Goal: Transaction & Acquisition: Purchase product/service

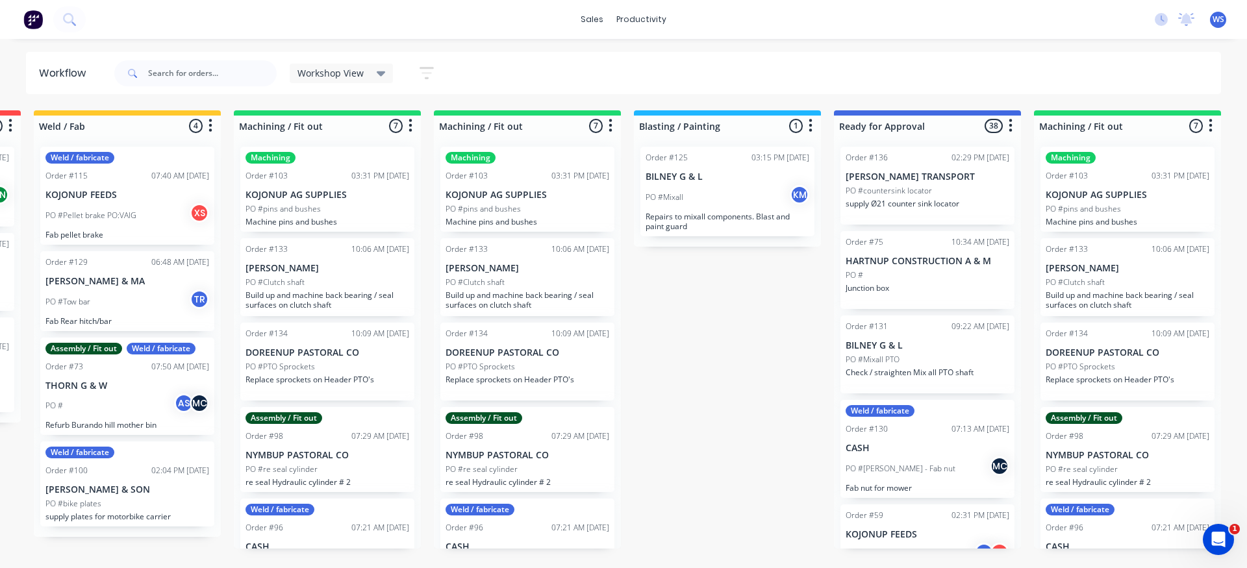
scroll to position [0, 366]
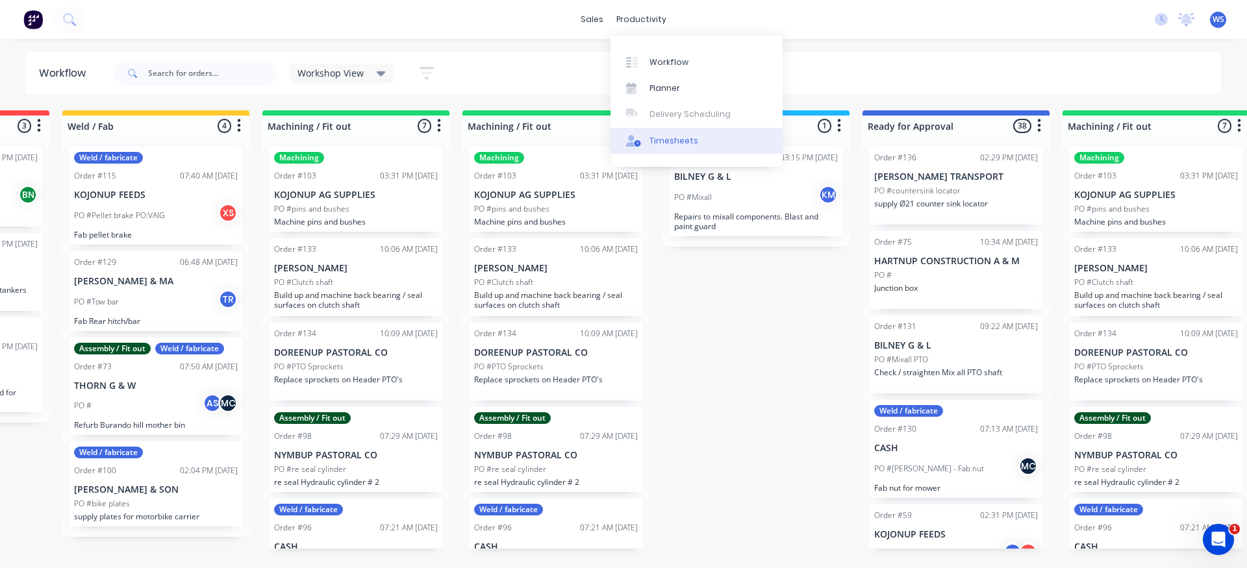
click at [675, 143] on div "Timesheets" at bounding box center [674, 141] width 49 height 12
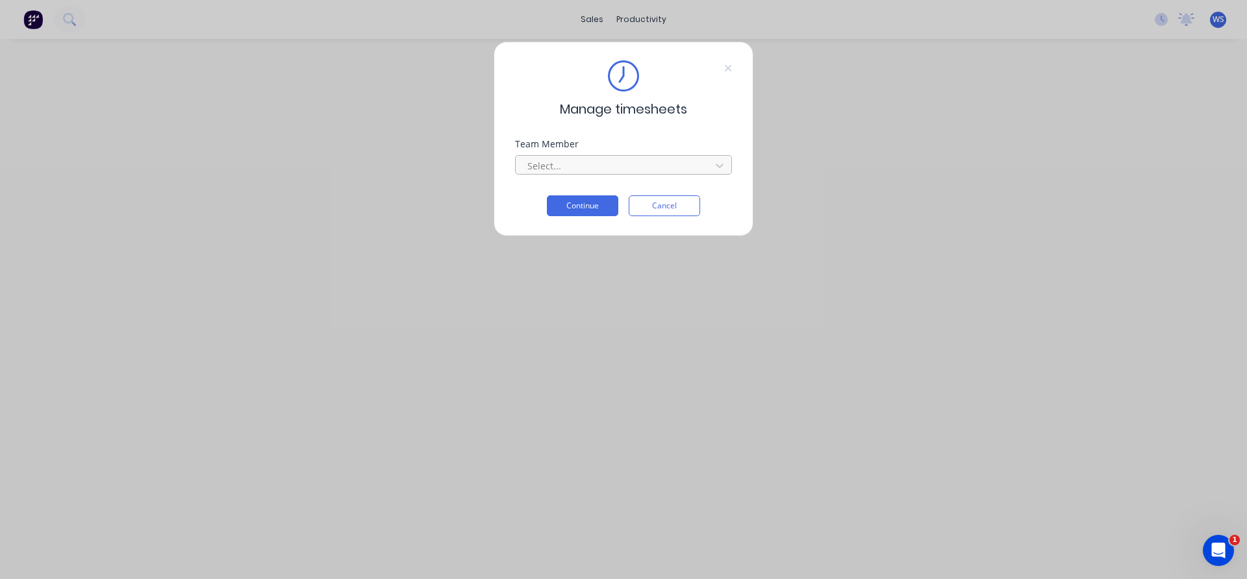
click at [670, 169] on div at bounding box center [615, 166] width 178 height 16
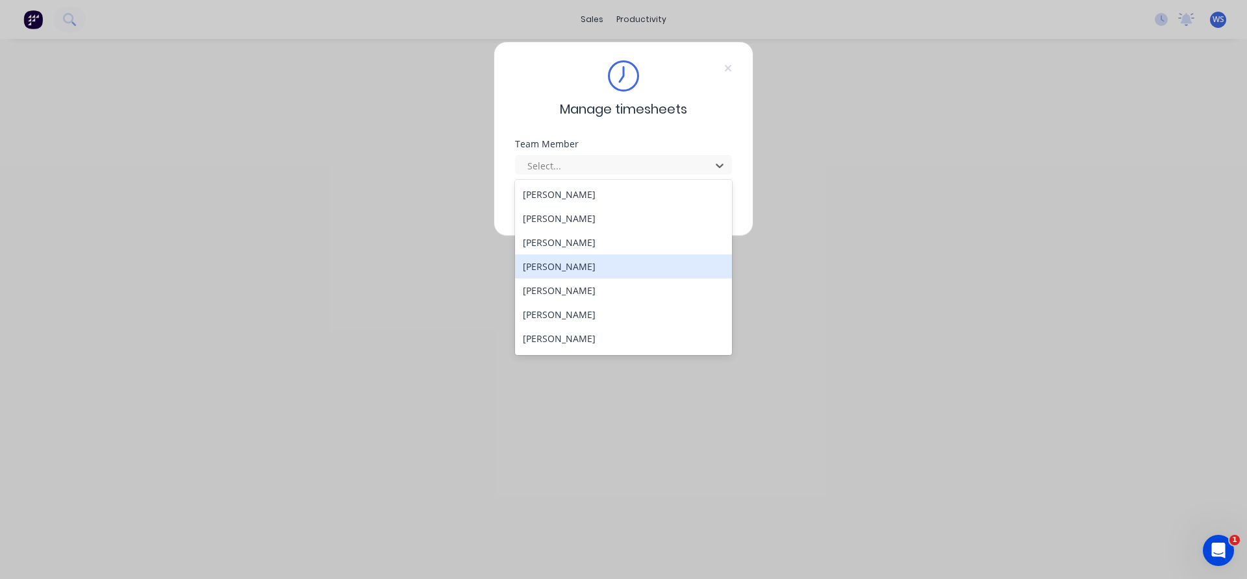
click at [545, 261] on div "[PERSON_NAME]" at bounding box center [623, 267] width 217 height 24
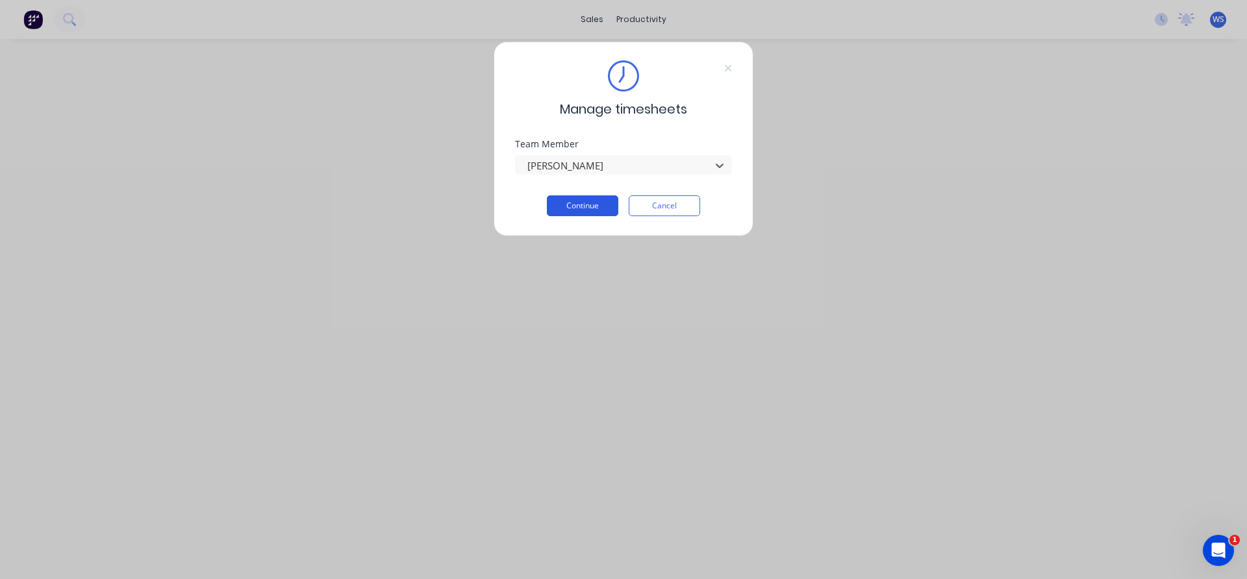
click at [553, 209] on button "Continue" at bounding box center [582, 206] width 71 height 21
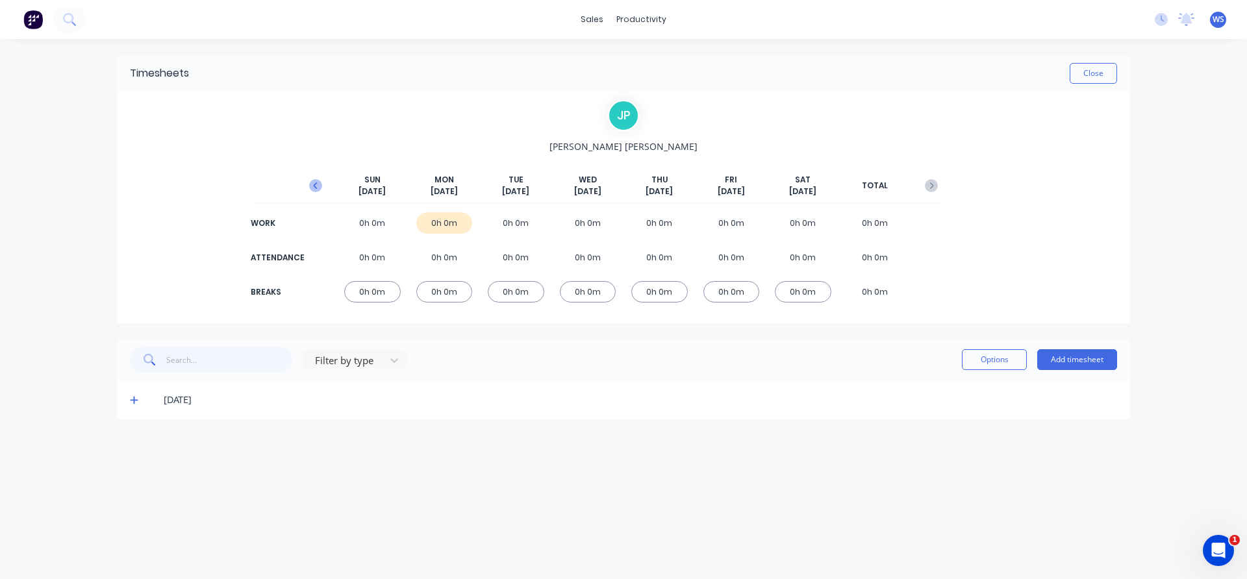
click at [318, 184] on icon "button" at bounding box center [315, 185] width 13 height 13
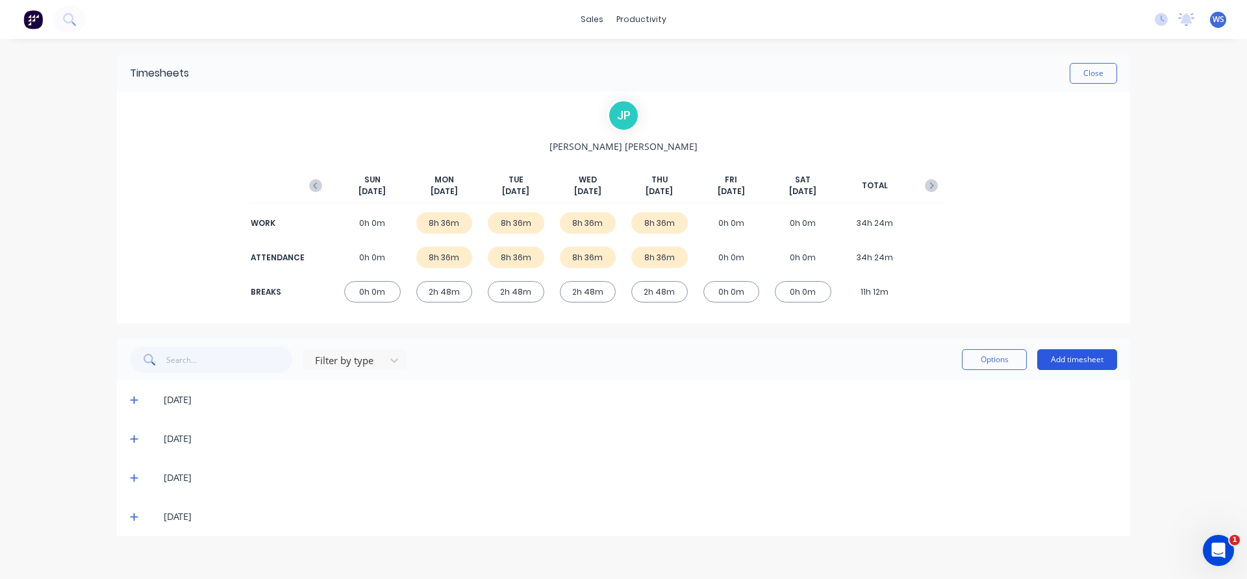
click at [1069, 359] on button "Add timesheet" at bounding box center [1077, 360] width 80 height 21
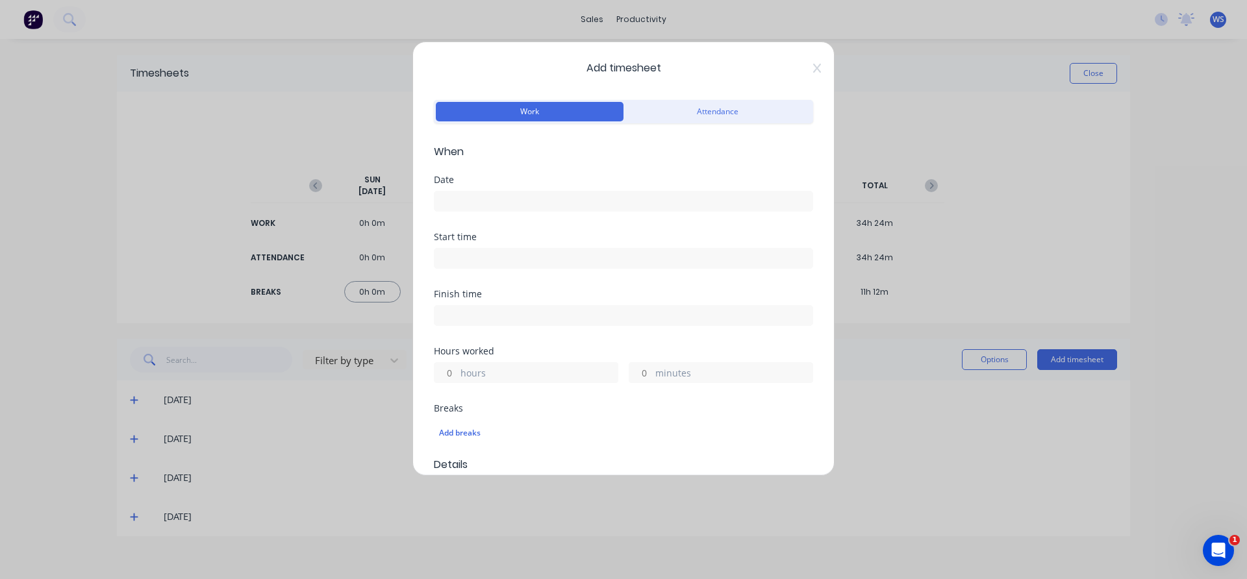
click at [507, 201] on input at bounding box center [624, 201] width 378 height 19
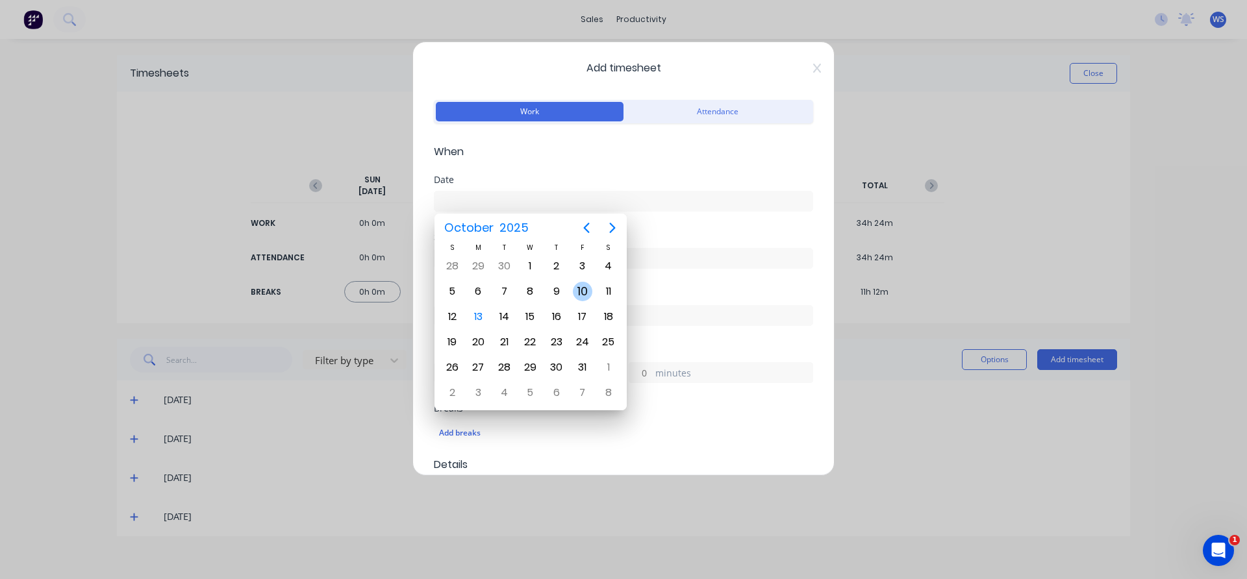
click at [585, 292] on div "10" at bounding box center [582, 291] width 19 height 19
type input "[DATE]"
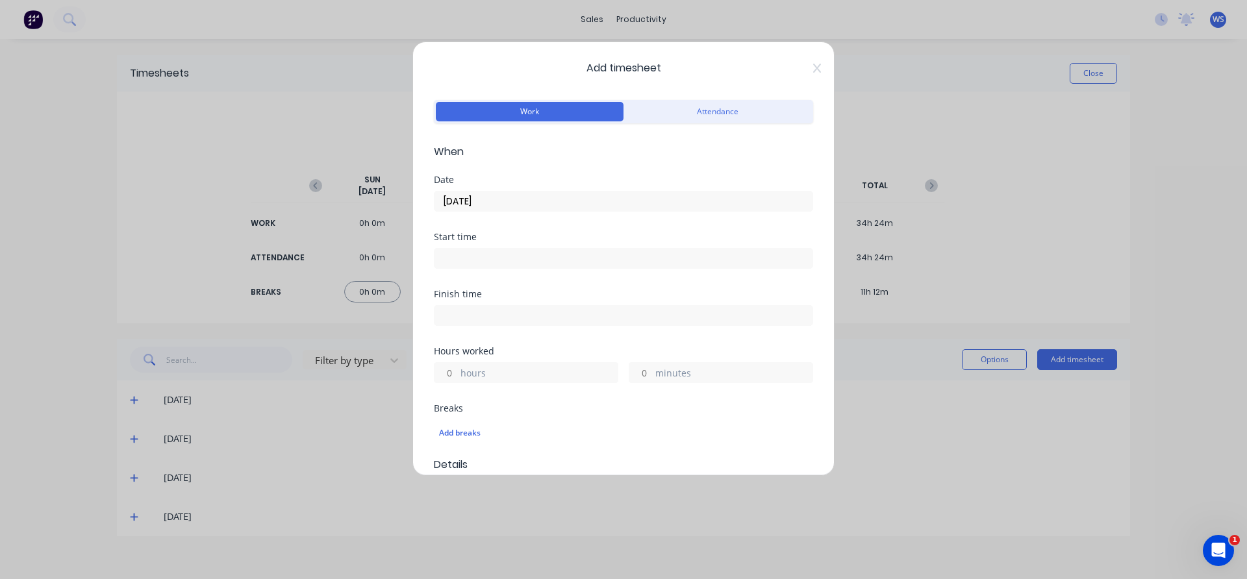
click at [512, 257] on input at bounding box center [624, 258] width 378 height 19
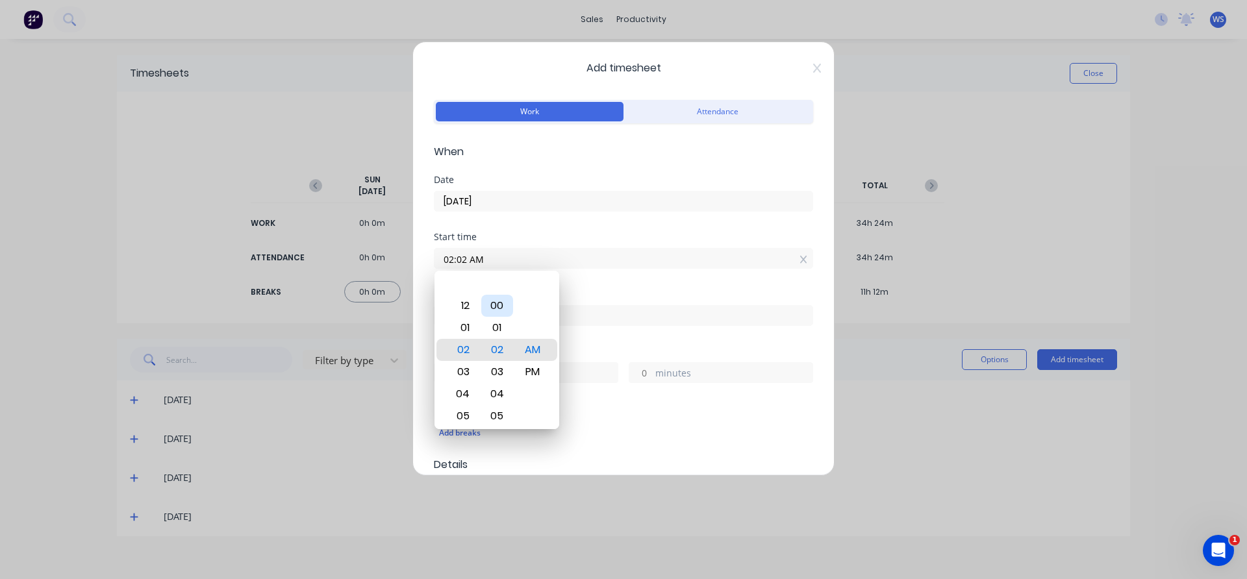
click at [494, 298] on div "00" at bounding box center [497, 306] width 32 height 22
click at [640, 434] on div "Add breaks" at bounding box center [623, 433] width 369 height 17
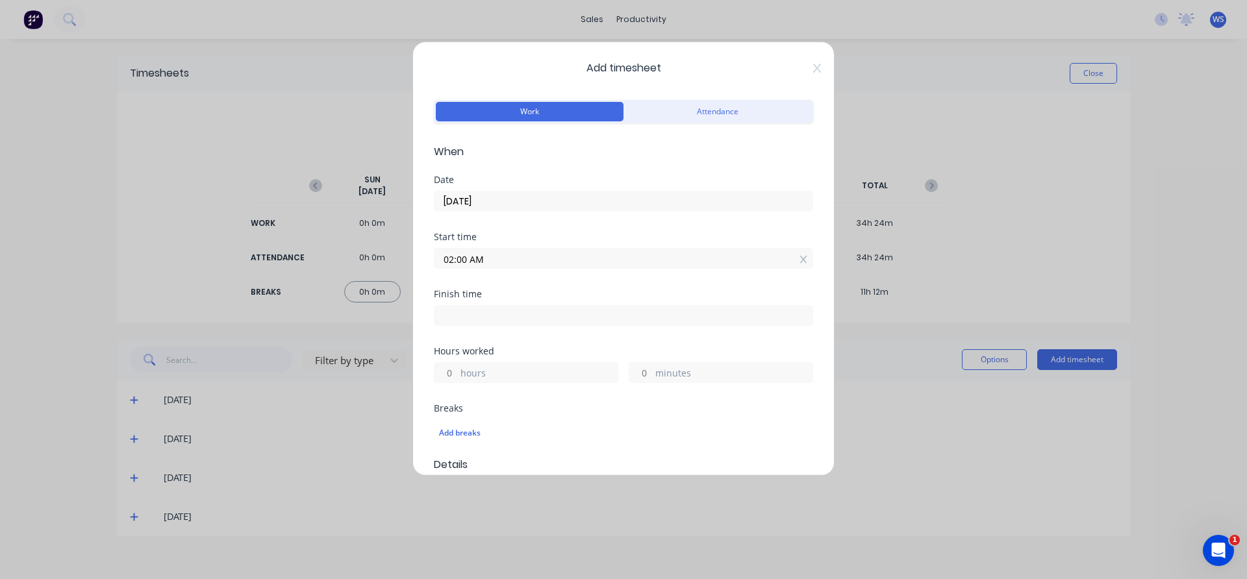
click at [453, 259] on input "02:00 AM" at bounding box center [624, 258] width 378 height 19
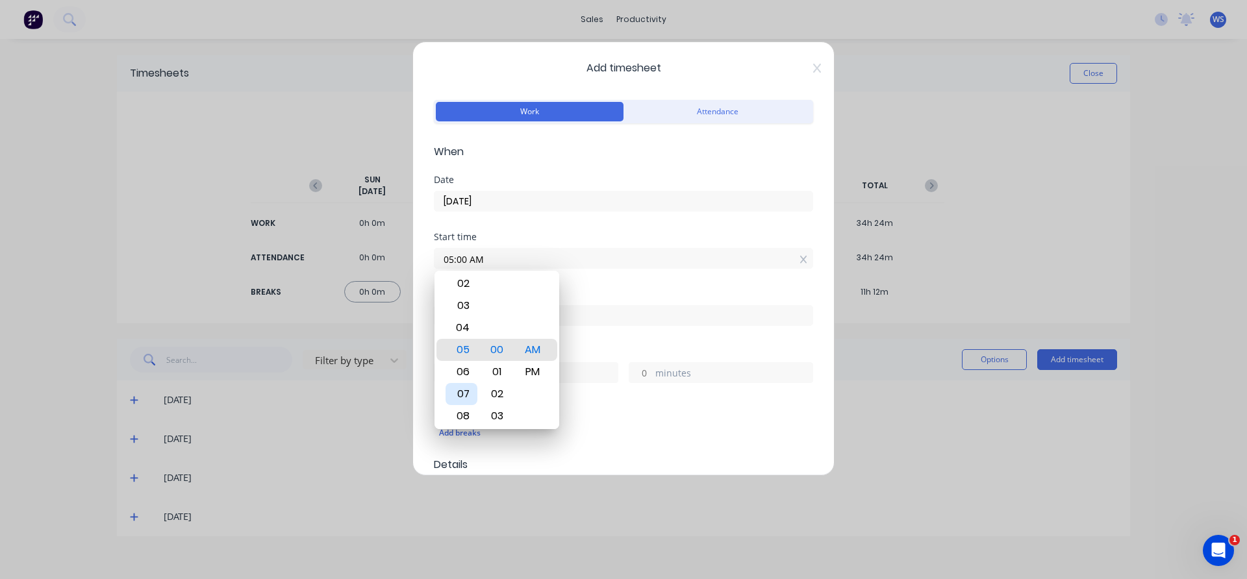
click at [463, 394] on div "07" at bounding box center [462, 394] width 32 height 22
type input "07:00 AM"
click at [609, 401] on div "Hours worked hours minutes" at bounding box center [623, 375] width 379 height 57
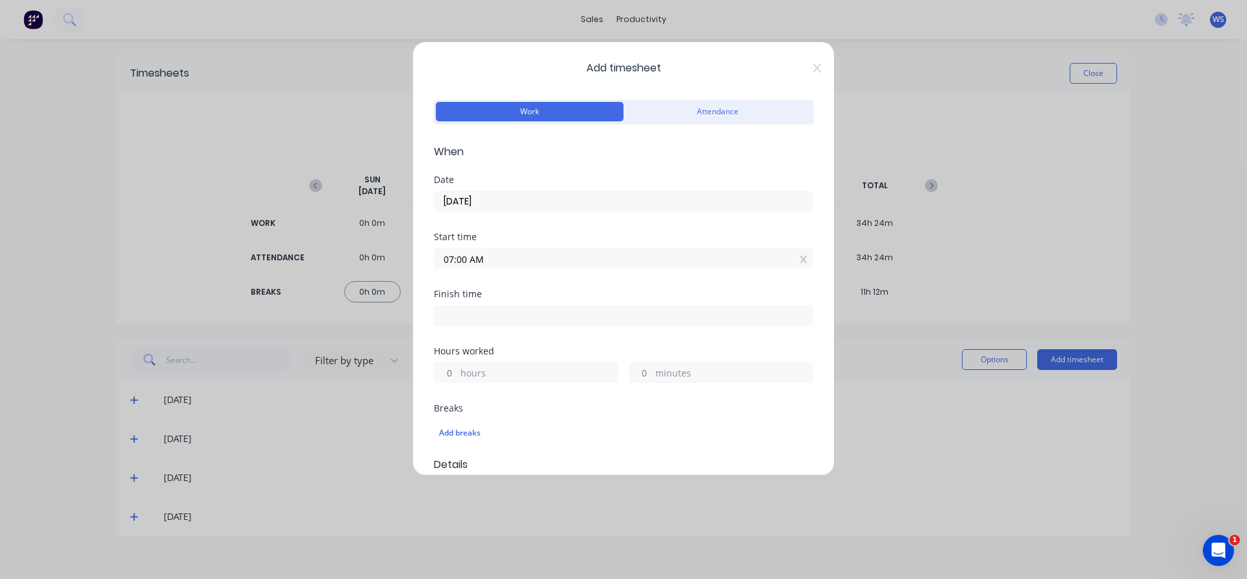
click at [521, 313] on input at bounding box center [624, 315] width 378 height 19
type input "07:21 AM"
type input "0"
type input "21"
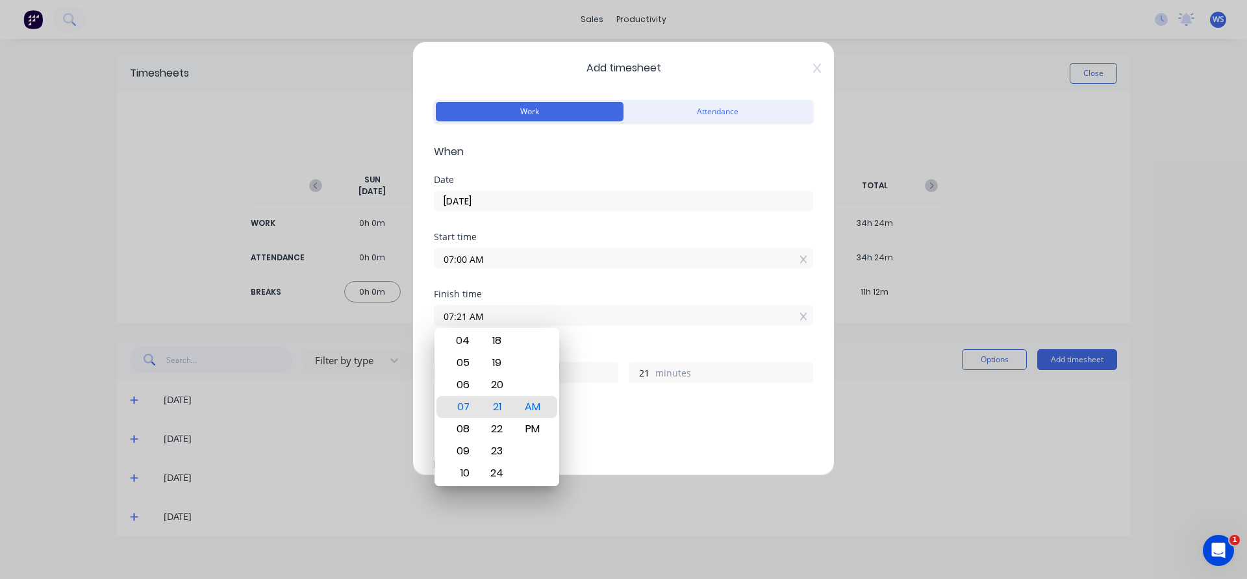
drag, startPoint x: 464, startPoint y: 312, endPoint x: 401, endPoint y: 322, distance: 64.3
click at [401, 322] on div "Add timesheet Work Attendance When Date [DATE] Start time 07:00 AM Finish time …" at bounding box center [623, 289] width 1247 height 579
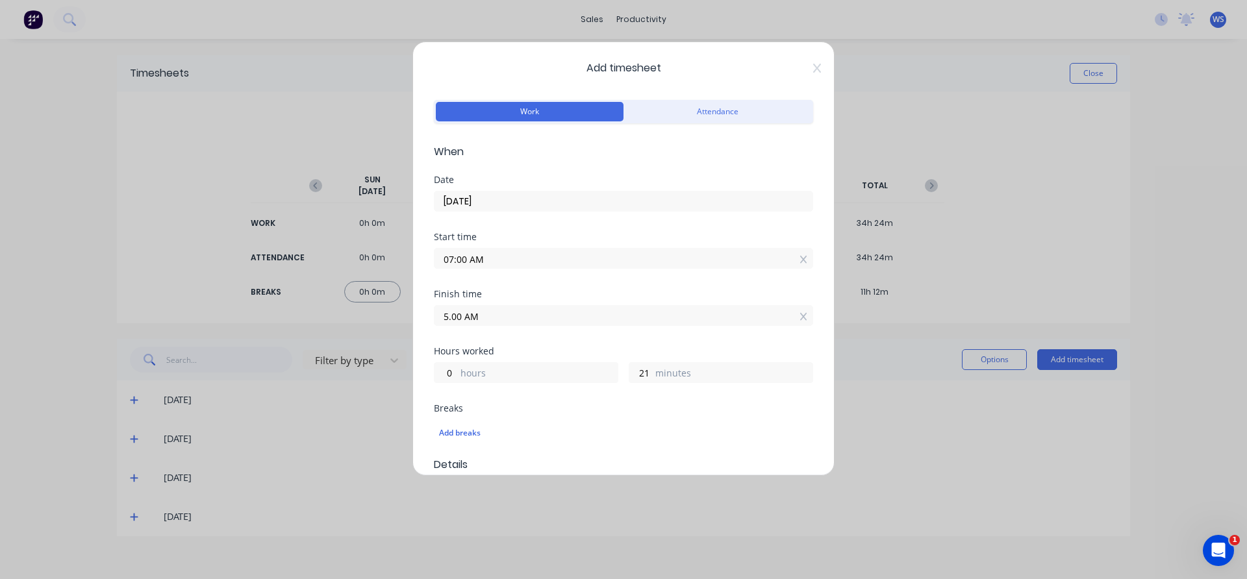
click at [510, 322] on input "5.00 AM" at bounding box center [624, 315] width 378 height 19
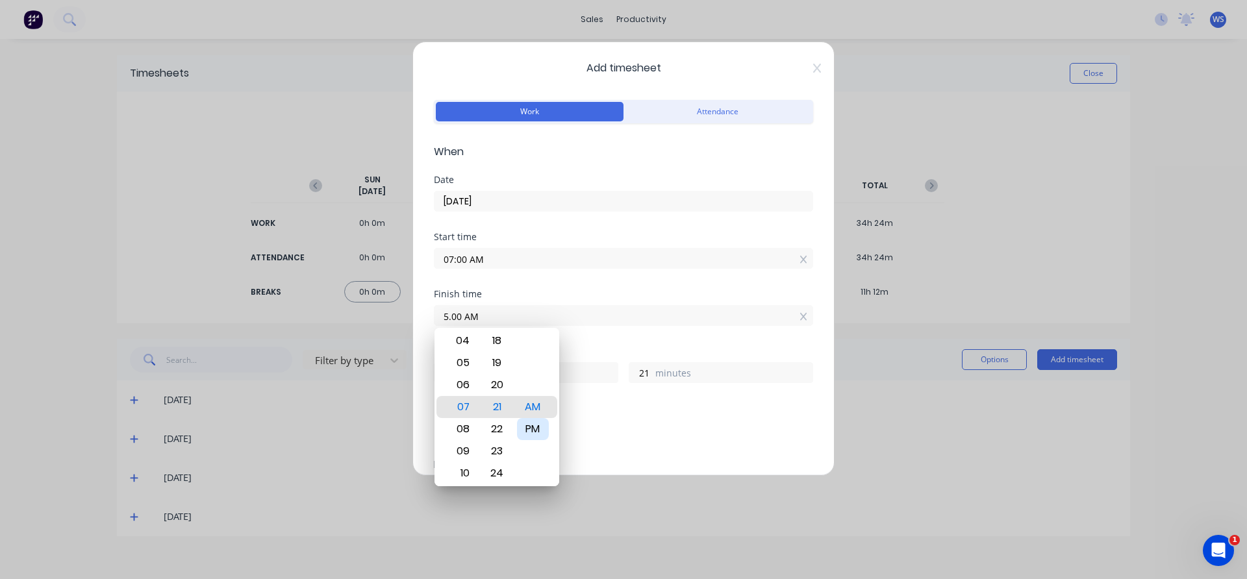
type input "05:00 AM"
type input "22"
type input "0"
click at [532, 432] on div "PM" at bounding box center [533, 429] width 32 height 22
type input "05:00 PM"
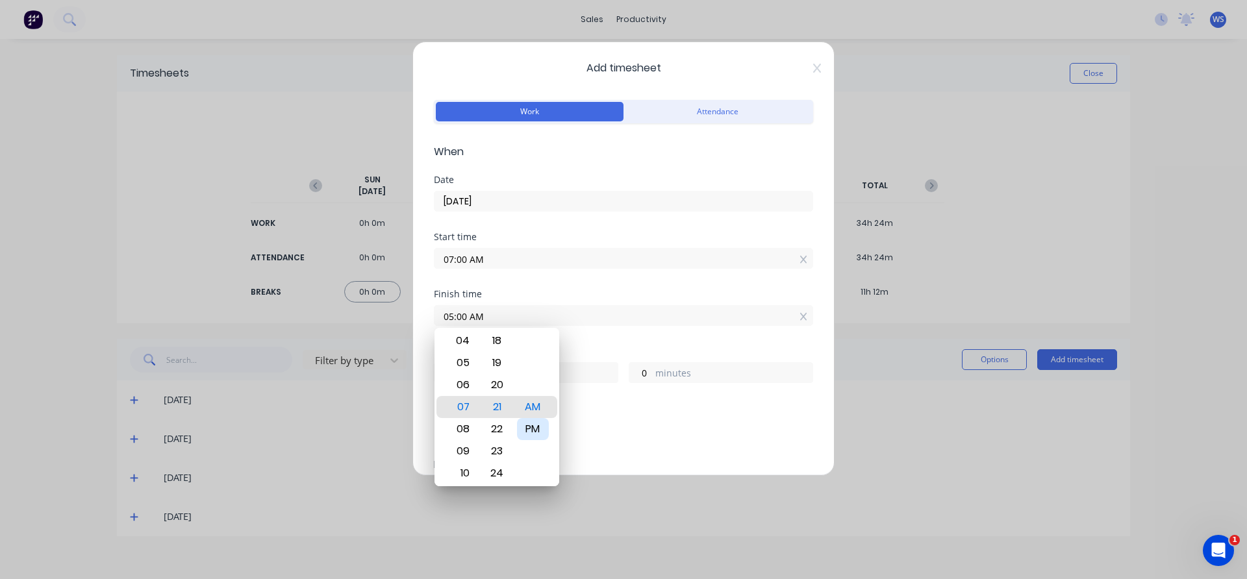
type input "10"
click at [631, 432] on div "Add breaks" at bounding box center [623, 433] width 369 height 17
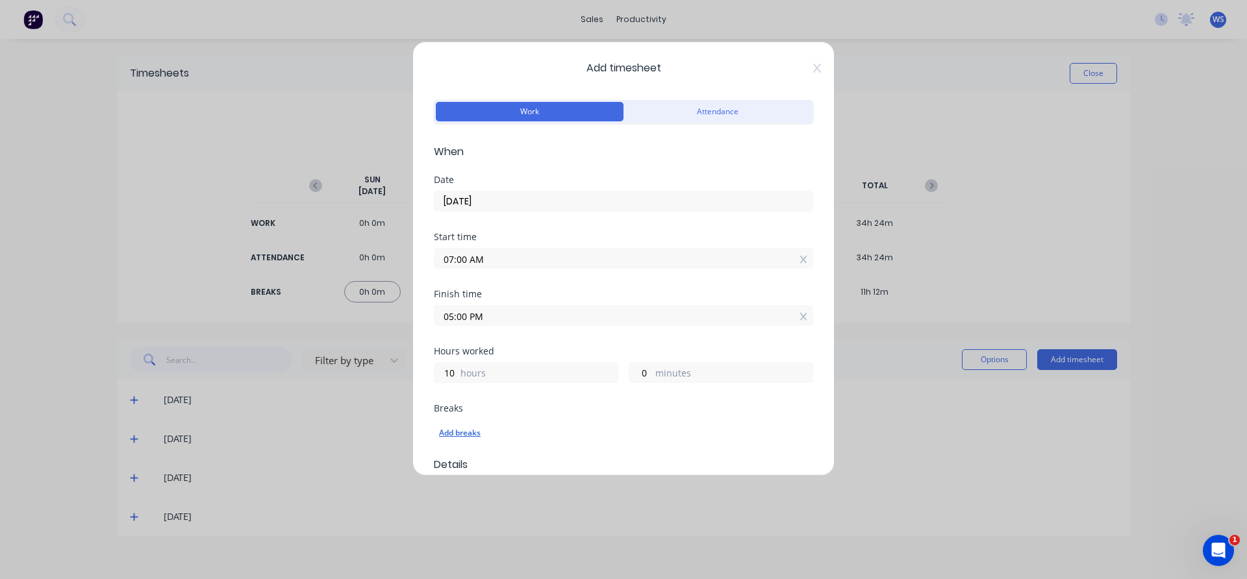
click at [460, 433] on div "Add breaks" at bounding box center [623, 433] width 369 height 17
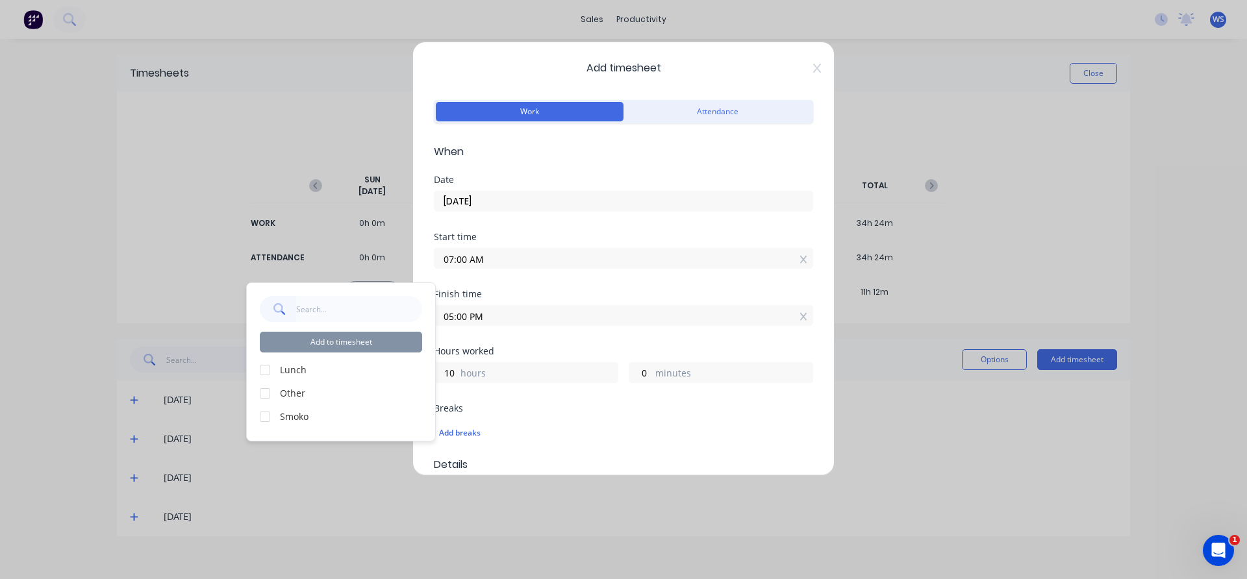
click at [264, 368] on div at bounding box center [265, 370] width 26 height 26
click at [267, 420] on div at bounding box center [265, 417] width 26 height 26
click at [351, 337] on button "Add to timesheet" at bounding box center [341, 342] width 162 height 21
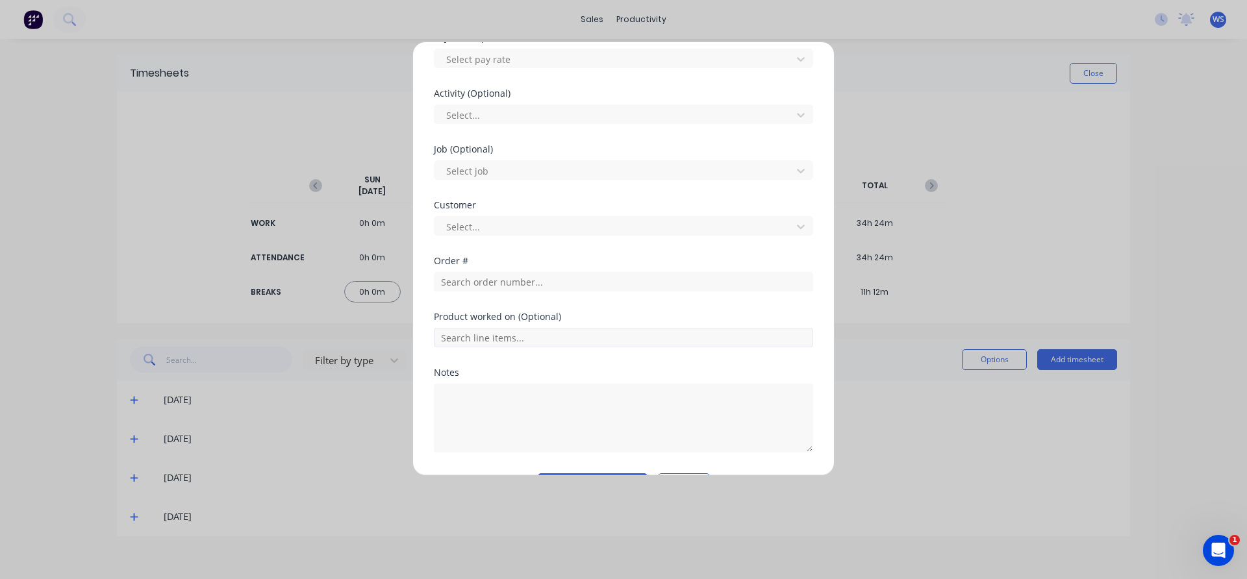
scroll to position [520, 0]
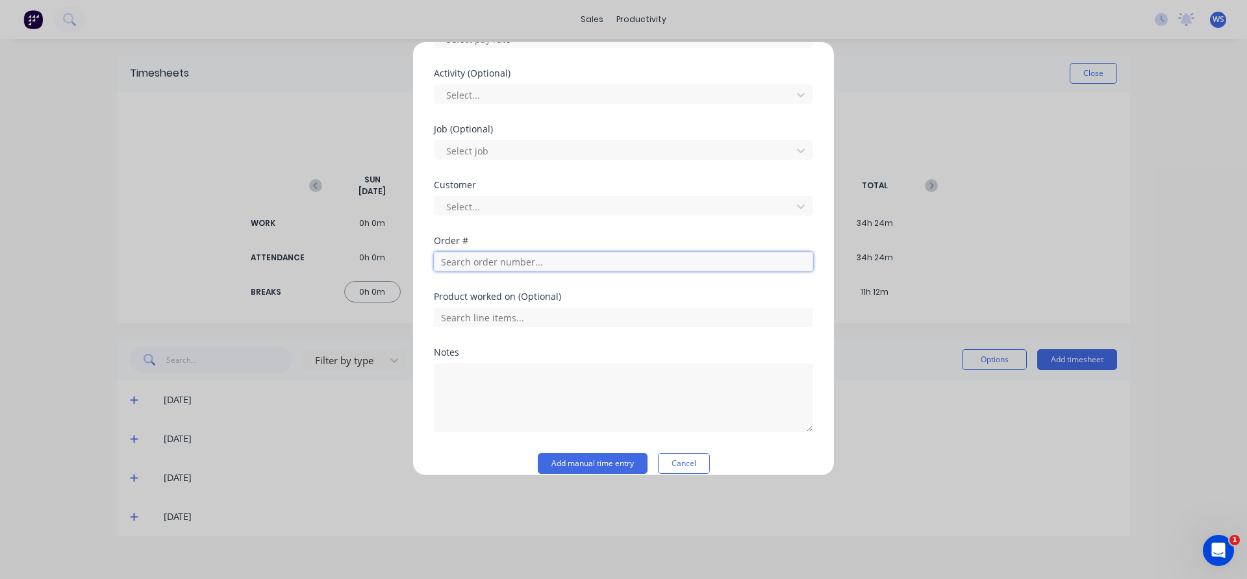
click at [500, 264] on input "text" at bounding box center [623, 261] width 379 height 19
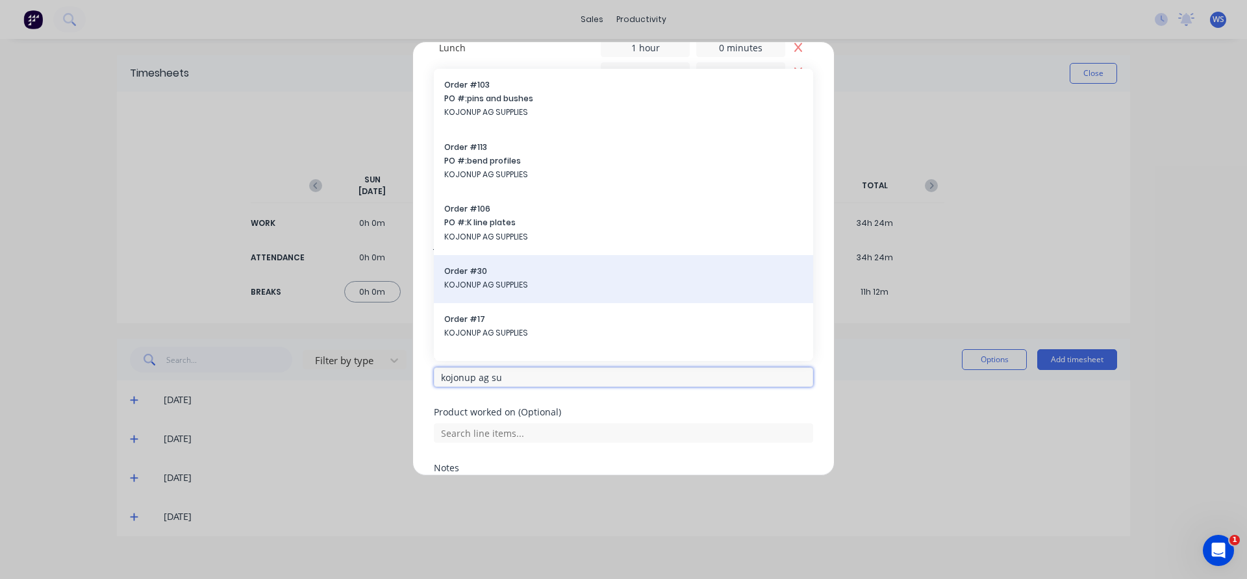
scroll to position [390, 0]
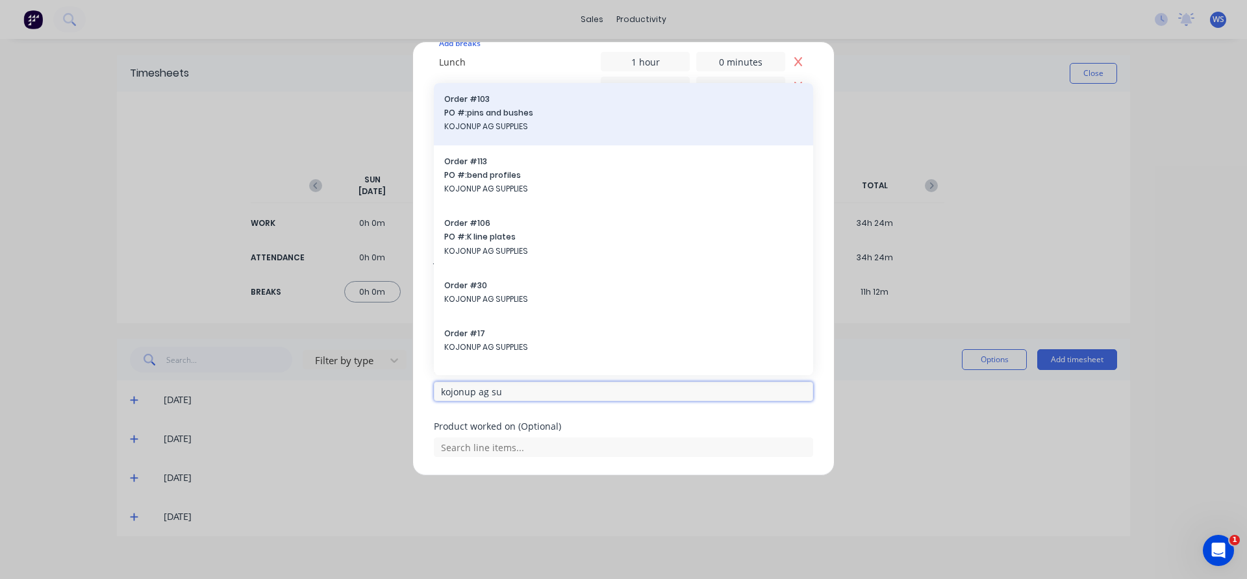
type input "kojonup ag su"
click at [516, 122] on span "KOJONUP AG SUPPLIES" at bounding box center [623, 127] width 359 height 12
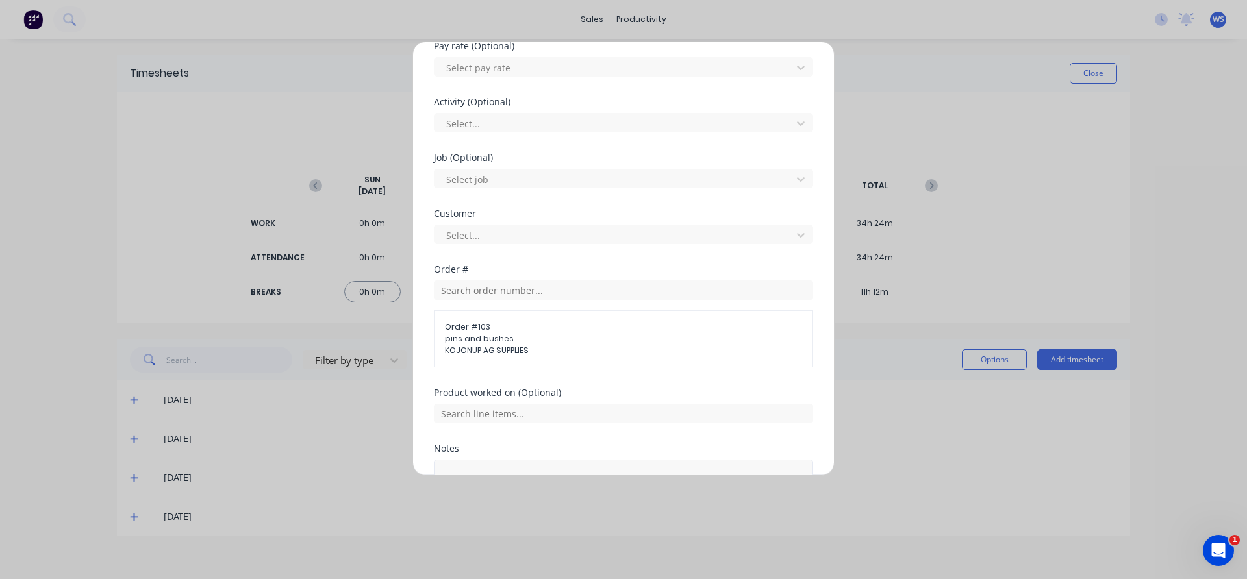
scroll to position [604, 0]
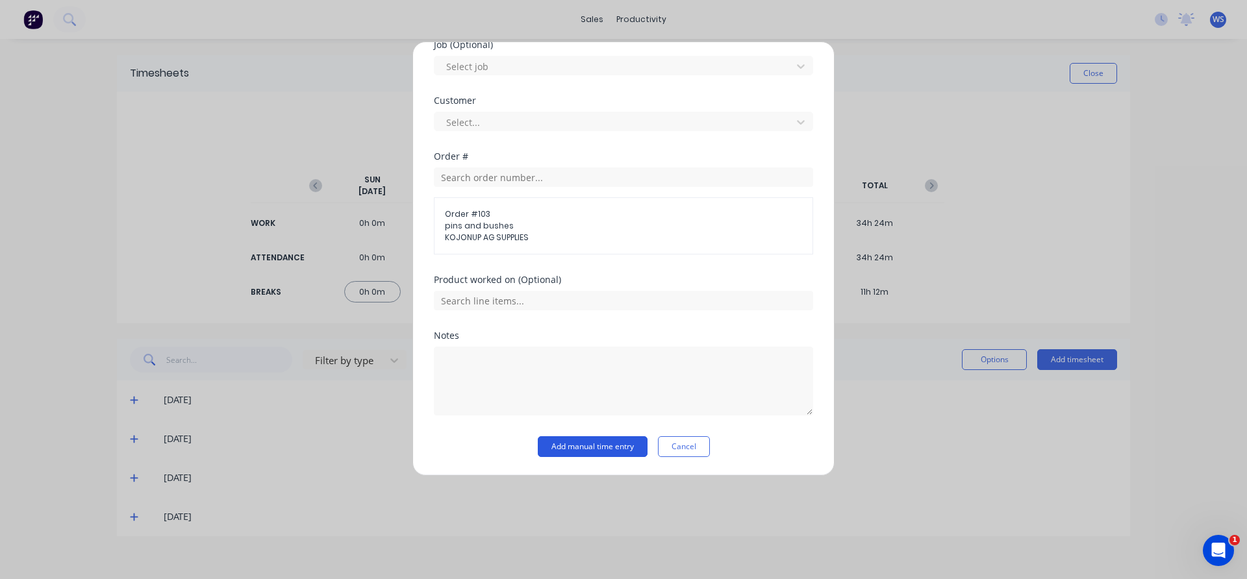
click at [605, 443] on button "Add manual time entry" at bounding box center [593, 447] width 110 height 21
click at [613, 440] on button "Add manual time entry" at bounding box center [593, 447] width 110 height 21
click at [608, 446] on button "Add manual time entry" at bounding box center [593, 447] width 110 height 21
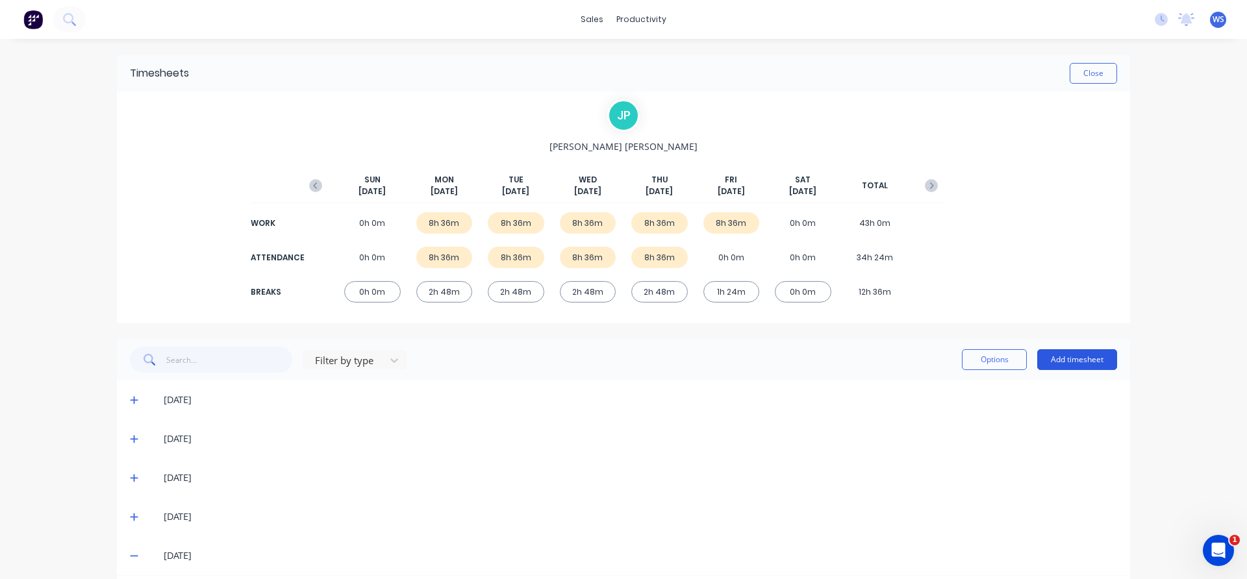
click at [1040, 359] on button "Add timesheet" at bounding box center [1077, 360] width 80 height 21
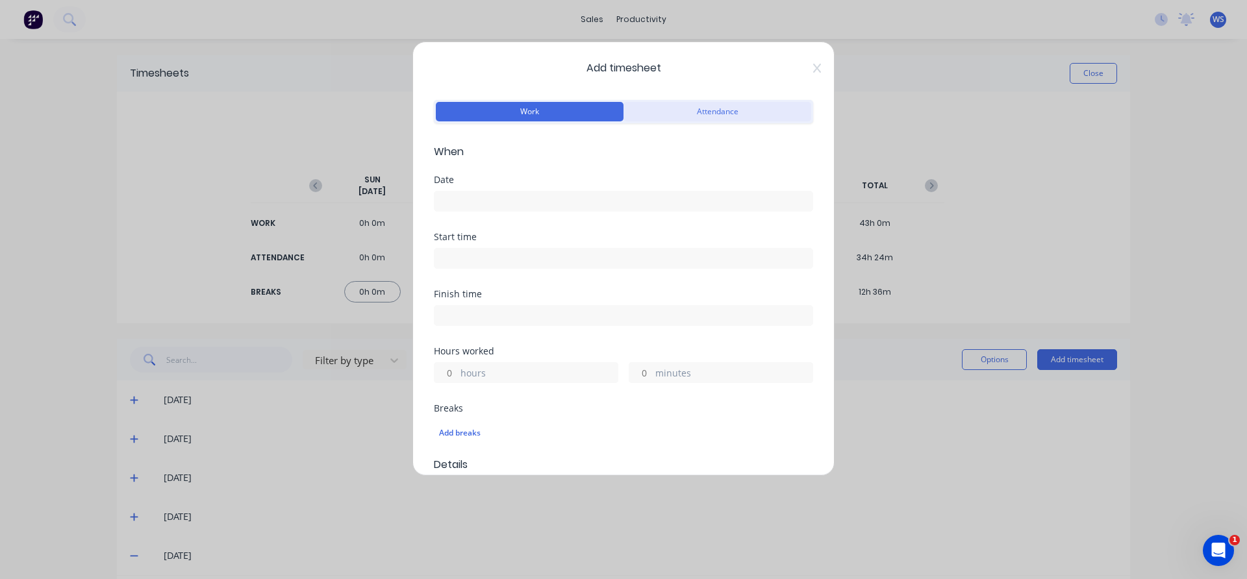
click at [731, 118] on button "Attendance" at bounding box center [718, 111] width 188 height 19
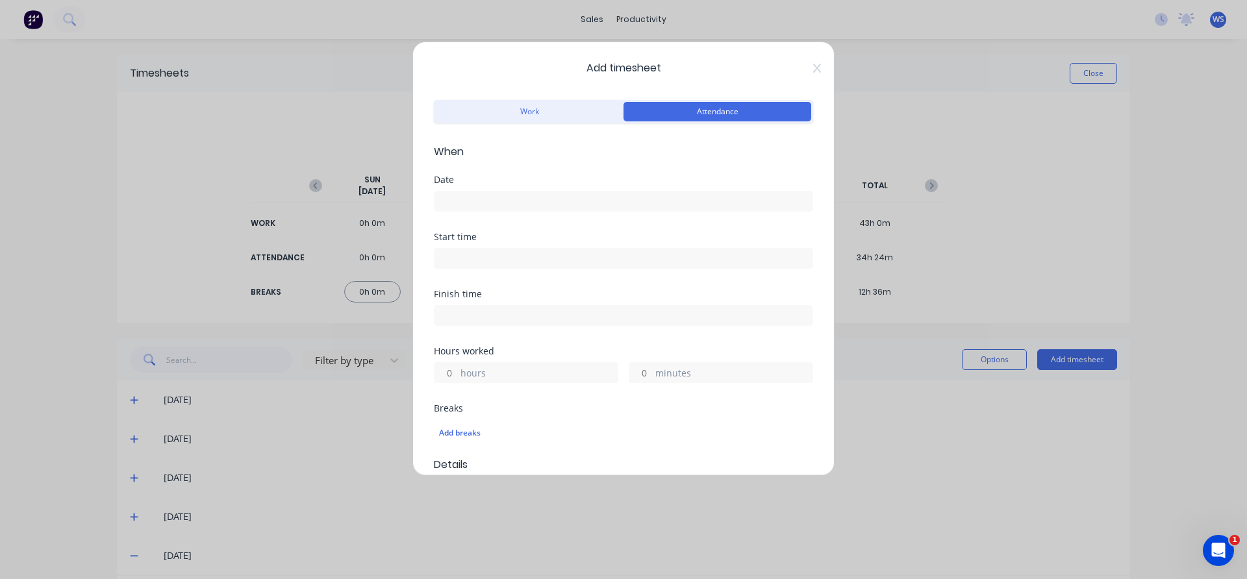
click at [515, 198] on input at bounding box center [624, 201] width 378 height 19
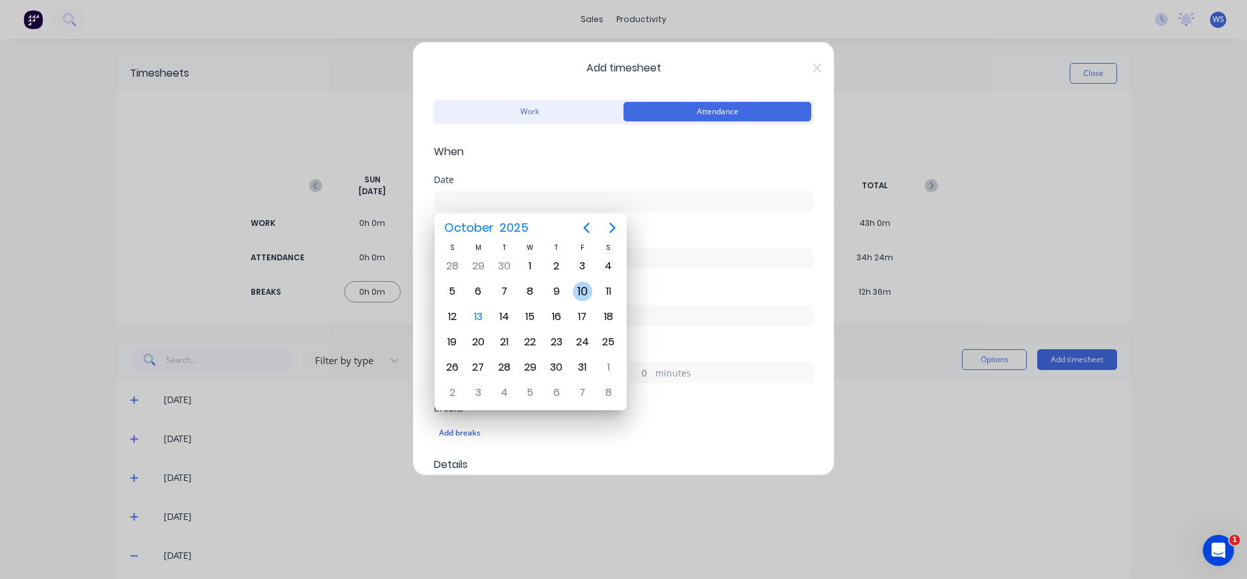
click at [578, 290] on div "10" at bounding box center [582, 291] width 19 height 19
type input "[DATE]"
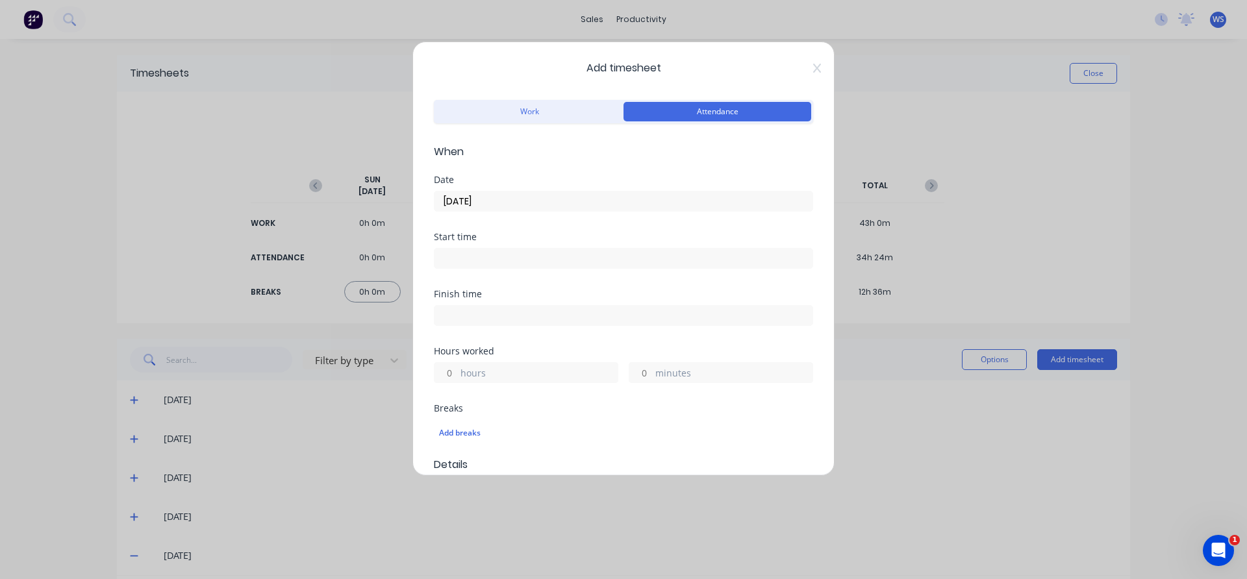
click at [503, 261] on input at bounding box center [624, 258] width 378 height 19
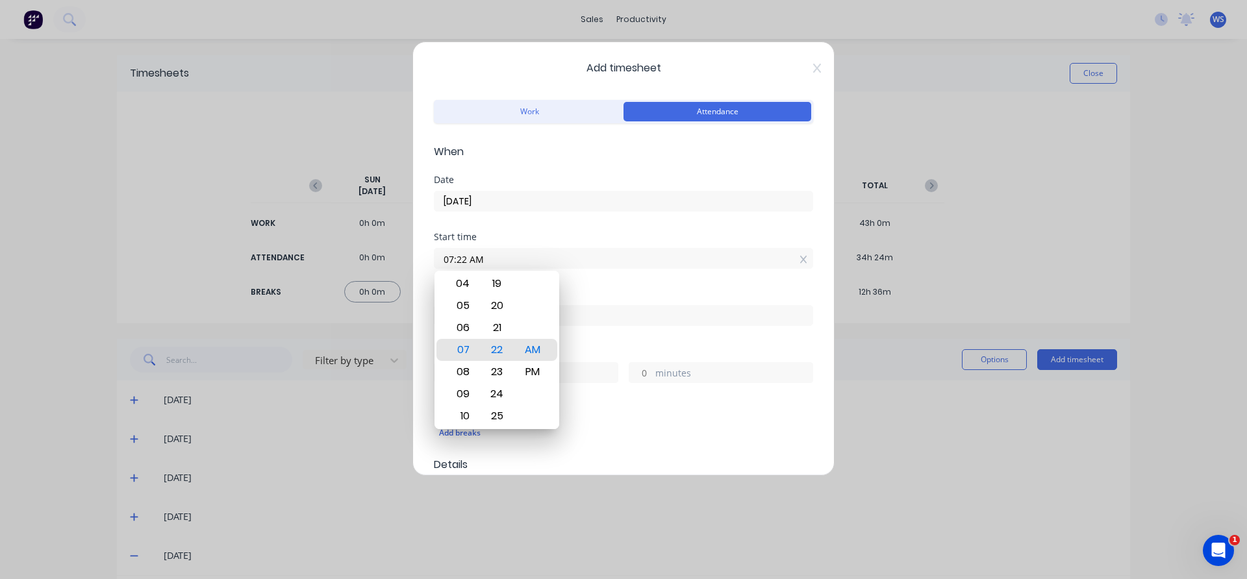
drag, startPoint x: 464, startPoint y: 260, endPoint x: 454, endPoint y: 267, distance: 12.6
click at [454, 267] on input "07:22 AM" at bounding box center [624, 258] width 378 height 19
type input "07:00 AM"
click at [590, 290] on div "Finish time" at bounding box center [623, 294] width 379 height 9
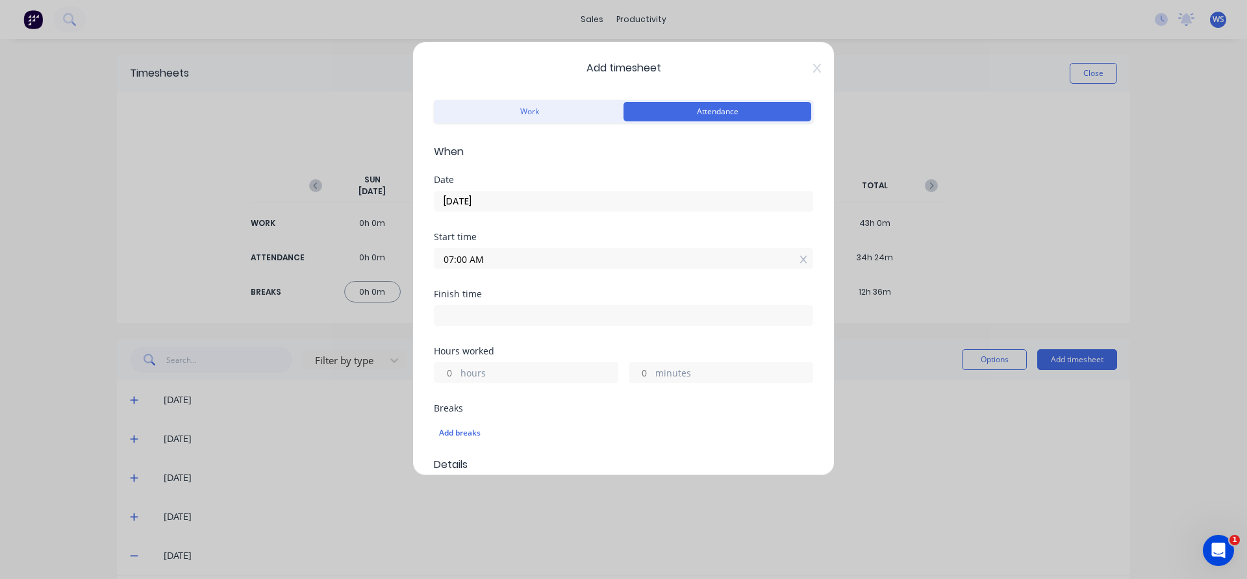
click at [446, 311] on input at bounding box center [624, 315] width 378 height 19
type input "07:22 AM"
type input "0"
type input "22"
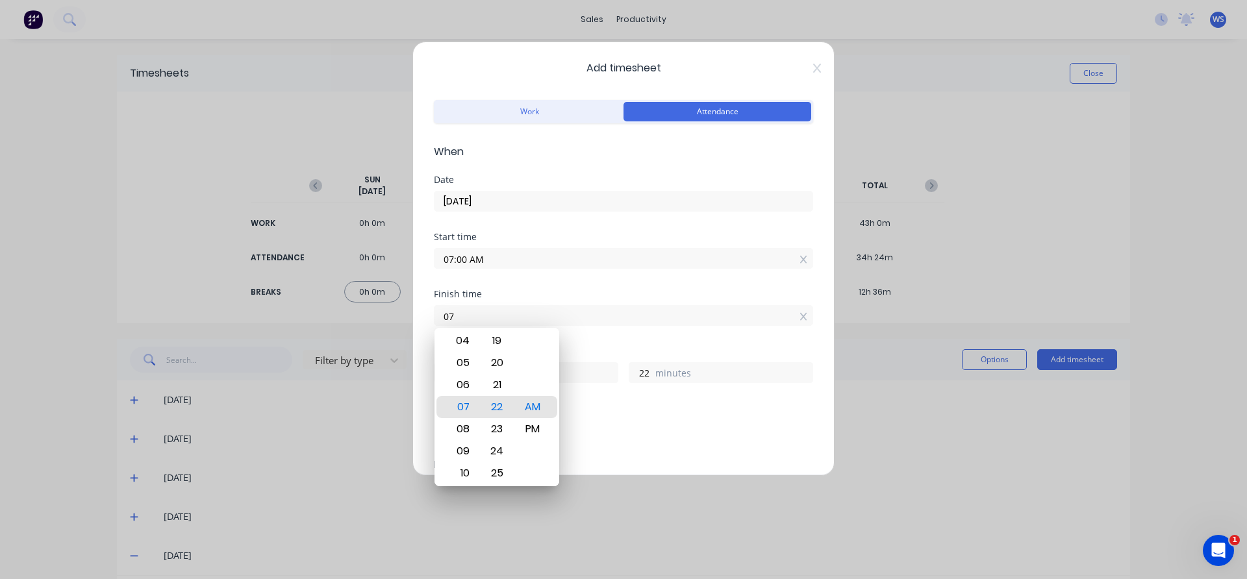
type input "0"
type input "05:00 AM"
type input "22"
type input "0"
click at [529, 423] on div "PM" at bounding box center [533, 429] width 32 height 22
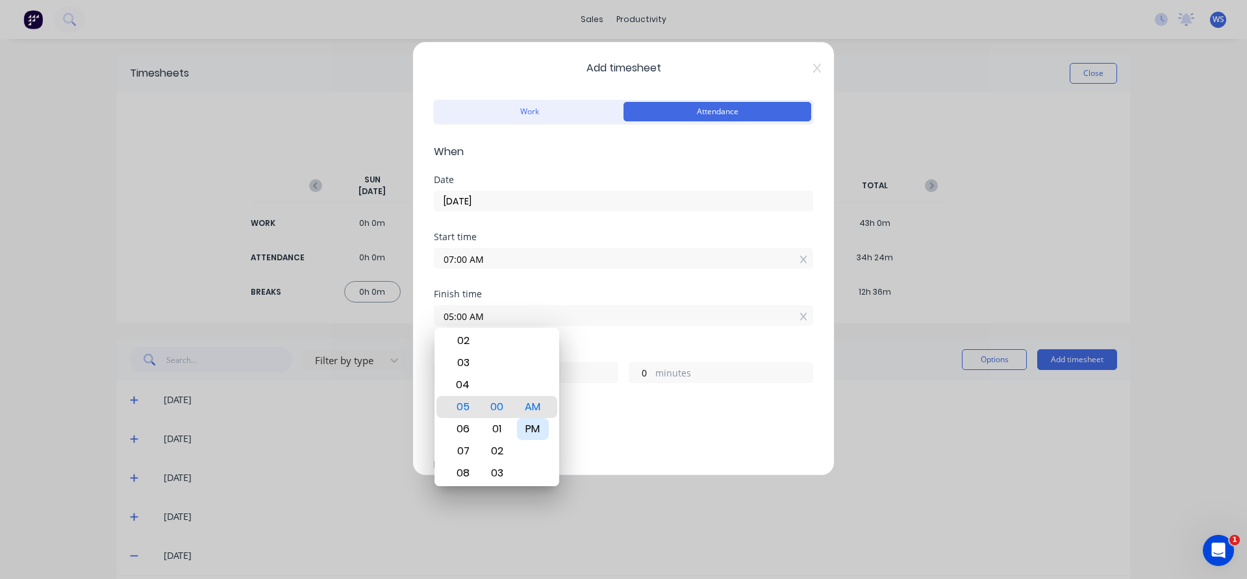
type input "05:00 PM"
type input "10"
click at [687, 426] on div "Add breaks" at bounding box center [623, 433] width 369 height 17
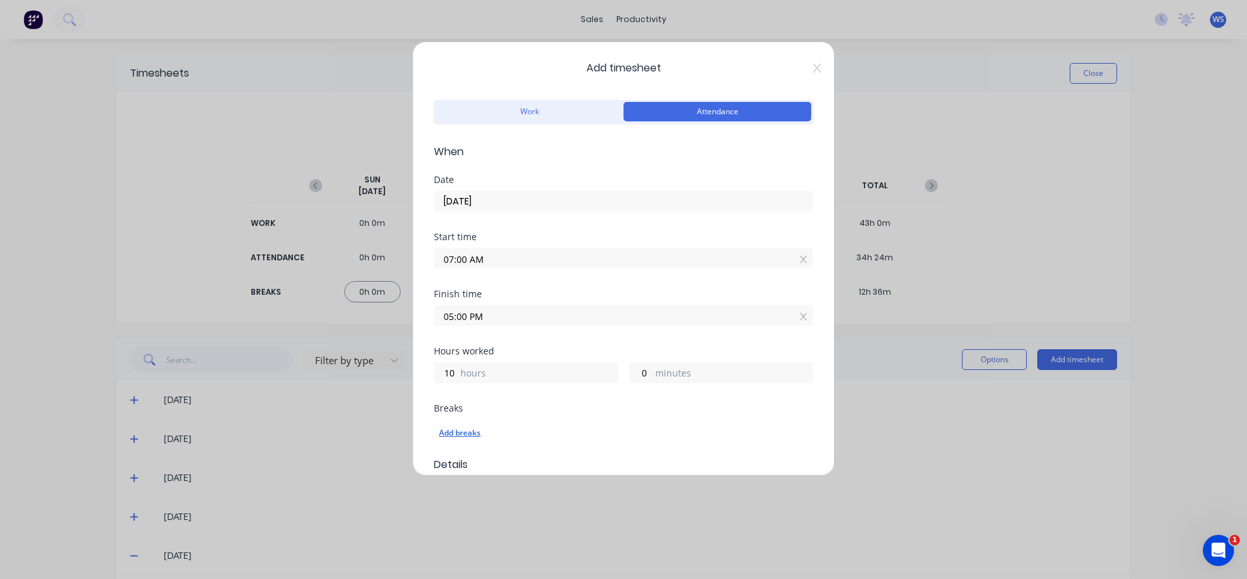
click at [455, 430] on div "Add breaks" at bounding box center [623, 433] width 369 height 17
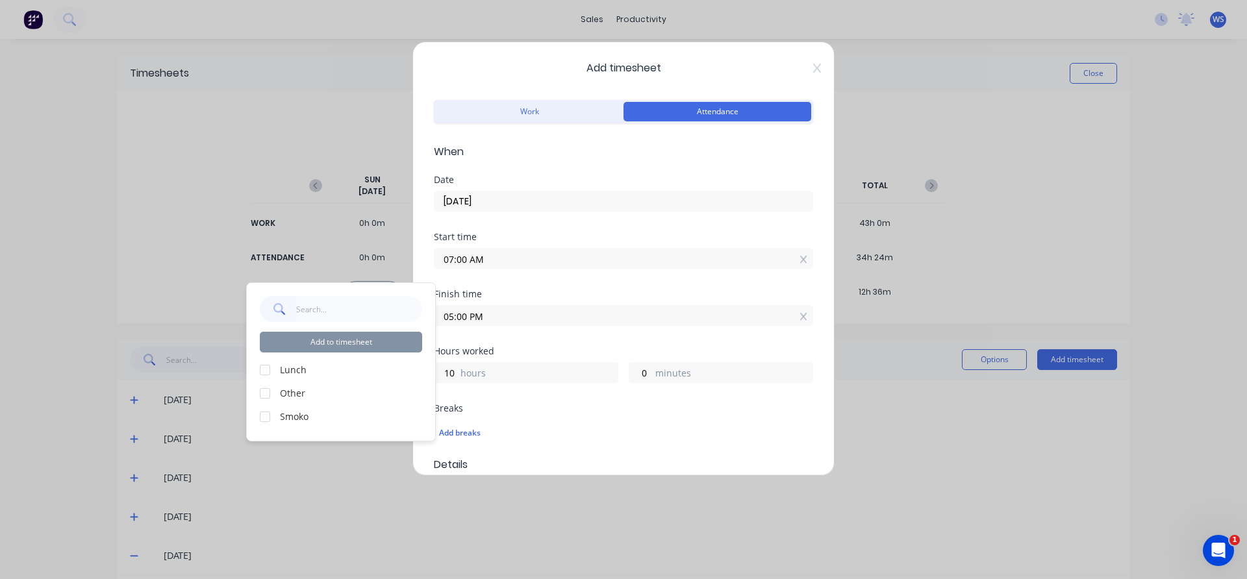
click at [265, 370] on div at bounding box center [265, 370] width 26 height 26
click at [266, 416] on div at bounding box center [265, 417] width 26 height 26
click at [358, 333] on button "Add to timesheet" at bounding box center [341, 342] width 162 height 21
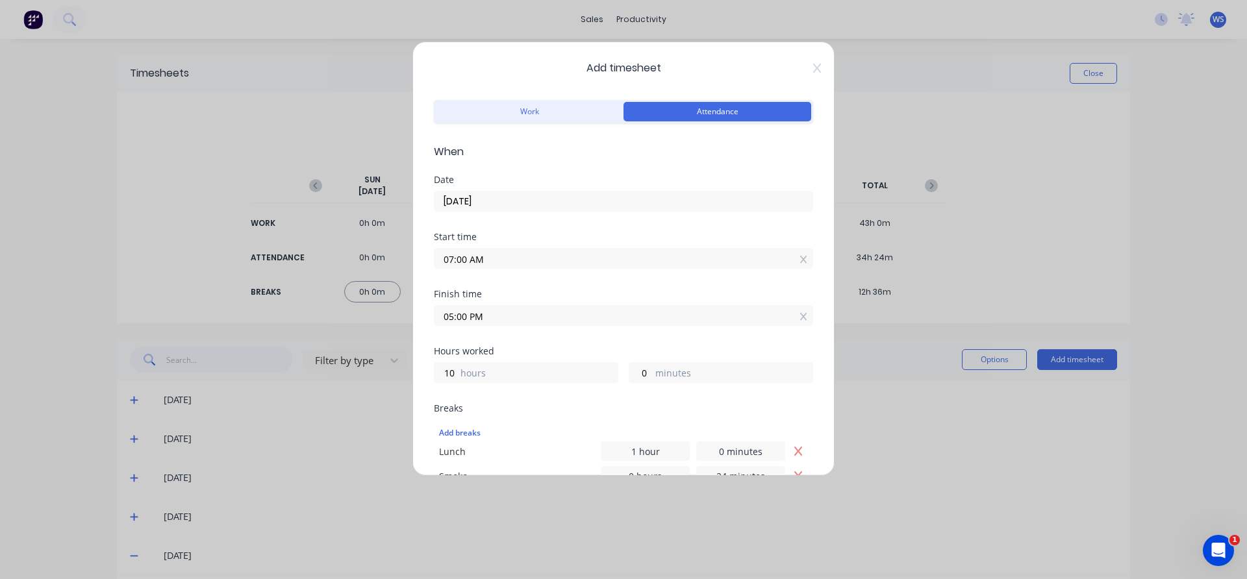
scroll to position [425, 0]
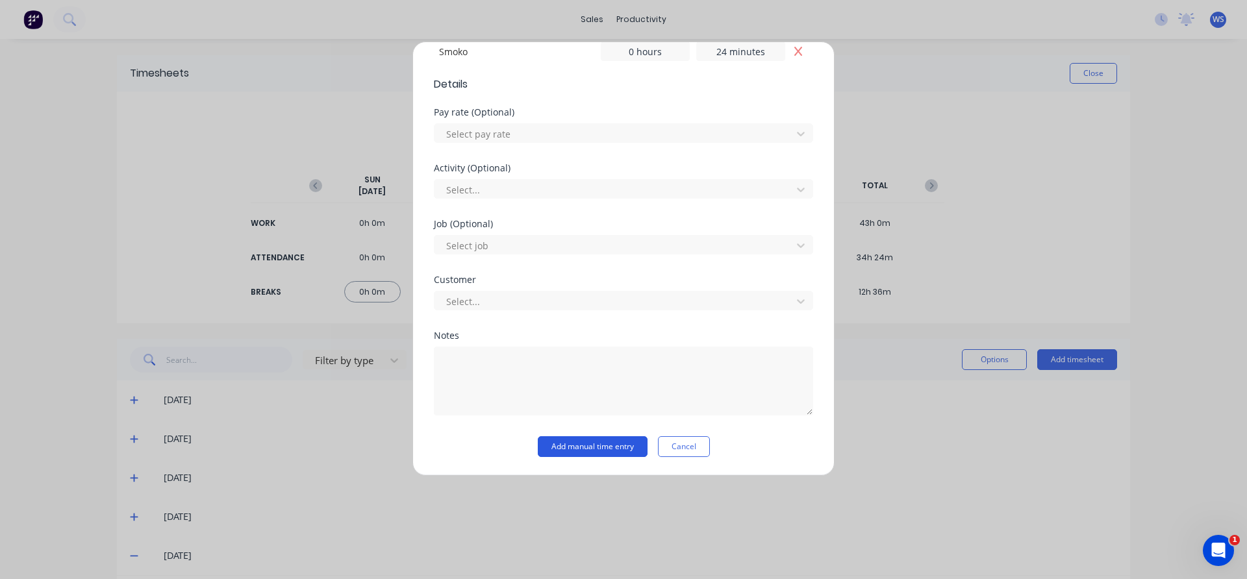
click at [632, 449] on button "Add manual time entry" at bounding box center [593, 447] width 110 height 21
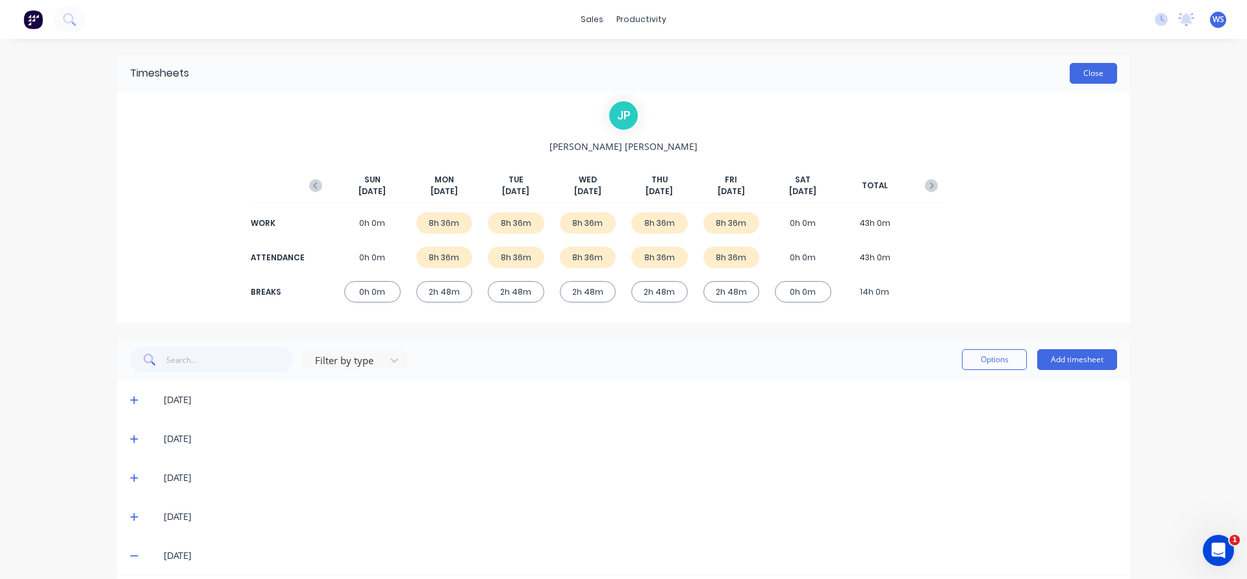
click at [1083, 82] on button "Close" at bounding box center [1093, 73] width 47 height 21
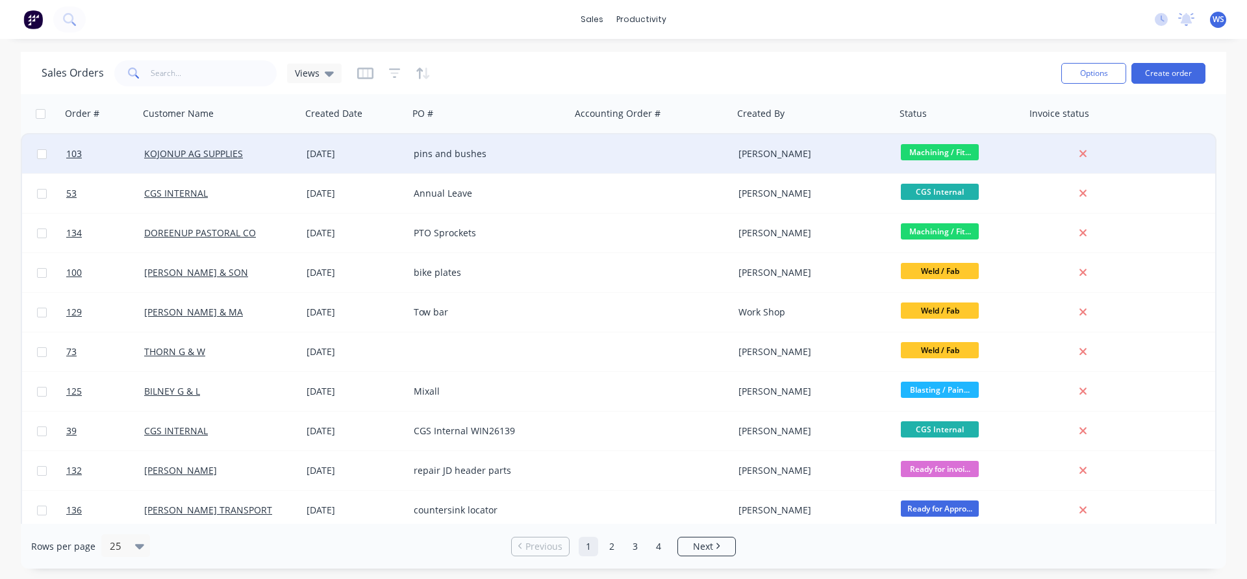
click at [600, 159] on div at bounding box center [652, 153] width 162 height 39
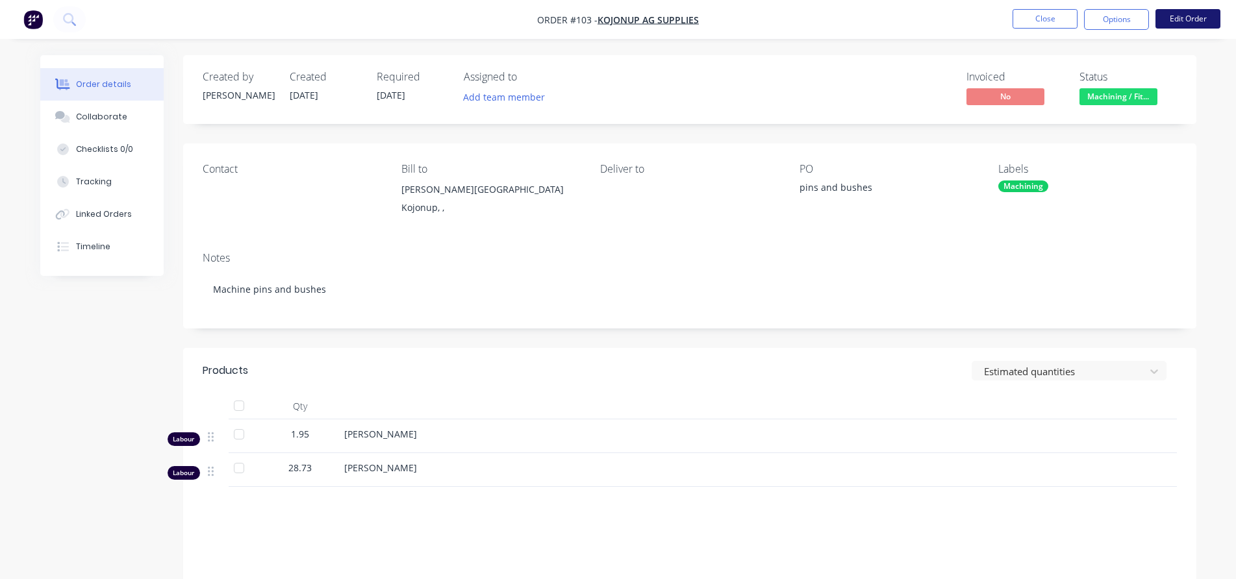
click at [1169, 19] on button "Edit Order" at bounding box center [1188, 18] width 65 height 19
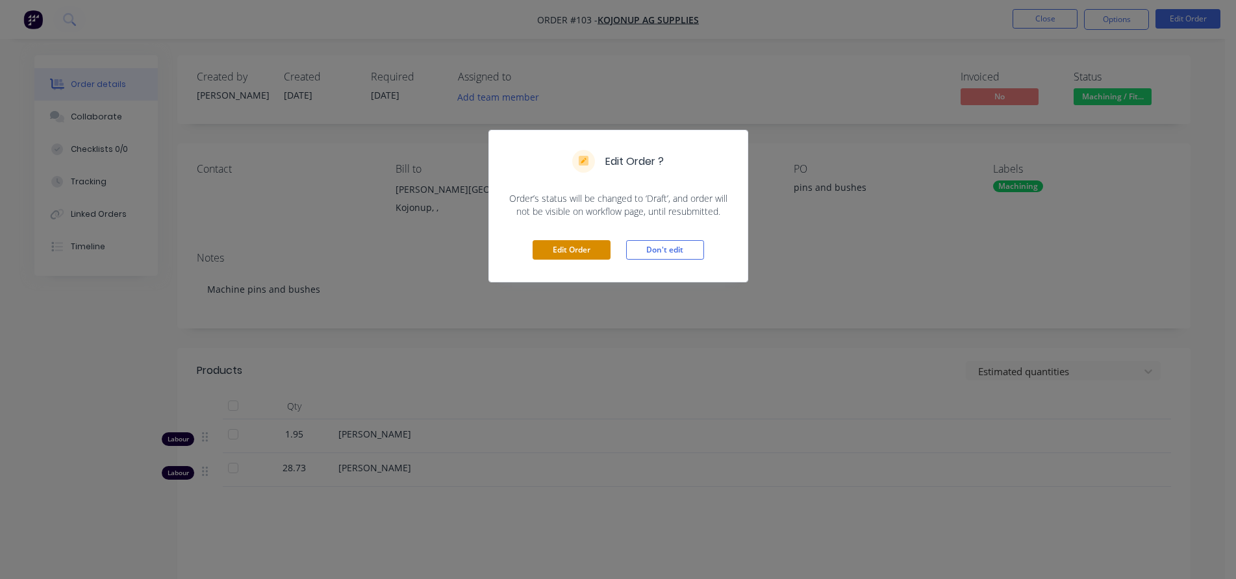
click at [594, 249] on button "Edit Order" at bounding box center [572, 249] width 78 height 19
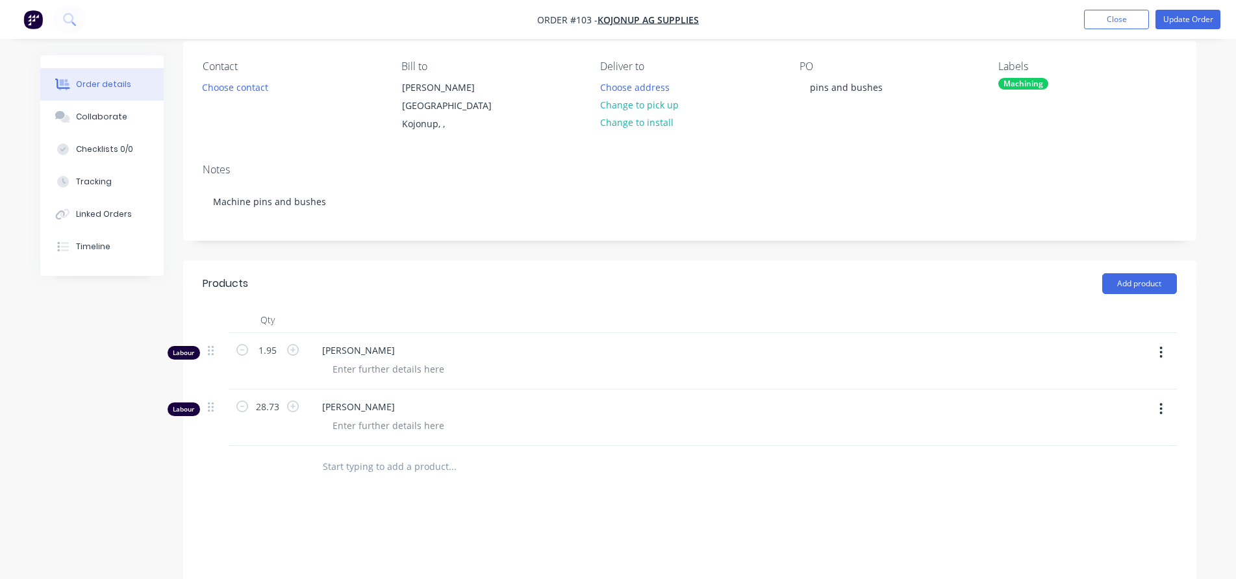
scroll to position [99, 0]
click at [414, 466] on input "text" at bounding box center [452, 471] width 260 height 26
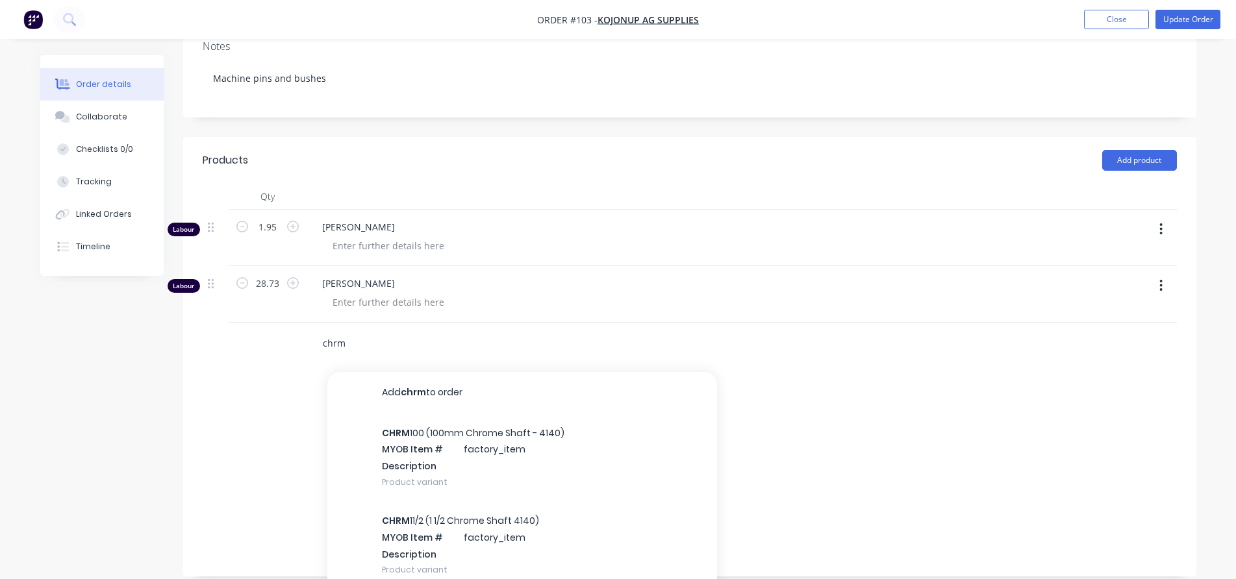
scroll to position [229, 0]
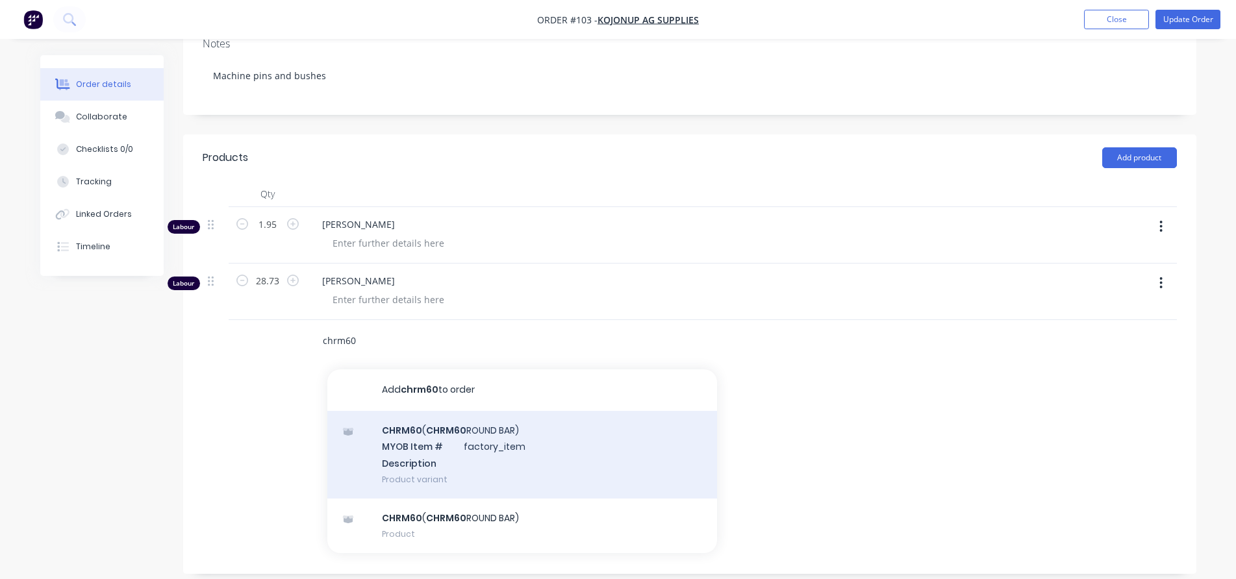
type input "chrm60"
click at [476, 448] on div "CHRM60 ( CHRM60 ROUND BAR) MYOB Item # factory_item Description Product variant" at bounding box center [522, 455] width 390 height 88
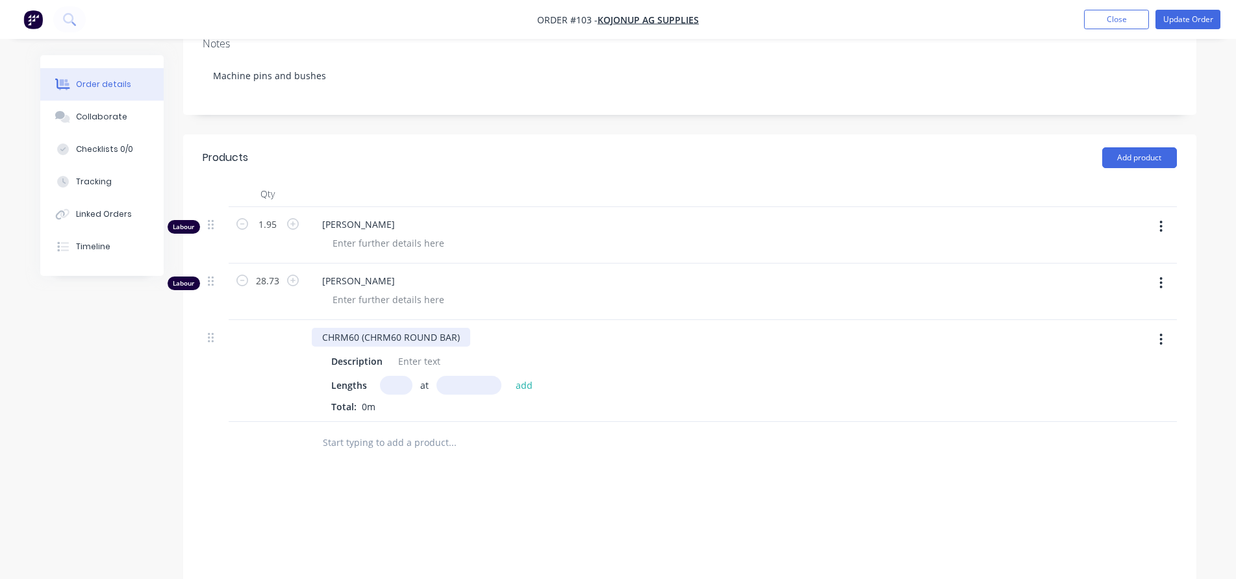
click at [440, 328] on div "CHRM60 (CHRM60 ROUND BAR)" at bounding box center [391, 337] width 159 height 19
click at [1161, 334] on icon "button" at bounding box center [1161, 340] width 3 height 12
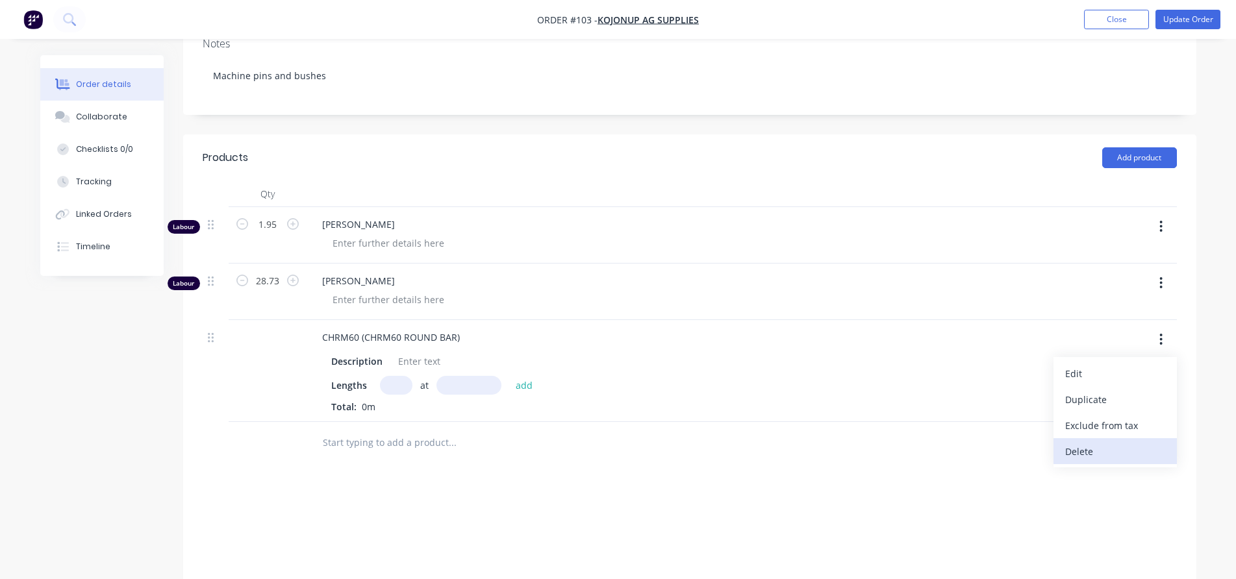
click at [1102, 442] on div "Delete" at bounding box center [1115, 451] width 100 height 19
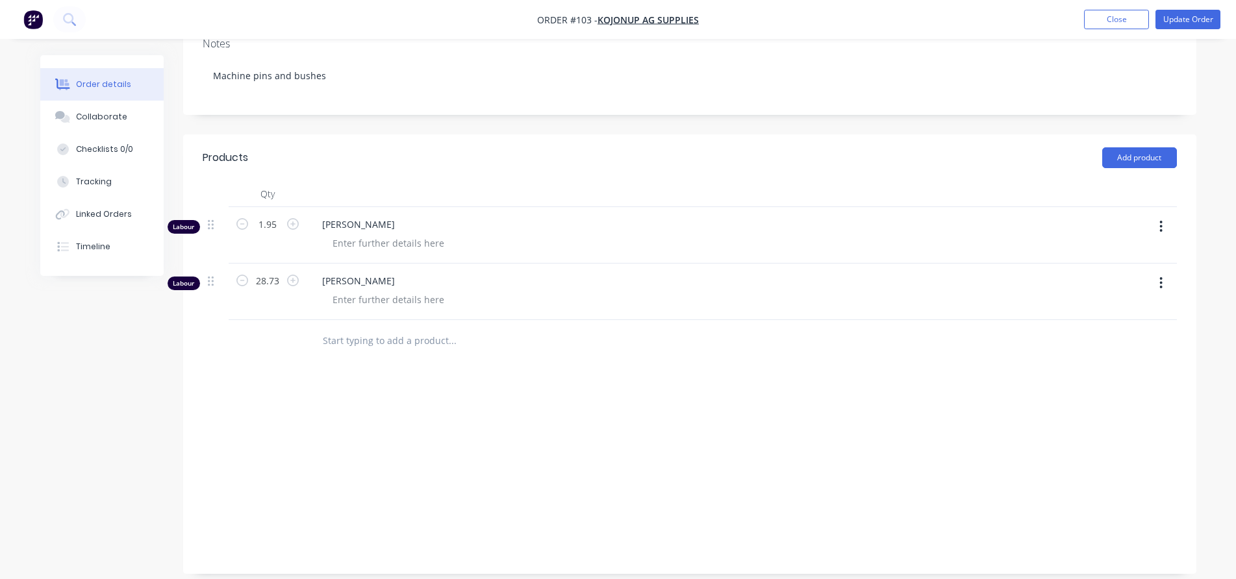
click at [414, 328] on input "text" at bounding box center [452, 341] width 260 height 26
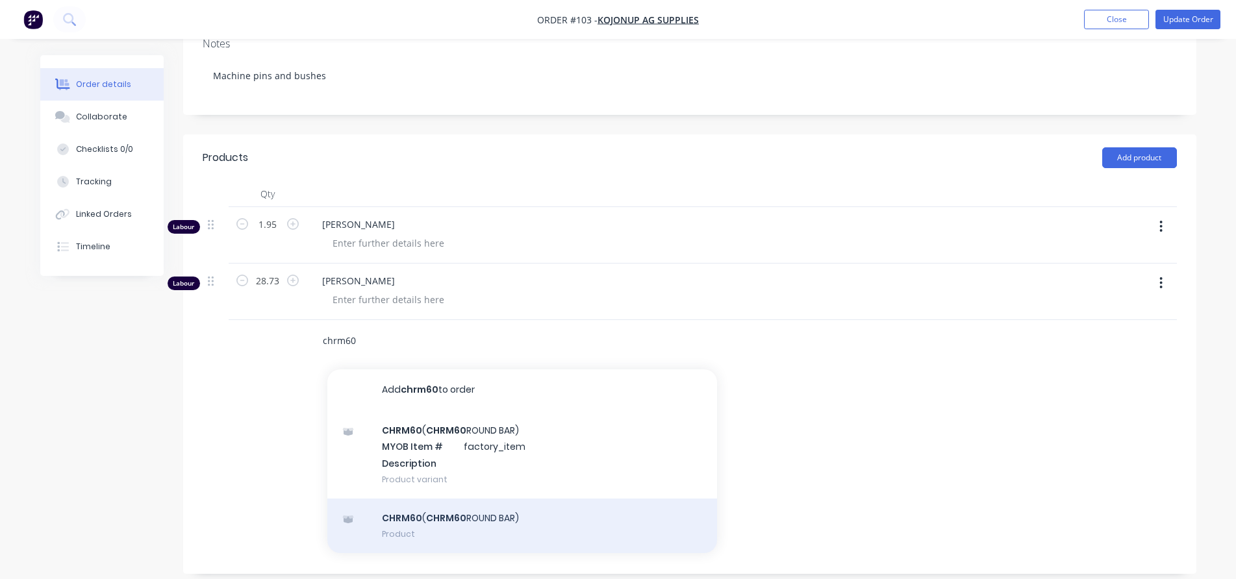
type input "chrm60"
click at [497, 509] on div "CHRM60 ( CHRM60 ROUND BAR) Product" at bounding box center [522, 526] width 390 height 55
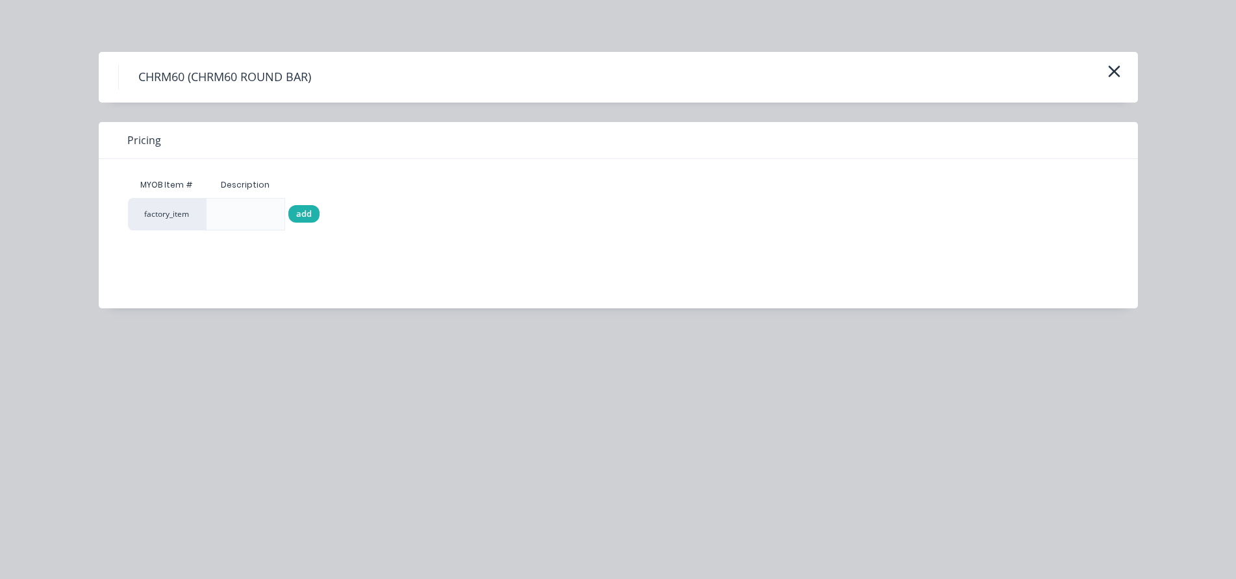
click at [306, 214] on span "add" at bounding box center [304, 214] width 16 height 13
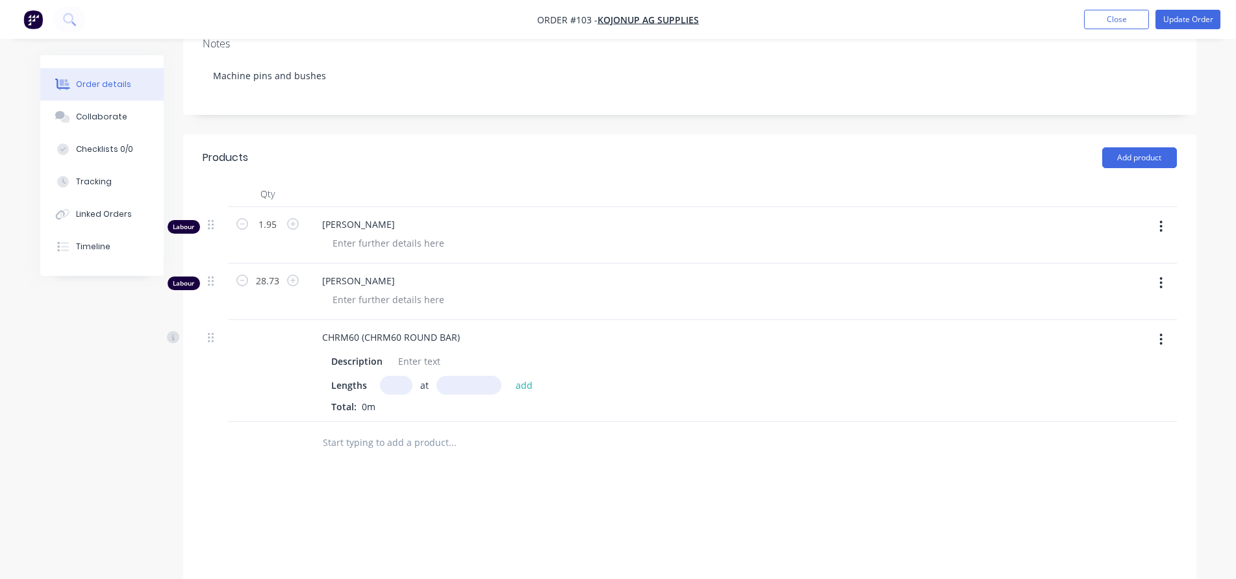
click at [392, 376] on input "text" at bounding box center [396, 385] width 32 height 19
type input "1"
click at [464, 376] on input "text" at bounding box center [469, 385] width 65 height 19
type input "1500mm"
click at [522, 376] on button "add" at bounding box center [524, 385] width 31 height 18
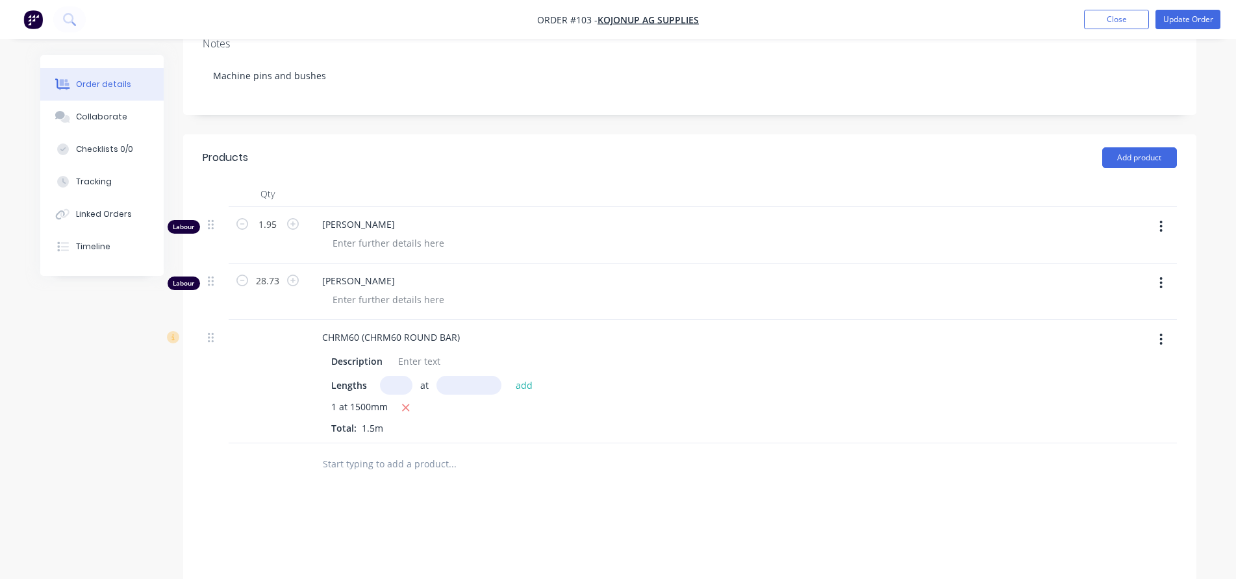
click at [422, 452] on input "text" at bounding box center [452, 464] width 260 height 26
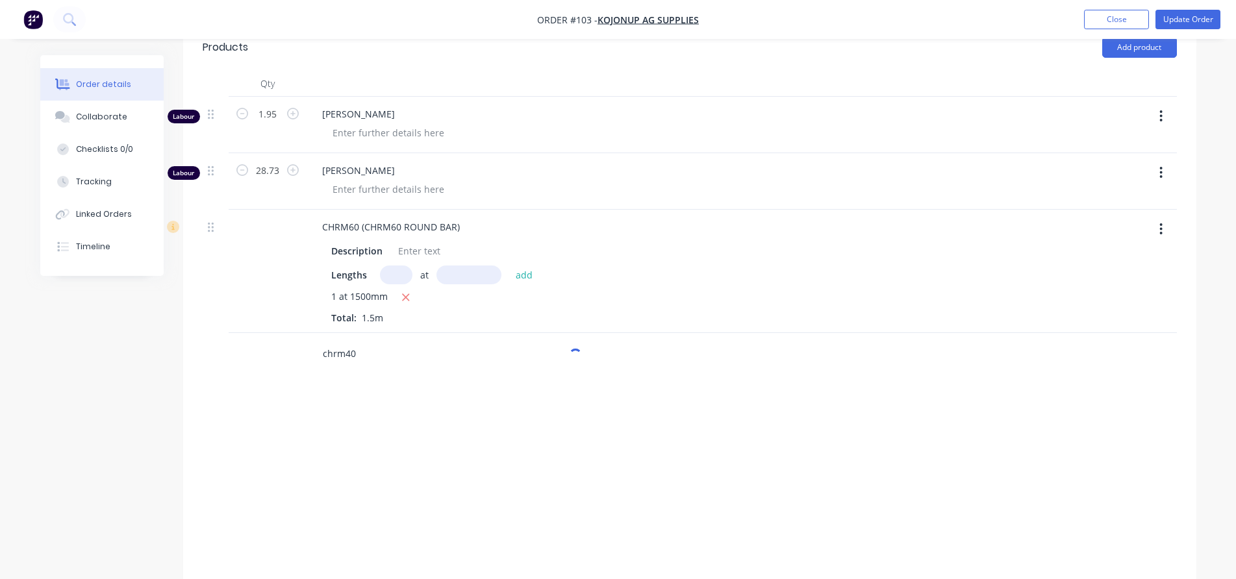
scroll to position [353, 0]
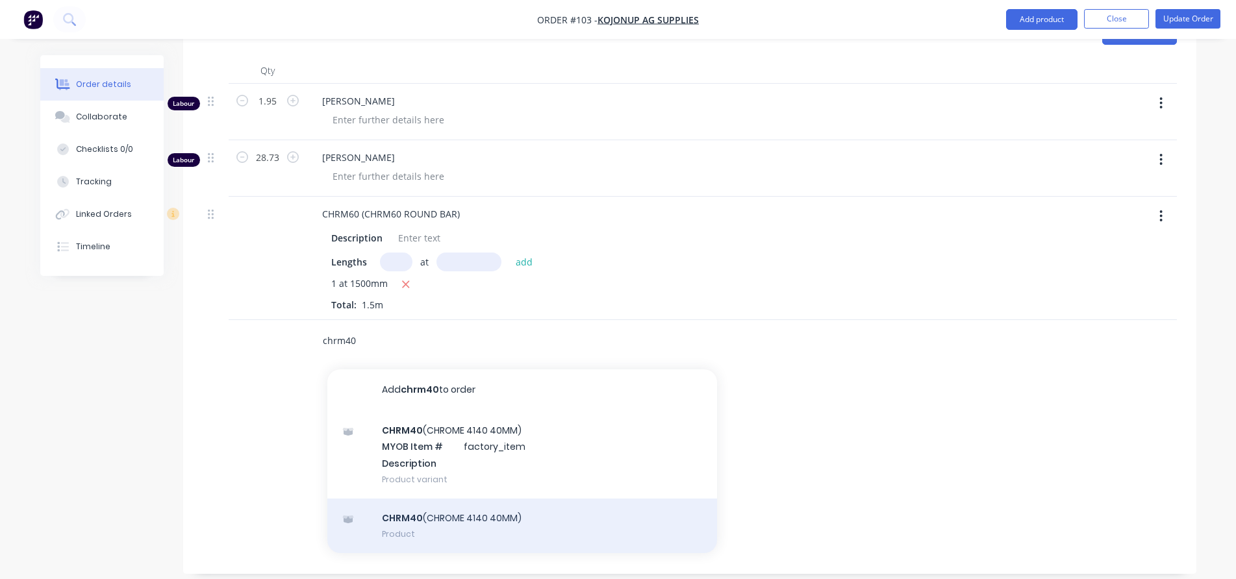
type input "chrm40"
click at [448, 508] on div "CHRM40 (CHROME 4140 40MM) Product" at bounding box center [522, 526] width 390 height 55
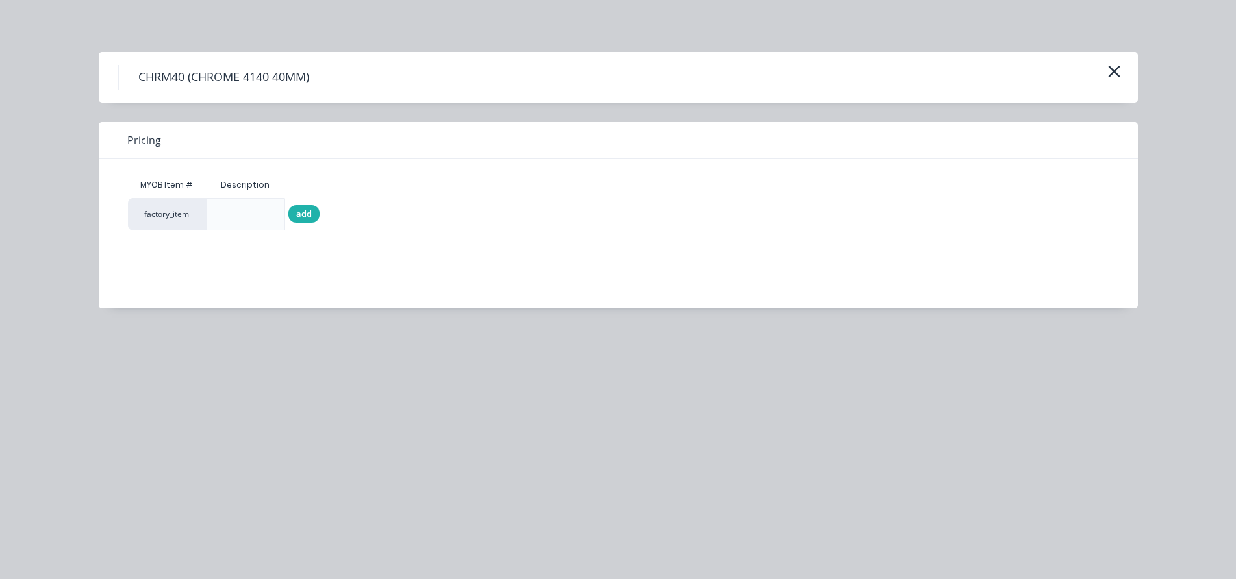
click at [306, 222] on div "add" at bounding box center [303, 214] width 31 height 18
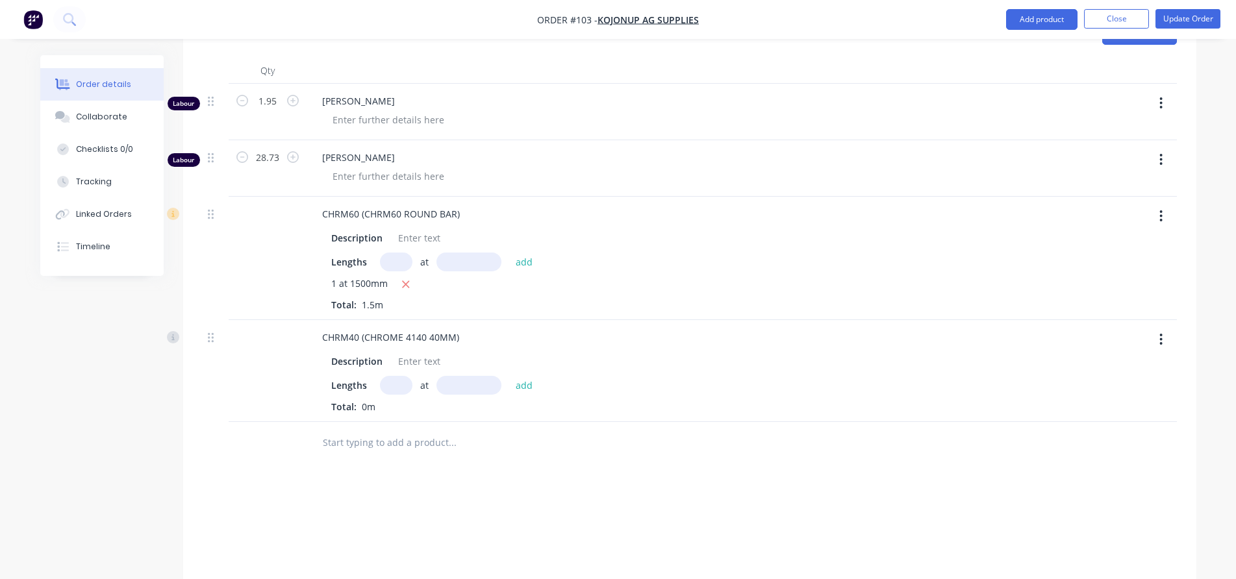
click at [398, 376] on input "text" at bounding box center [396, 385] width 32 height 19
type input "1"
click at [479, 376] on input "text" at bounding box center [469, 385] width 65 height 19
type input "600mm"
click at [392, 433] on input "text" at bounding box center [452, 443] width 260 height 26
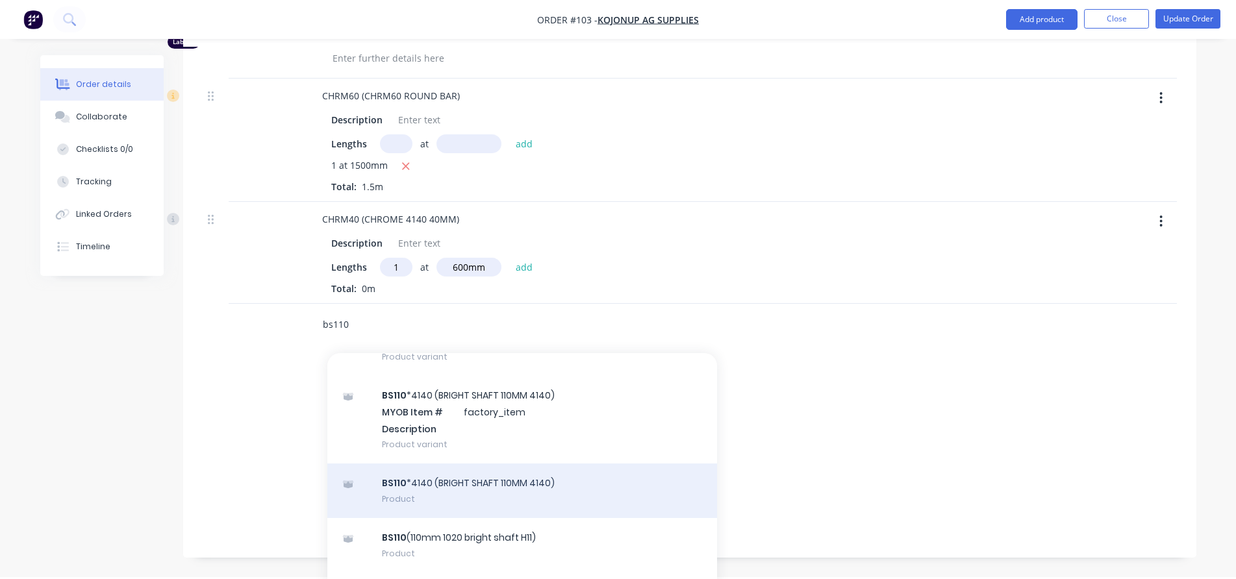
scroll to position [130, 0]
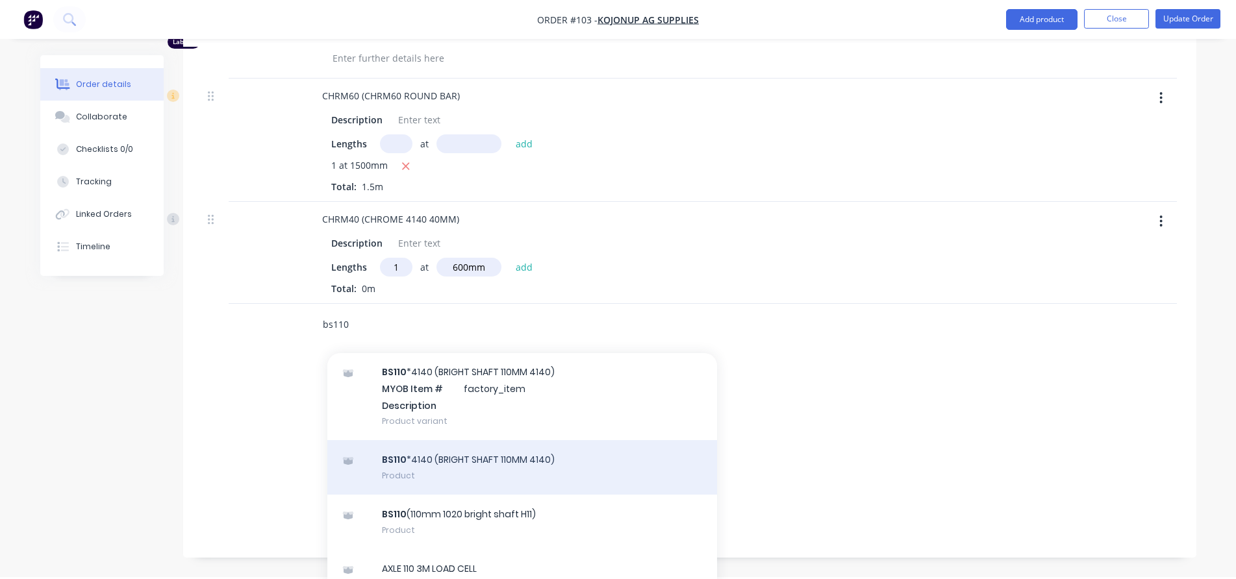
type input "bs110"
click at [505, 455] on div "BS110 *4140 (BRIGHT SHAFT 110MM 4140) Product" at bounding box center [522, 467] width 390 height 55
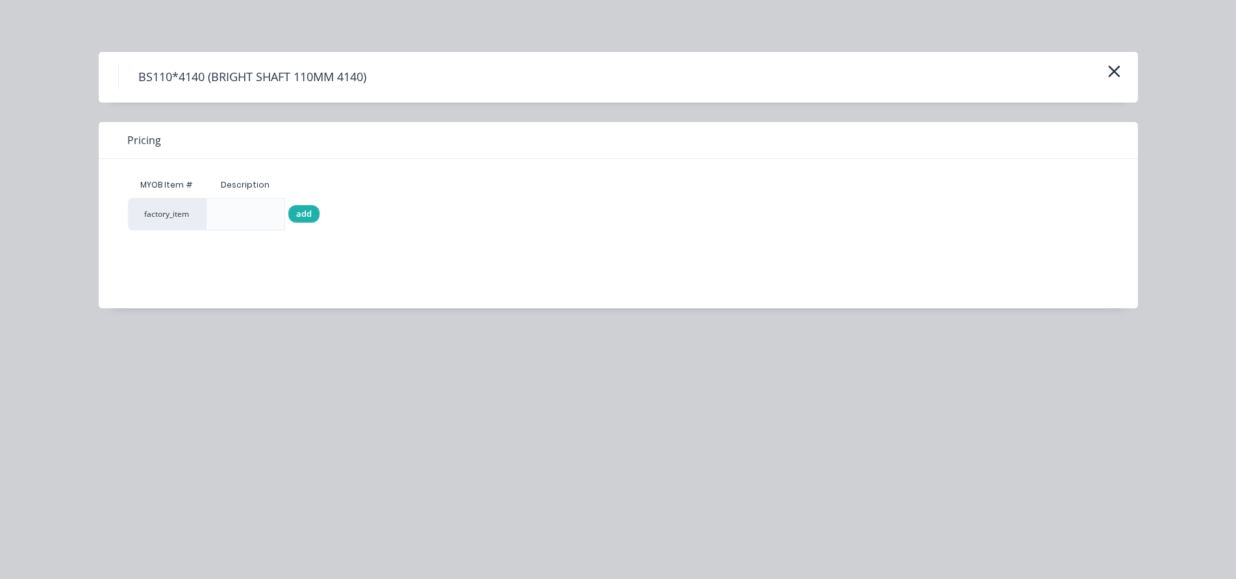
click at [309, 219] on span "add" at bounding box center [304, 214] width 16 height 13
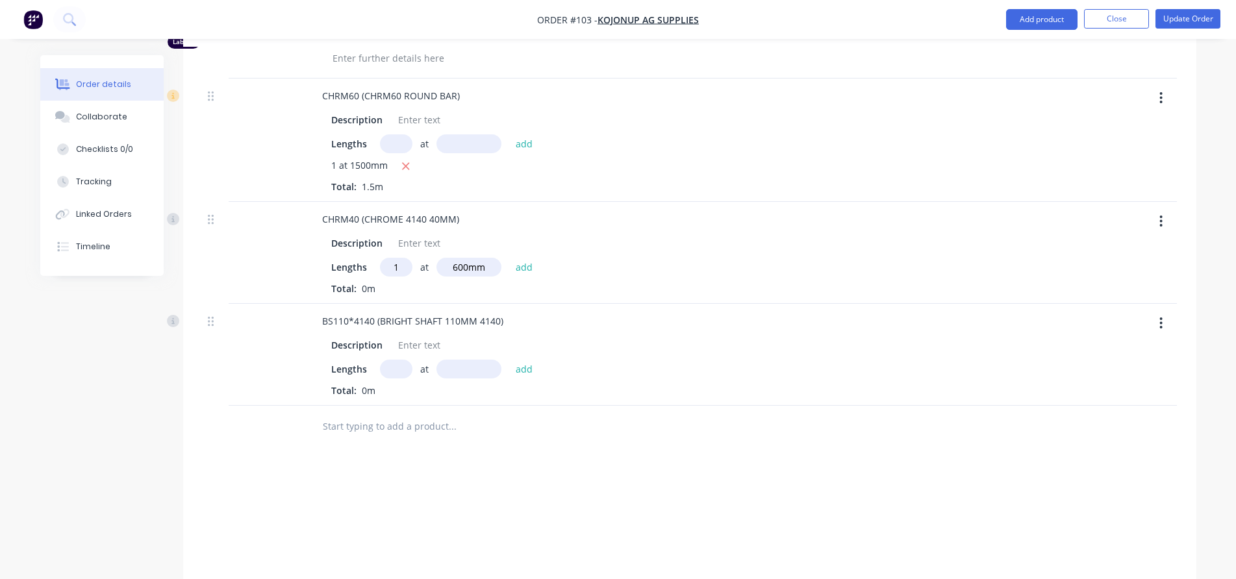
click at [396, 360] on input "text" at bounding box center [396, 369] width 32 height 19
type input "1"
click at [450, 360] on input "text" at bounding box center [469, 369] width 65 height 19
type input "300mm"
drag, startPoint x: 453, startPoint y: 388, endPoint x: 492, endPoint y: 459, distance: 80.3
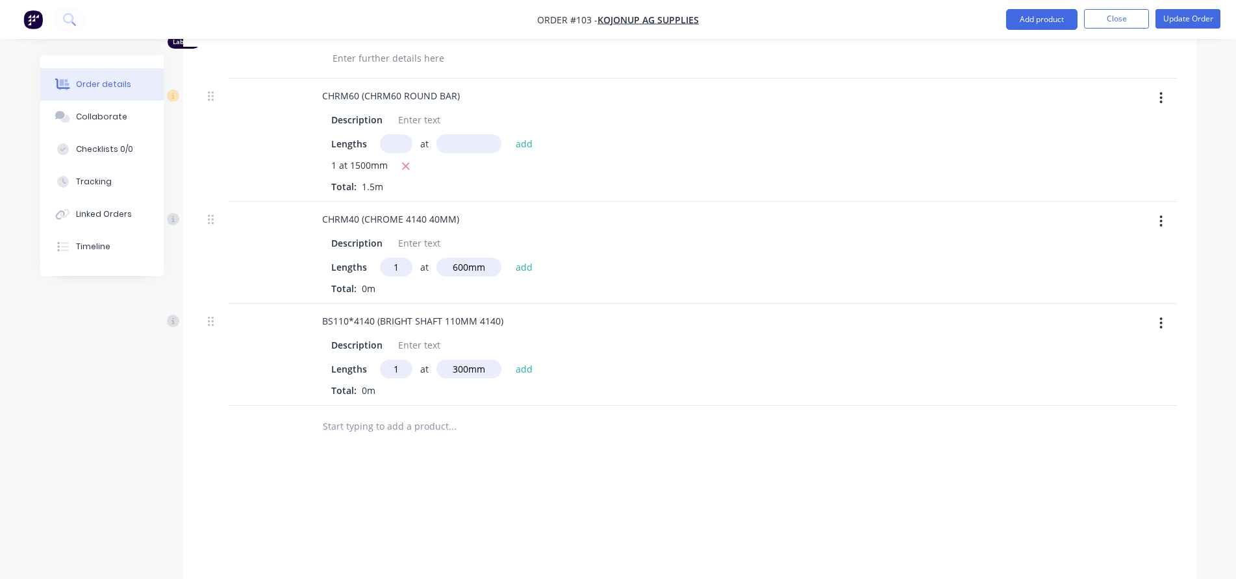
click at [492, 459] on div "Products Add product Qty Labour 1.95 Brad Nagtegaal Labour 28.73 Jay Pannell CH…" at bounding box center [689, 276] width 1013 height 767
click at [529, 360] on button "add" at bounding box center [524, 369] width 31 height 18
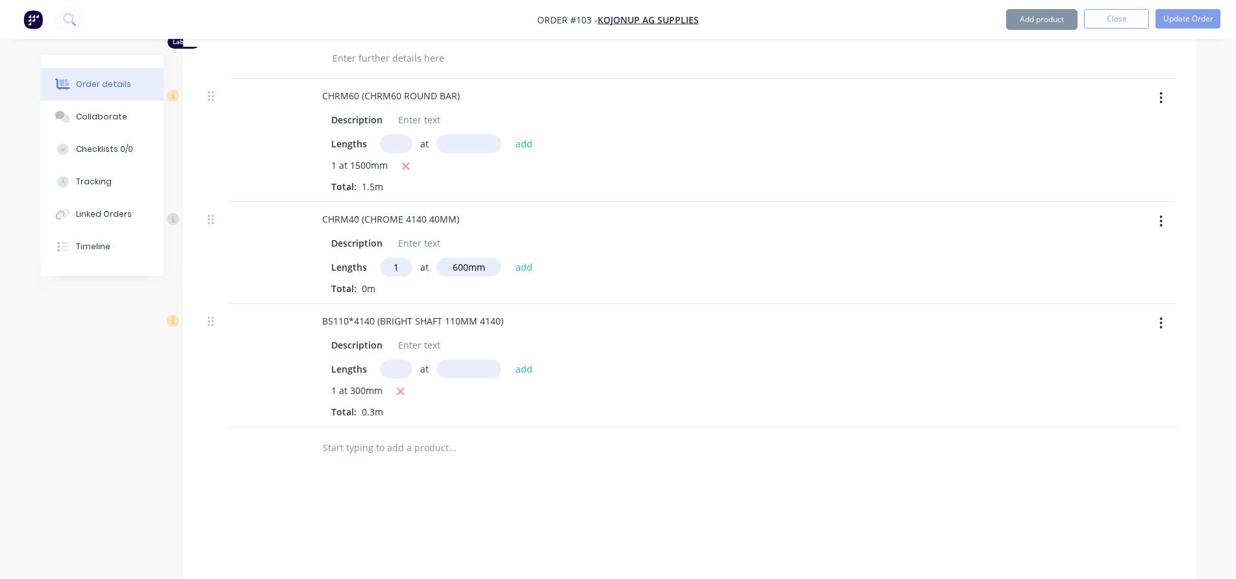
click at [370, 435] on input "text" at bounding box center [452, 448] width 260 height 26
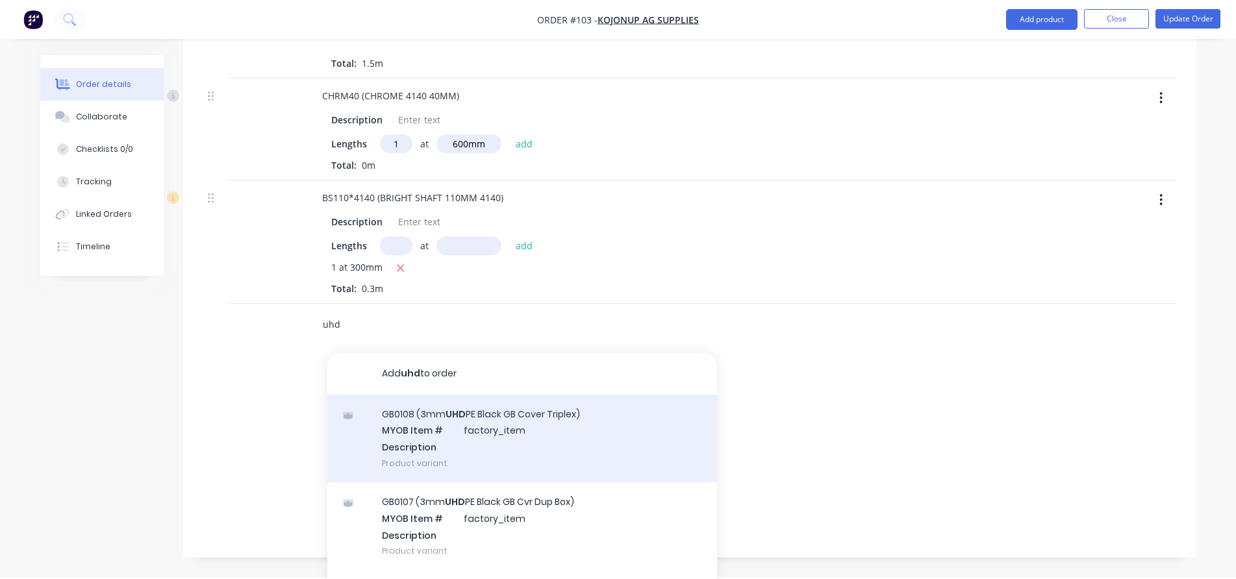
scroll to position [65, 0]
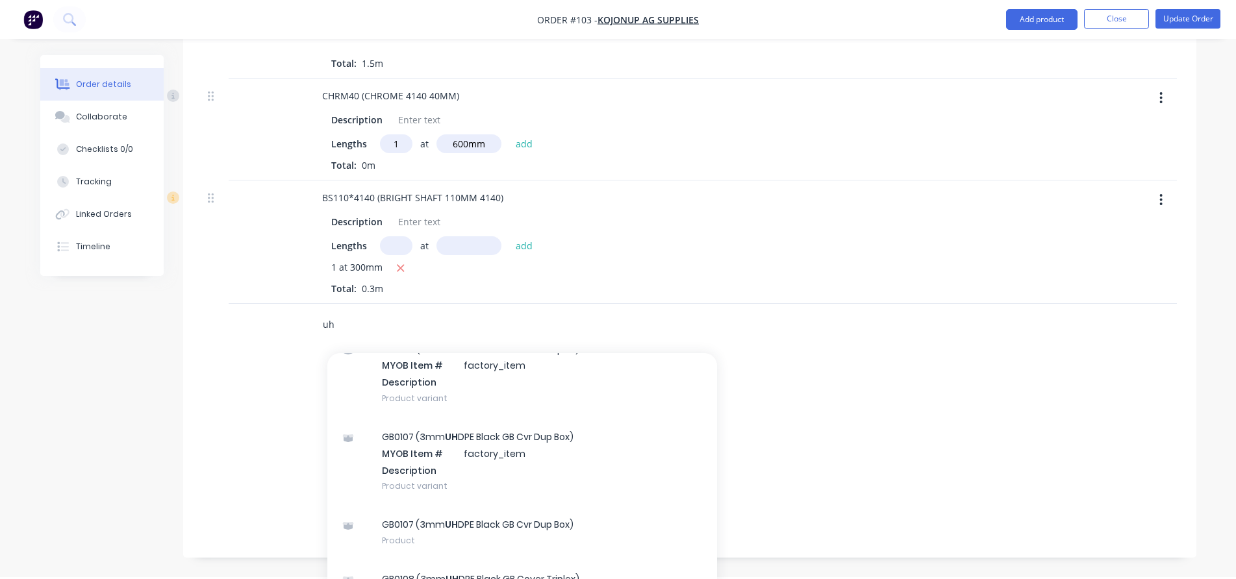
type input "u"
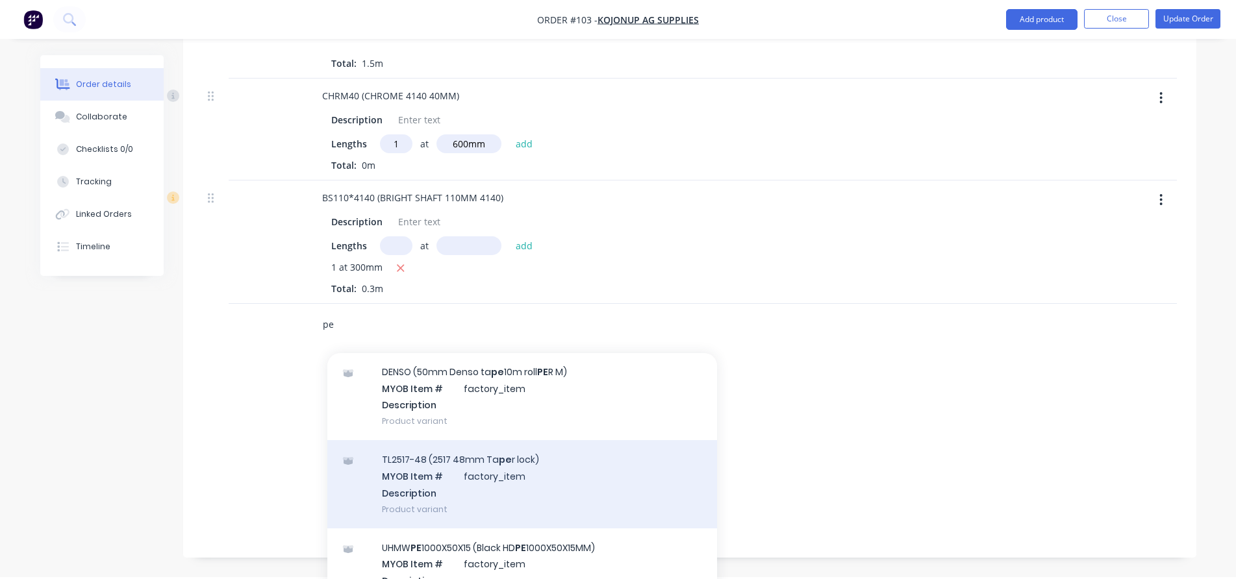
scroll to position [325, 0]
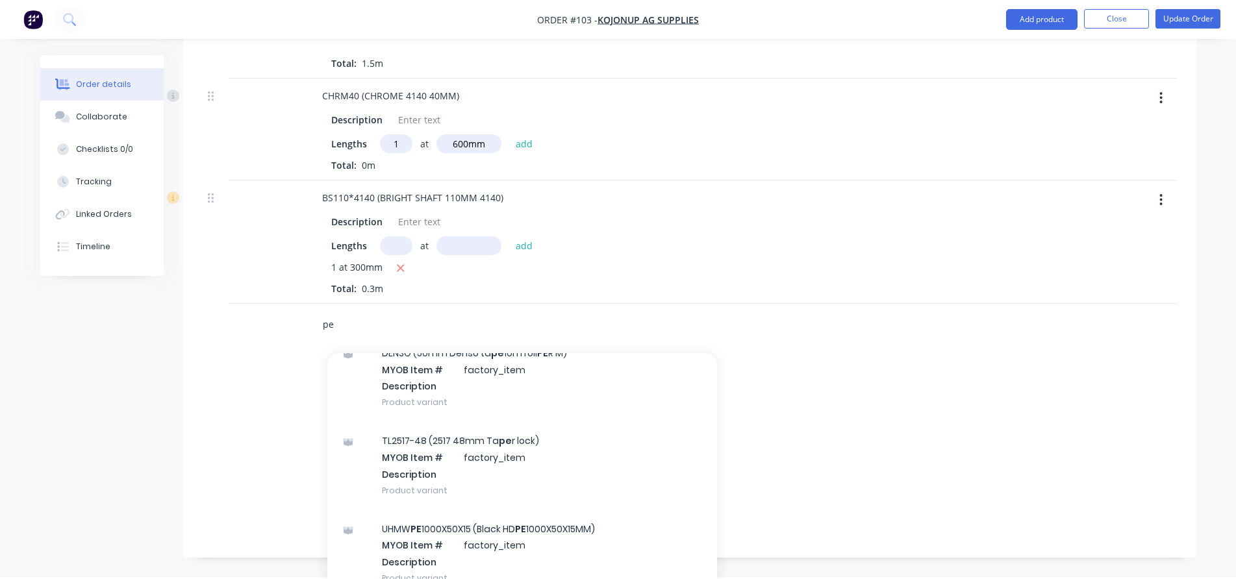
type input "p"
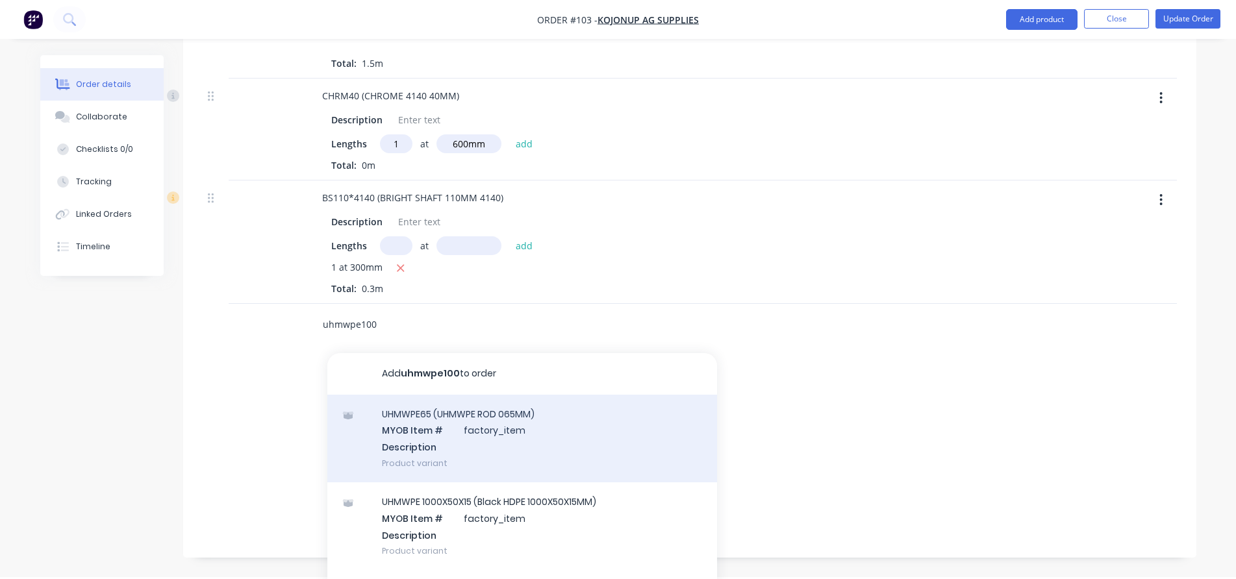
scroll to position [578, 0]
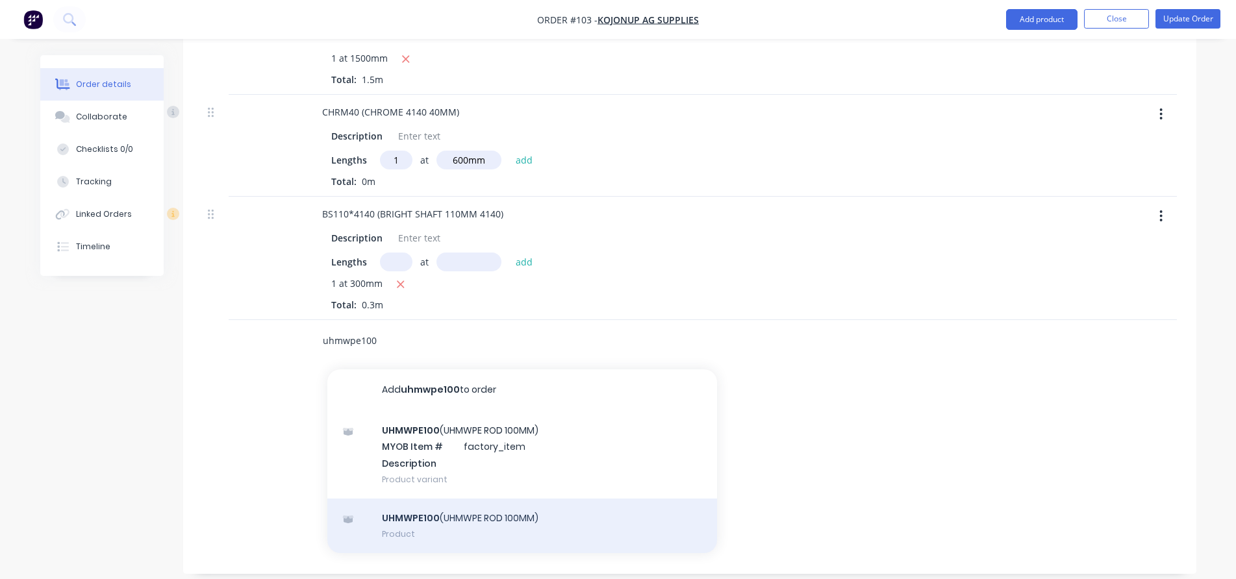
type input "uhmwpe100"
click at [496, 506] on div "UHMWPE100 (UHMWPE ROD 100MM) Product" at bounding box center [522, 526] width 390 height 55
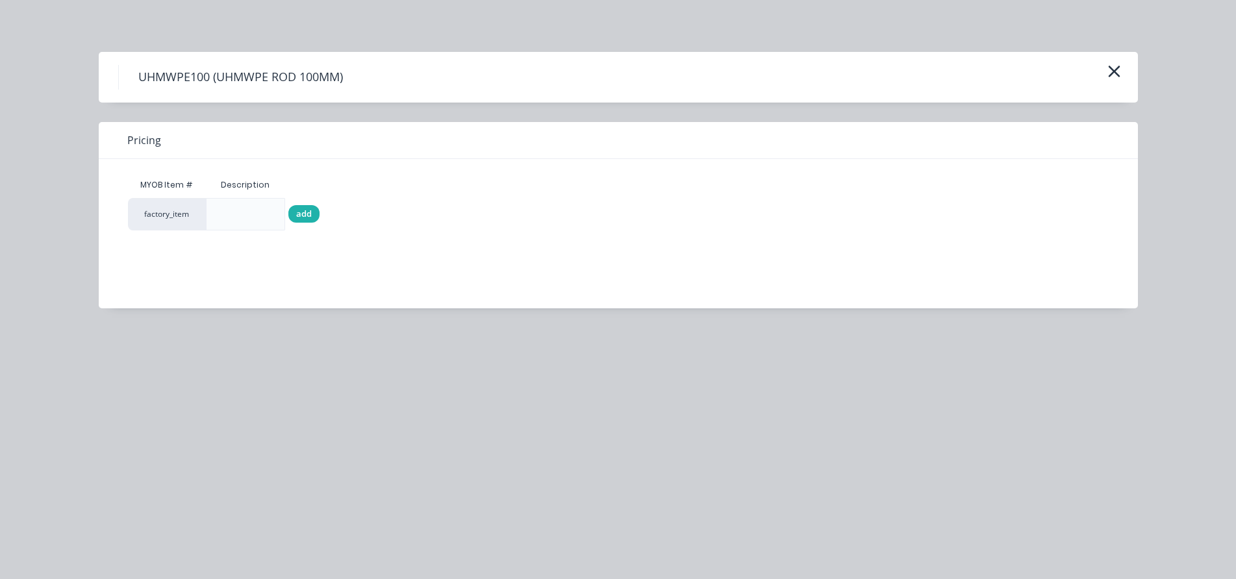
click at [298, 214] on span "add" at bounding box center [304, 214] width 16 height 13
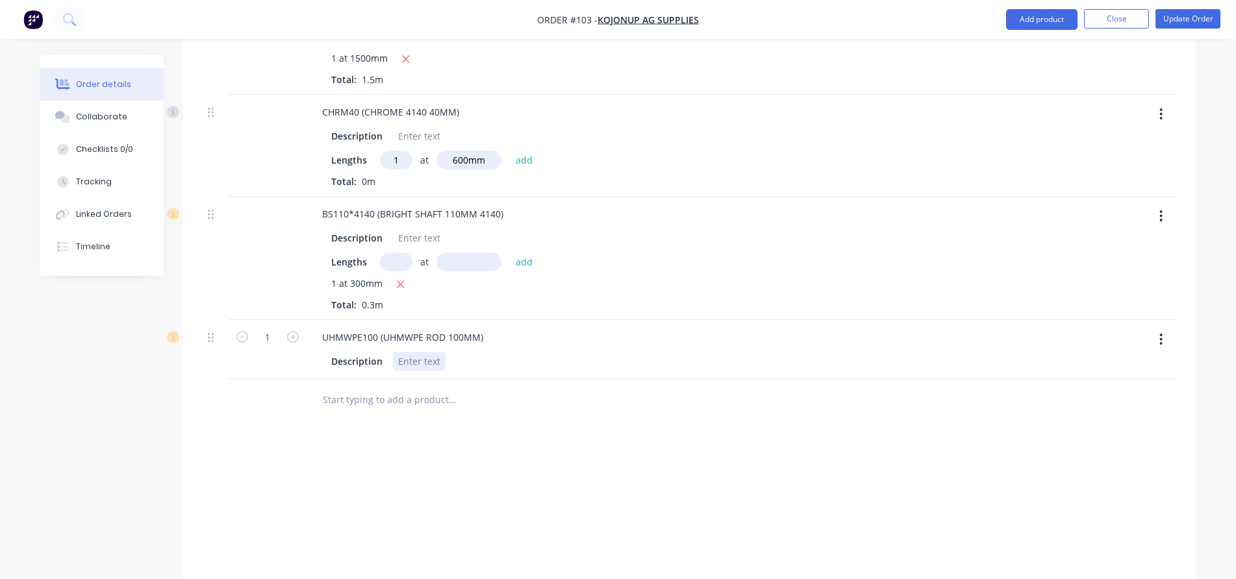
click at [429, 352] on div at bounding box center [419, 361] width 53 height 19
click at [481, 448] on div "Products Add product Qty Labour 1.95 Brad Nagtegaal Labour 28.73 Jay Pannell CH…" at bounding box center [689, 210] width 1013 height 848
click at [1167, 328] on button "button" at bounding box center [1161, 339] width 31 height 23
click at [1088, 364] on div "Edit" at bounding box center [1115, 373] width 100 height 19
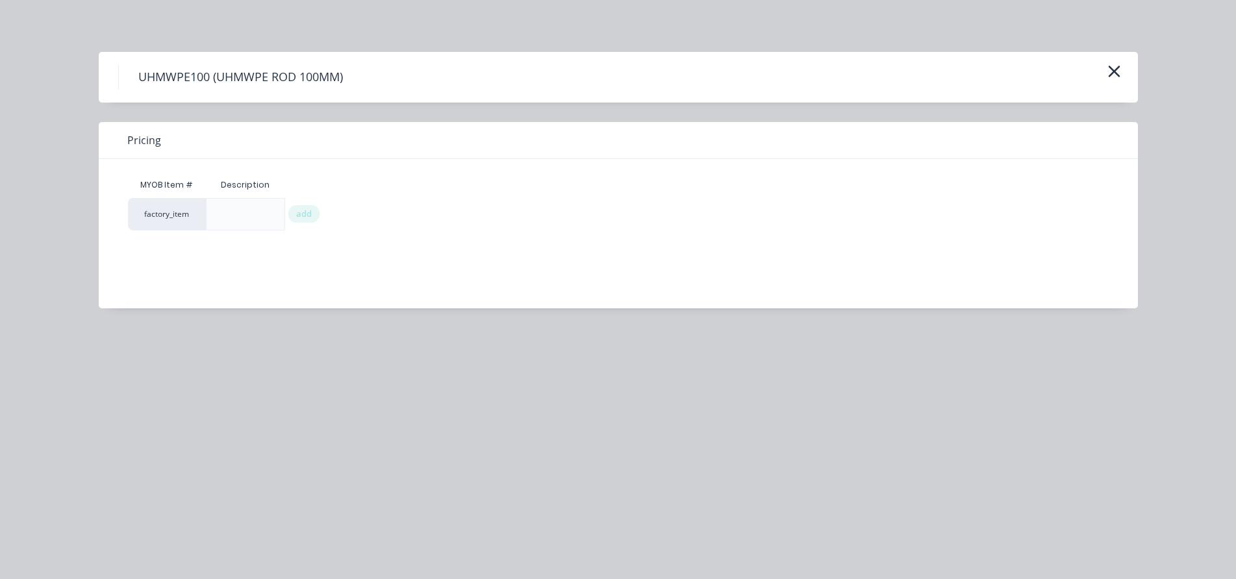
click at [1112, 63] on icon "button" at bounding box center [1115, 71] width 14 height 18
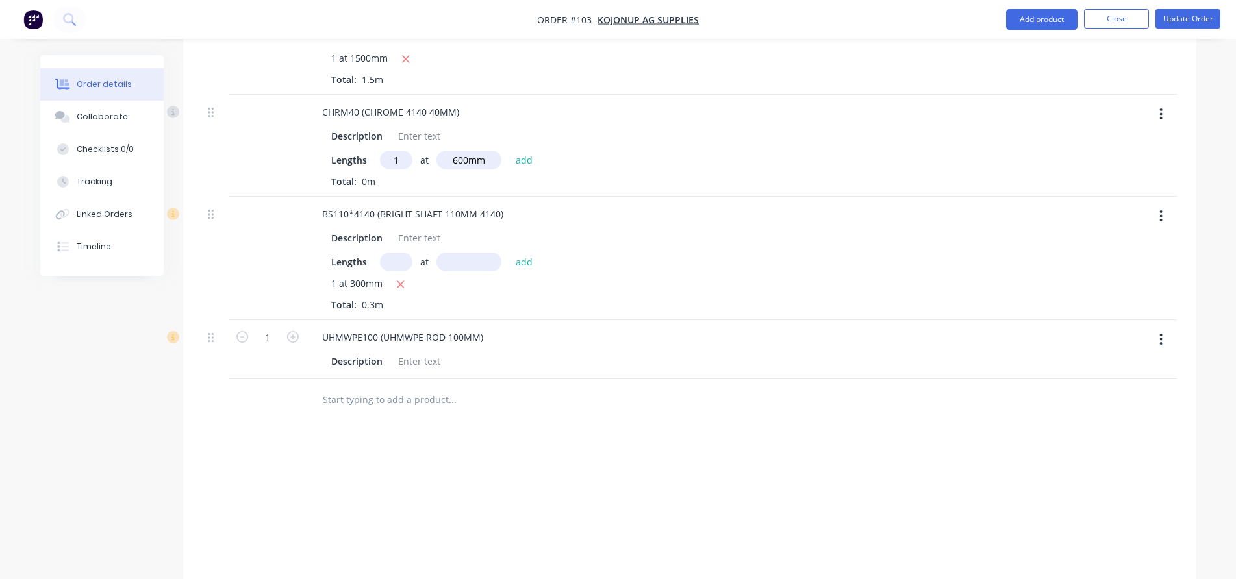
click at [1159, 328] on button "button" at bounding box center [1161, 339] width 31 height 23
click at [1113, 442] on div "Delete" at bounding box center [1115, 451] width 100 height 19
click at [516, 328] on input "text" at bounding box center [452, 341] width 260 height 26
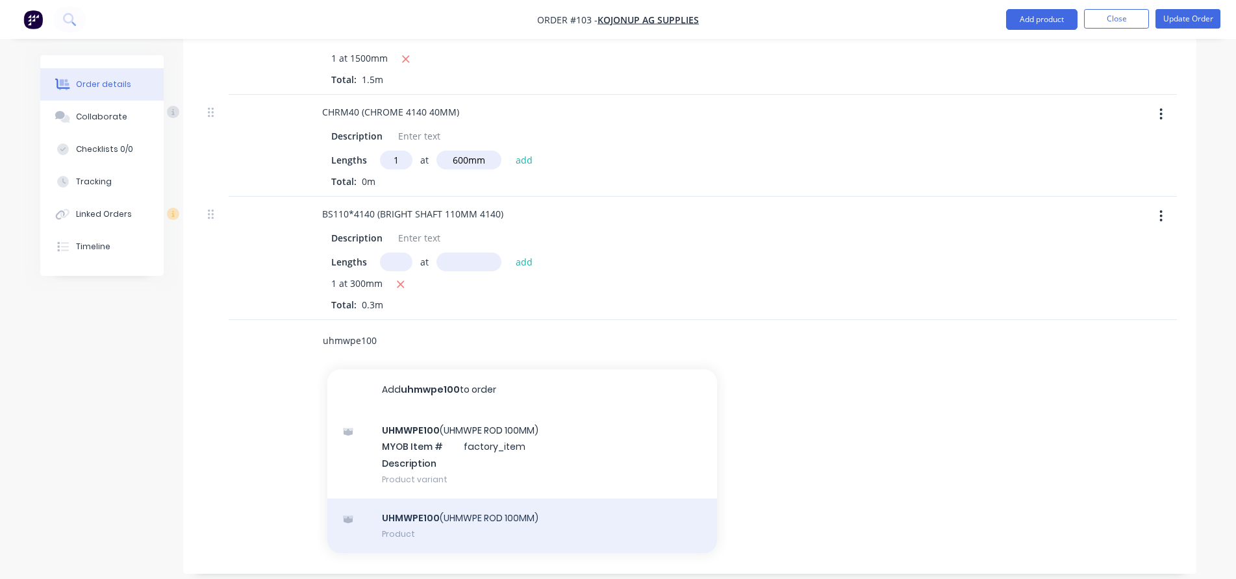
type input "uhmwpe100"
click at [470, 507] on div "UHMWPE100 (UHMWPE ROD 100MM) Product" at bounding box center [522, 526] width 390 height 55
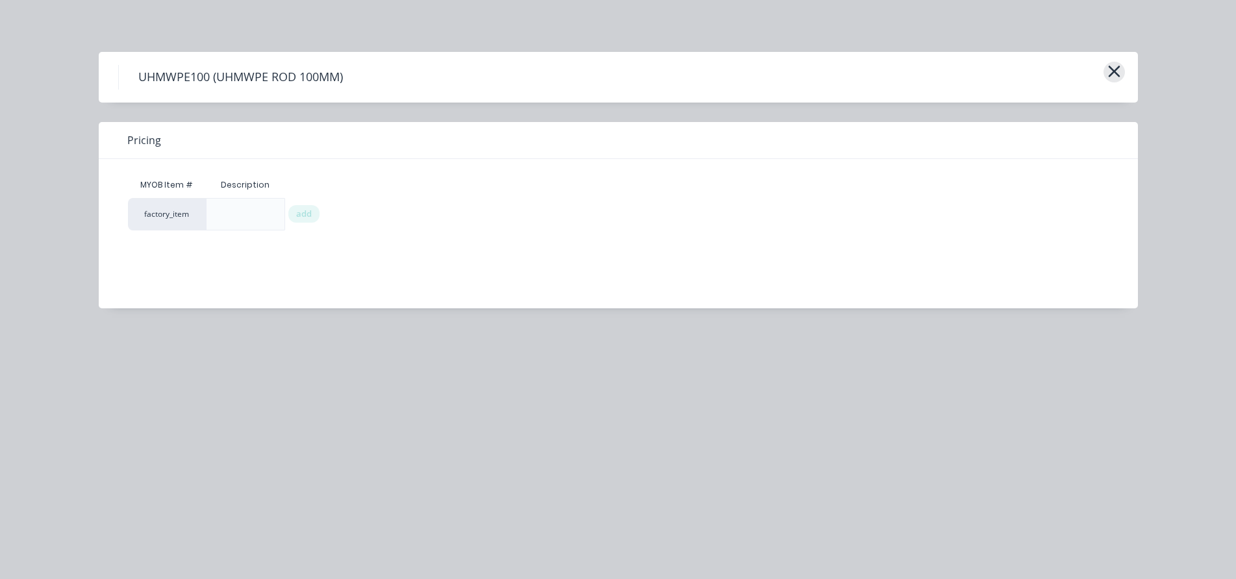
click at [1113, 73] on icon "button" at bounding box center [1114, 72] width 12 height 12
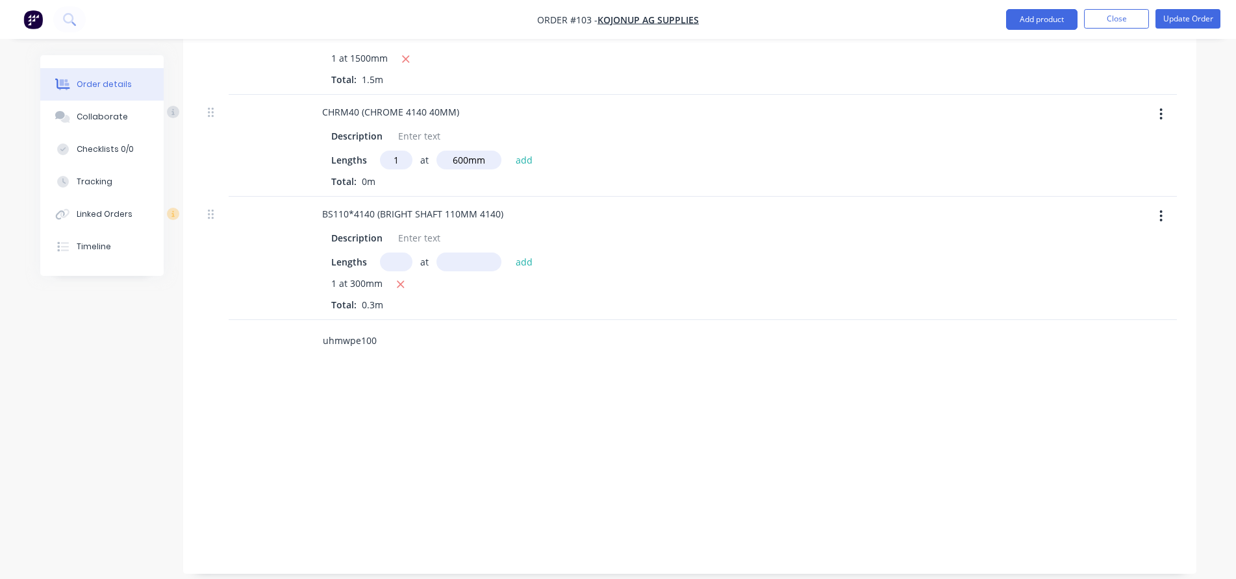
click at [386, 328] on input "uhmwpe100" at bounding box center [452, 341] width 260 height 26
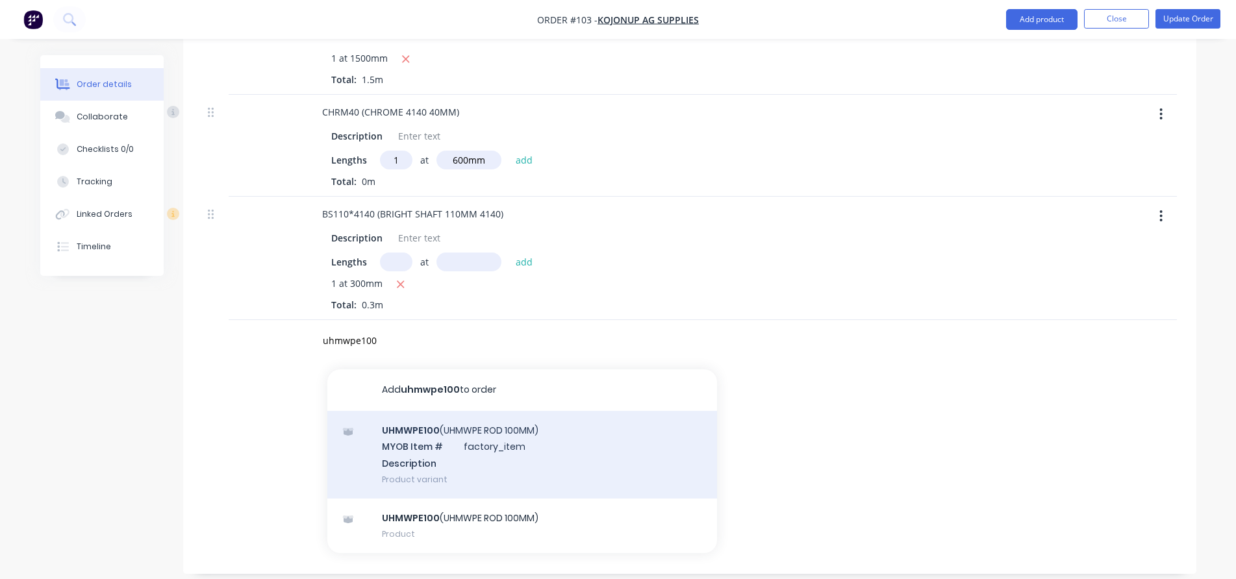
click at [467, 418] on div "UHMWPE100 (UHMWPE ROD 100MM) MYOB Item # factory_item Description Product varia…" at bounding box center [522, 455] width 390 height 88
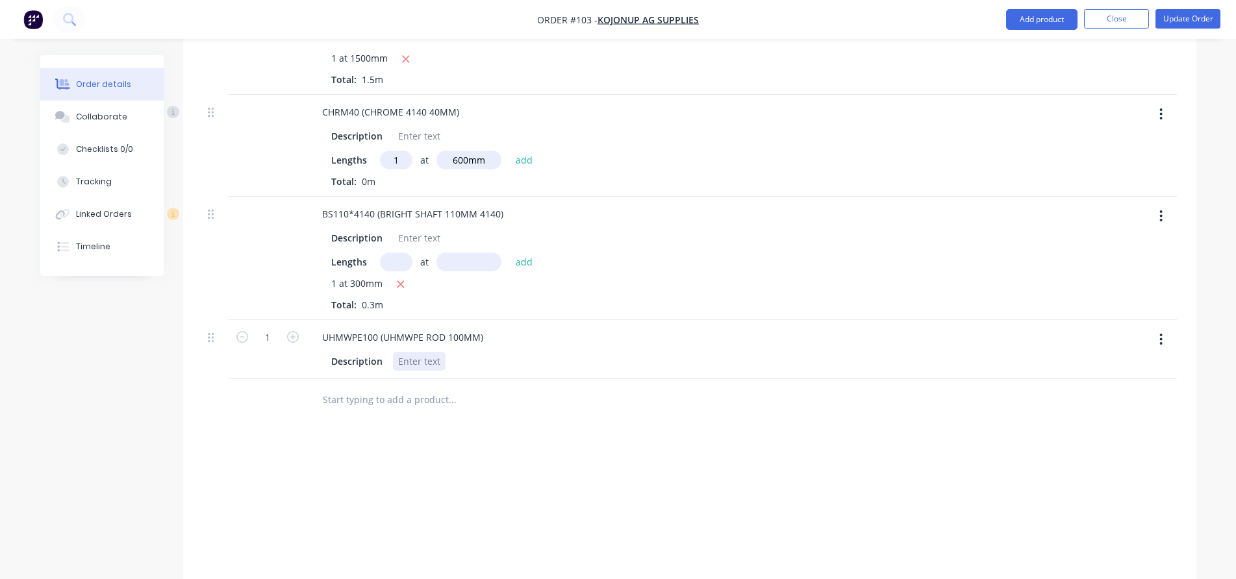
click at [414, 352] on div at bounding box center [419, 361] width 53 height 19
click at [543, 442] on div "Products Add product Qty Labour 1.95 Brad Nagtegaal Labour 28.73 Jay Pannell CH…" at bounding box center [689, 210] width 1013 height 848
click at [385, 390] on input "text" at bounding box center [452, 400] width 260 height 26
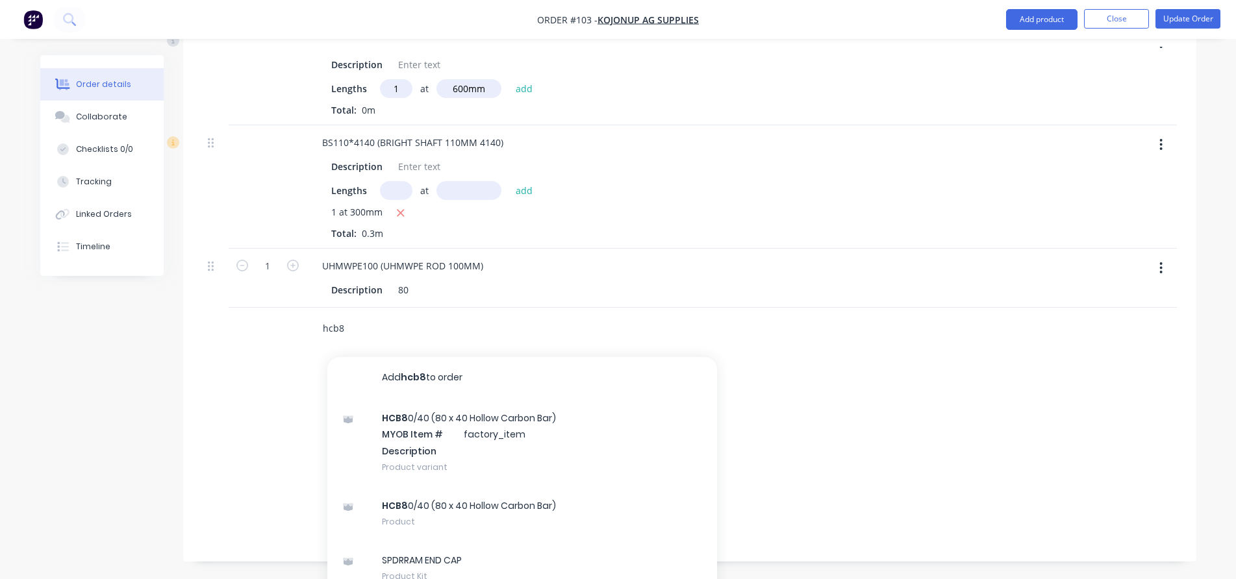
scroll to position [654, 0]
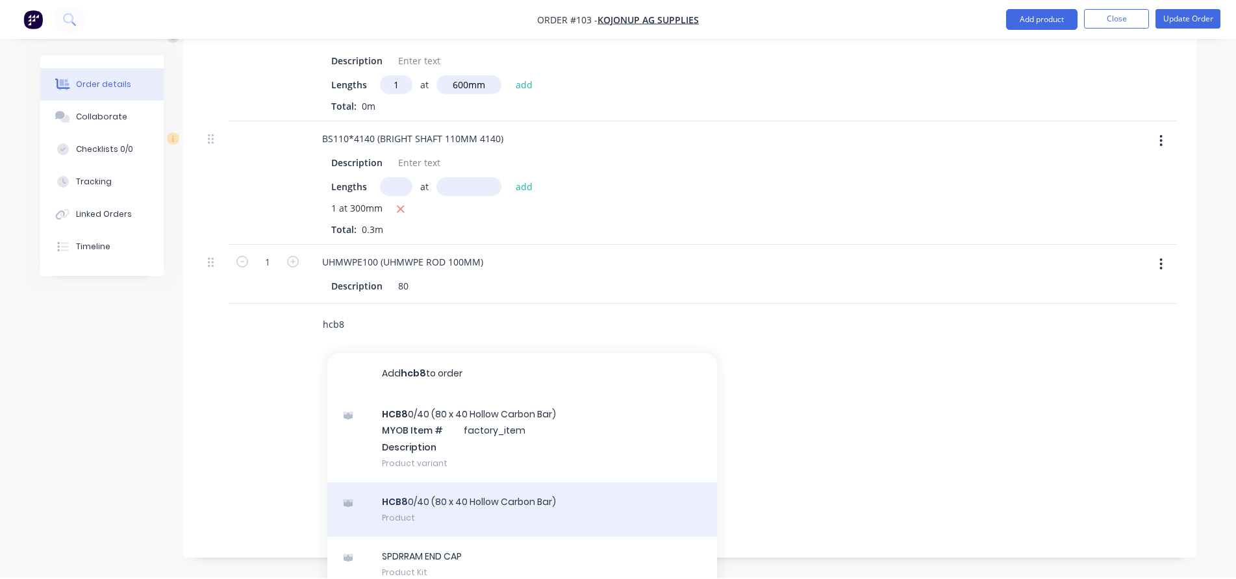
type input "hcb8"
click at [511, 498] on div "HCB8 0/40 (80 x 40 Hollow Carbon Bar) Product" at bounding box center [522, 510] width 390 height 55
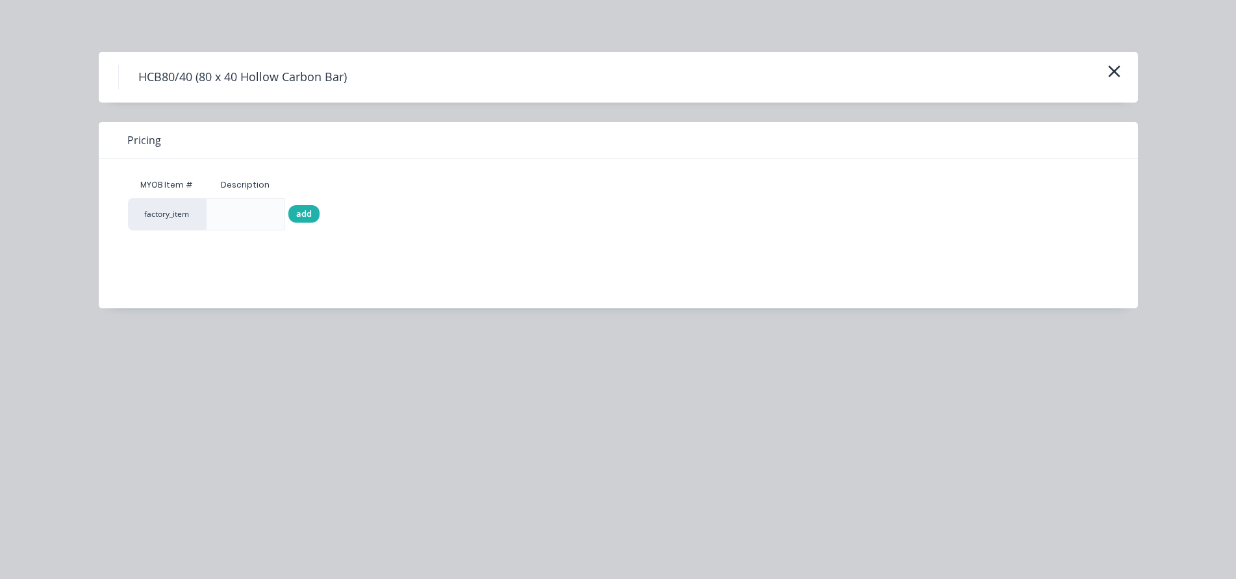
click at [304, 217] on span "add" at bounding box center [304, 214] width 16 height 13
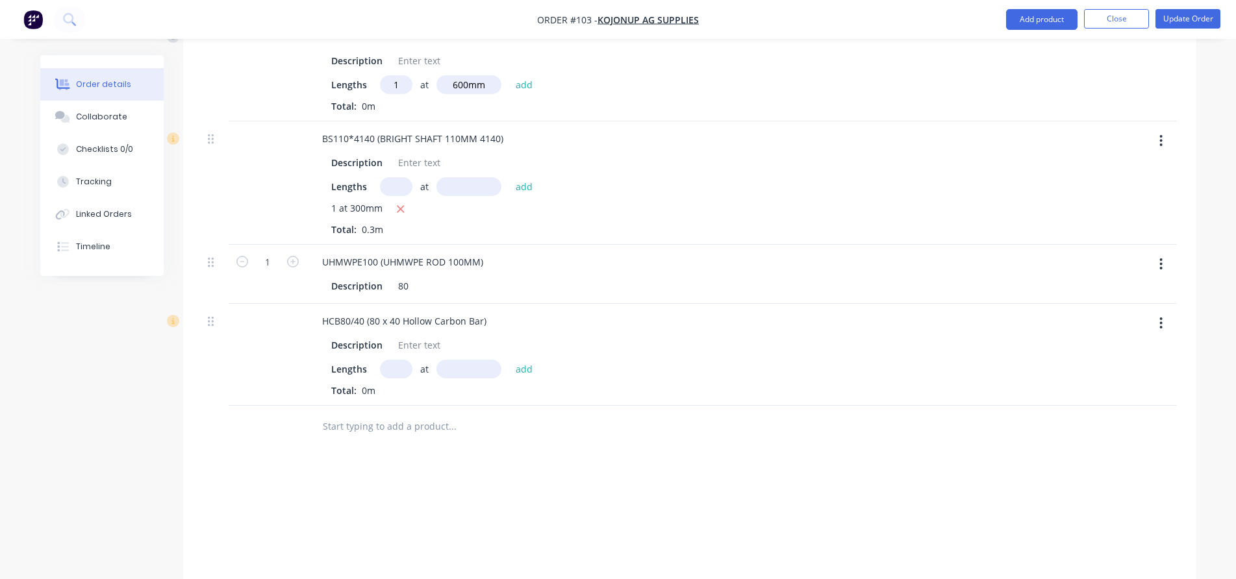
click at [394, 360] on input "text" at bounding box center [396, 369] width 32 height 19
type input "1"
type input "60mm"
click at [531, 360] on button "add" at bounding box center [524, 369] width 31 height 18
click at [396, 440] on input "text" at bounding box center [452, 448] width 260 height 26
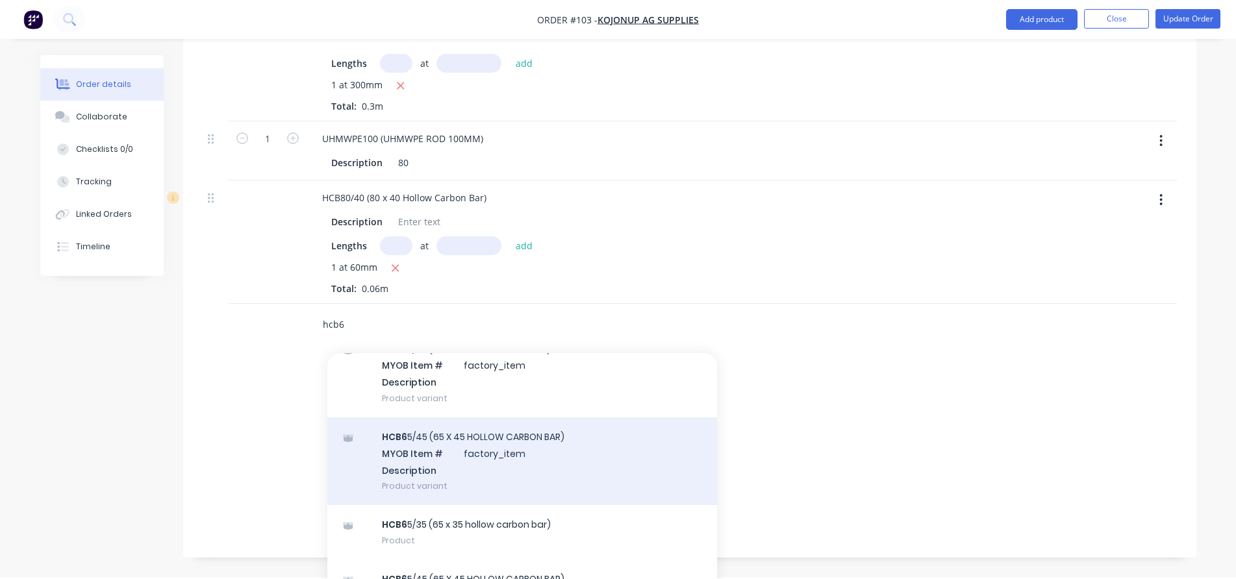
scroll to position [86, 0]
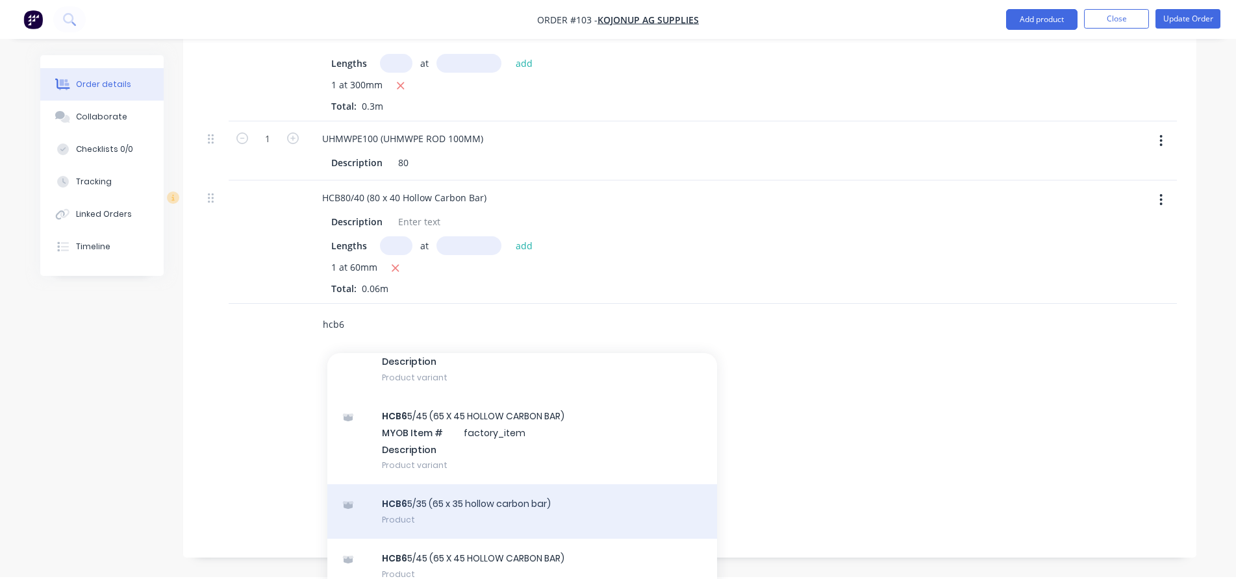
type input "hcb6"
click at [537, 500] on div "HCB6 5/35 (65 x 35 hollow carbon bar) Product" at bounding box center [522, 512] width 390 height 55
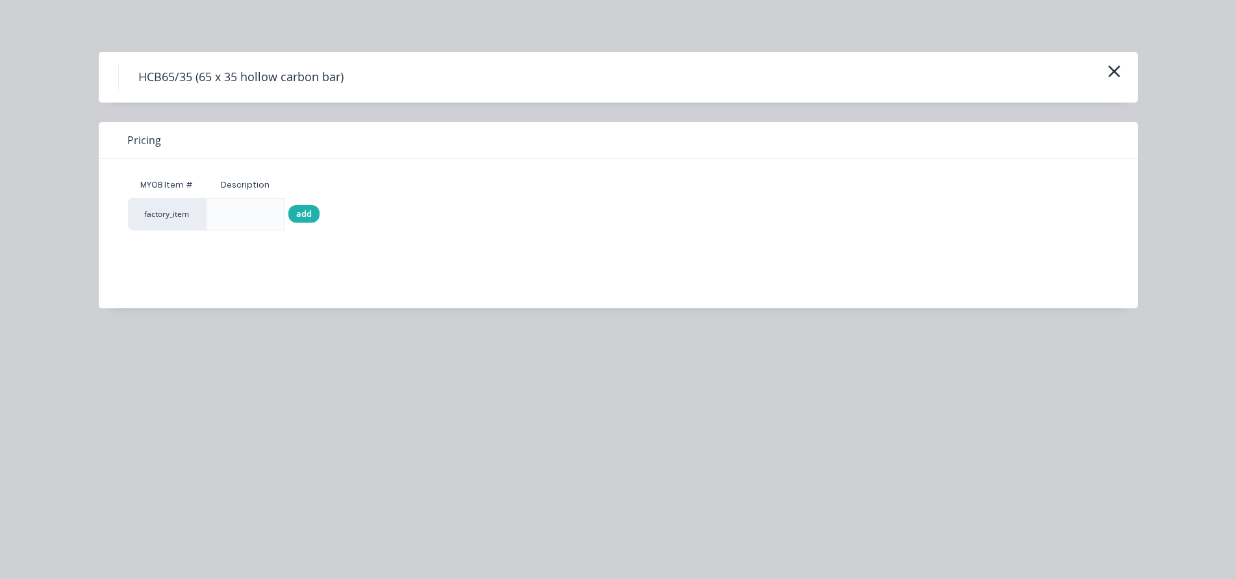
click at [296, 218] on div "add" at bounding box center [303, 214] width 31 height 18
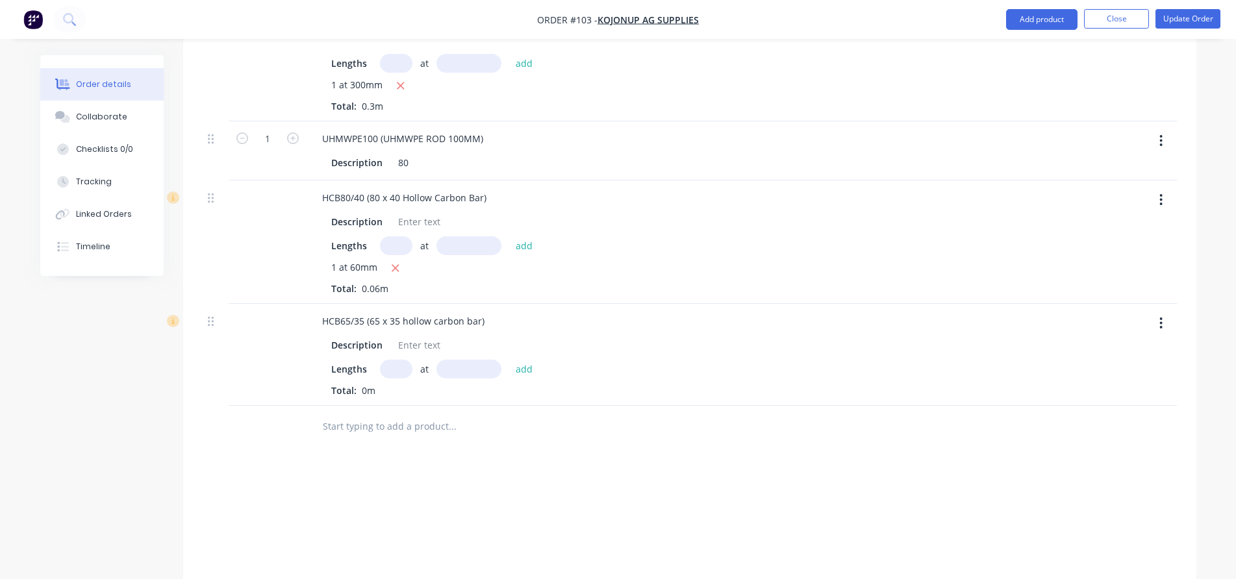
click at [394, 360] on input "text" at bounding box center [396, 369] width 32 height 19
type input "1"
type input "180mm"
click at [525, 360] on button "add" at bounding box center [524, 369] width 31 height 18
click at [372, 435] on input "text" at bounding box center [452, 448] width 260 height 26
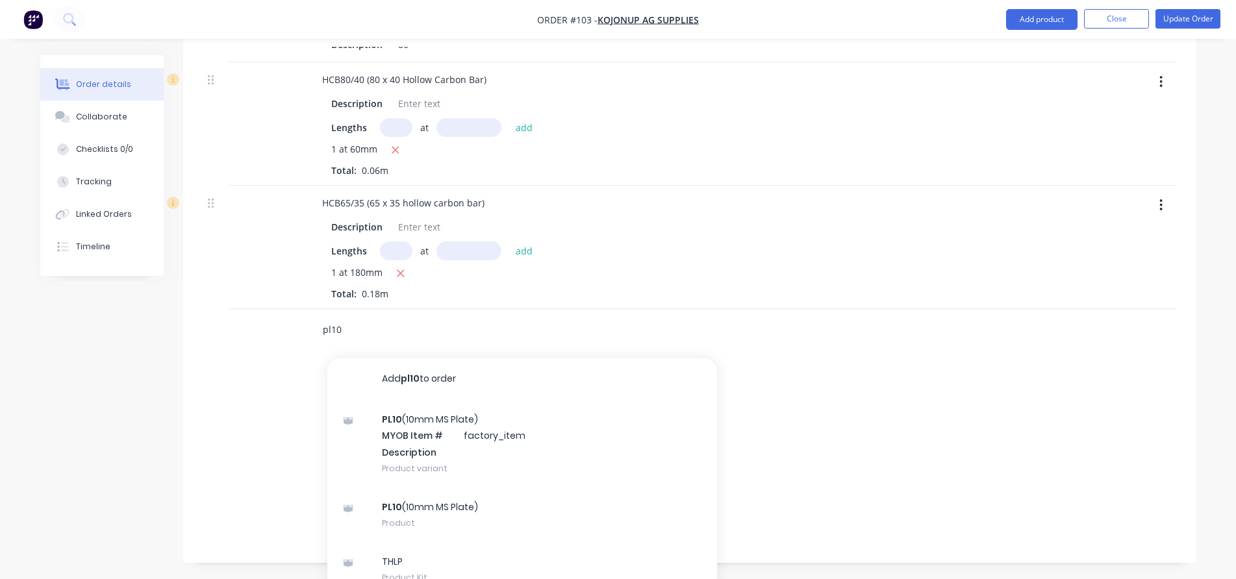
scroll to position [900, 0]
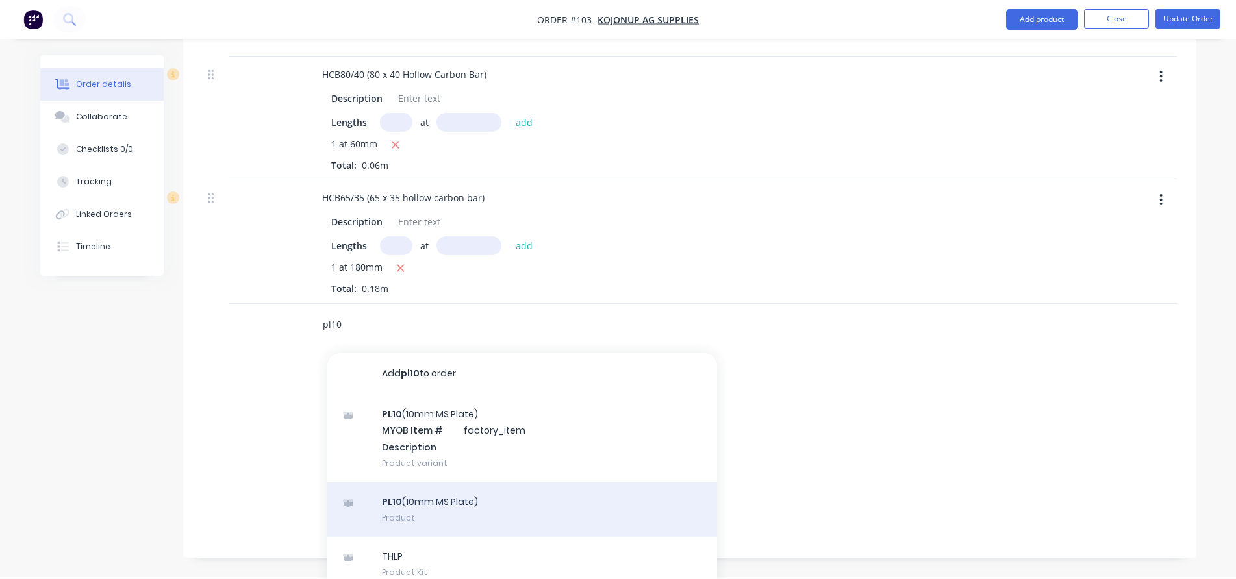
type input "pl10"
click at [460, 483] on div "PL10 (10mm MS Plate) Product" at bounding box center [522, 510] width 390 height 55
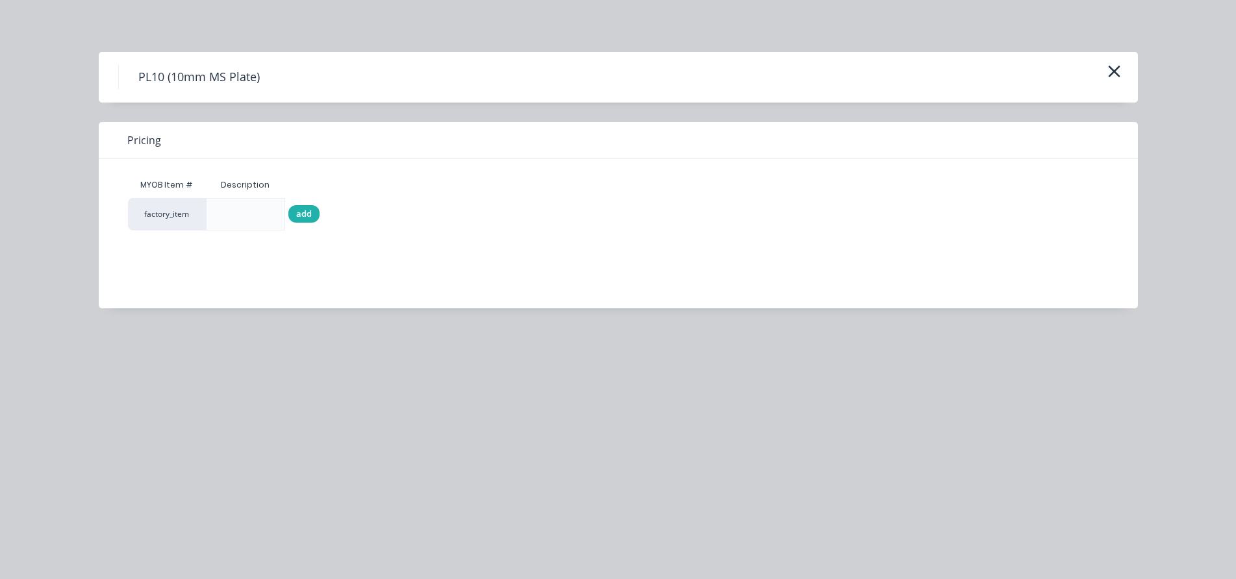
click at [309, 209] on span "add" at bounding box center [304, 214] width 16 height 13
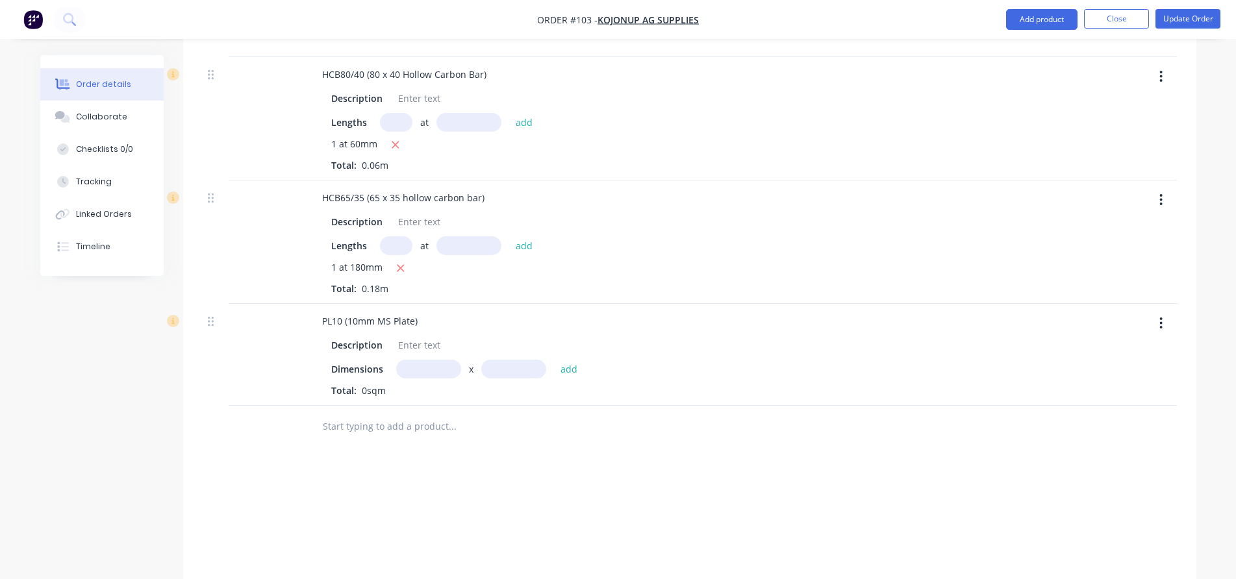
click at [428, 360] on input "text" at bounding box center [428, 369] width 65 height 19
type input "0.15m"
type input "1m"
click at [563, 360] on button "add" at bounding box center [569, 369] width 31 height 18
click at [396, 386] on icon "button" at bounding box center [399, 392] width 8 height 12
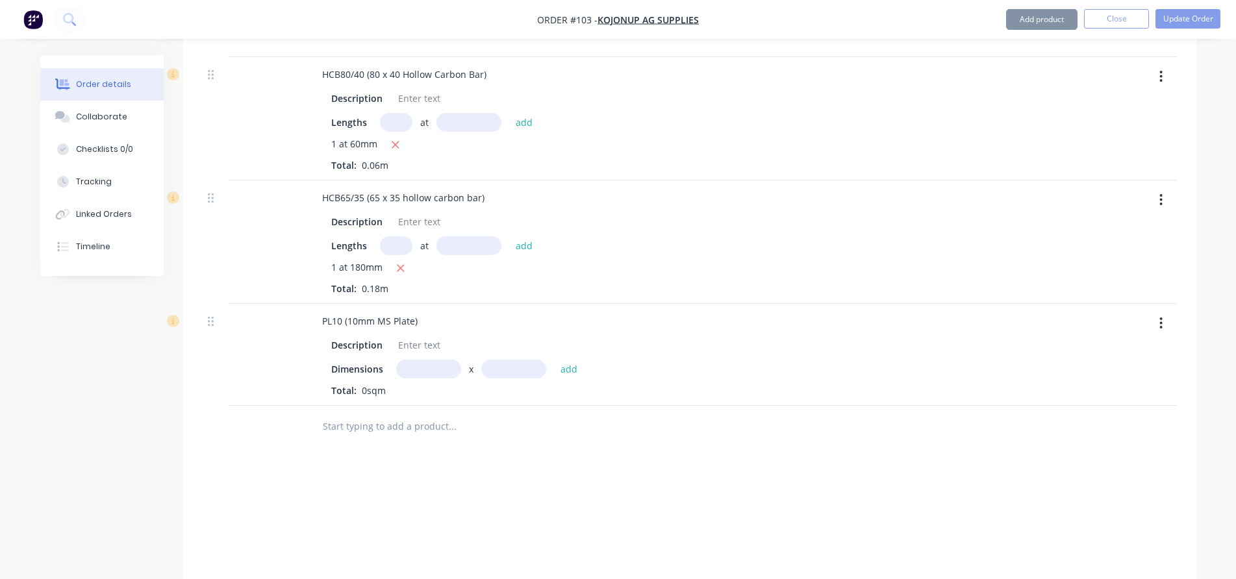
click at [415, 360] on input "text" at bounding box center [428, 369] width 65 height 19
type input "0.15m"
type input "0.1m"
click at [575, 361] on button "add" at bounding box center [569, 369] width 31 height 18
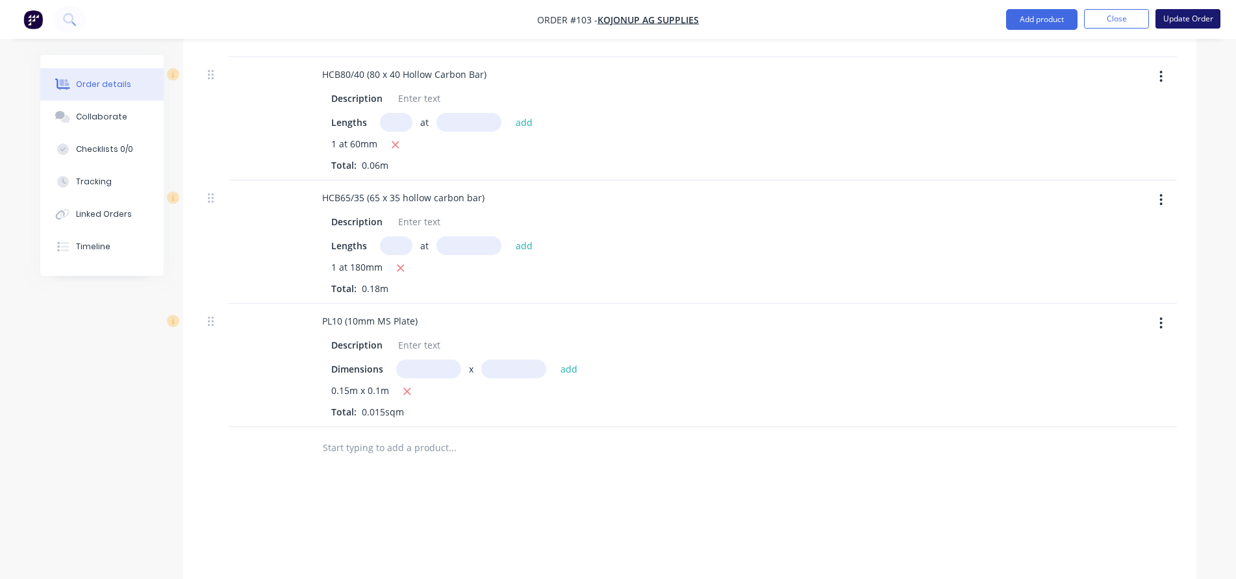
click at [1176, 20] on button "Update Order" at bounding box center [1188, 18] width 65 height 19
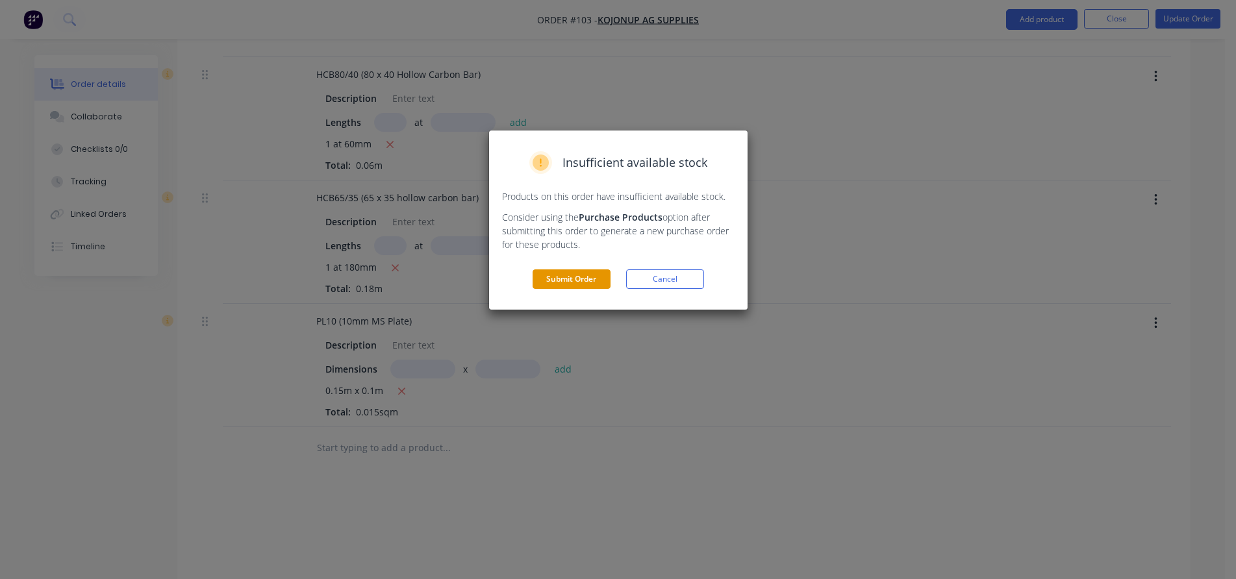
click at [590, 277] on button "Submit Order" at bounding box center [572, 279] width 78 height 19
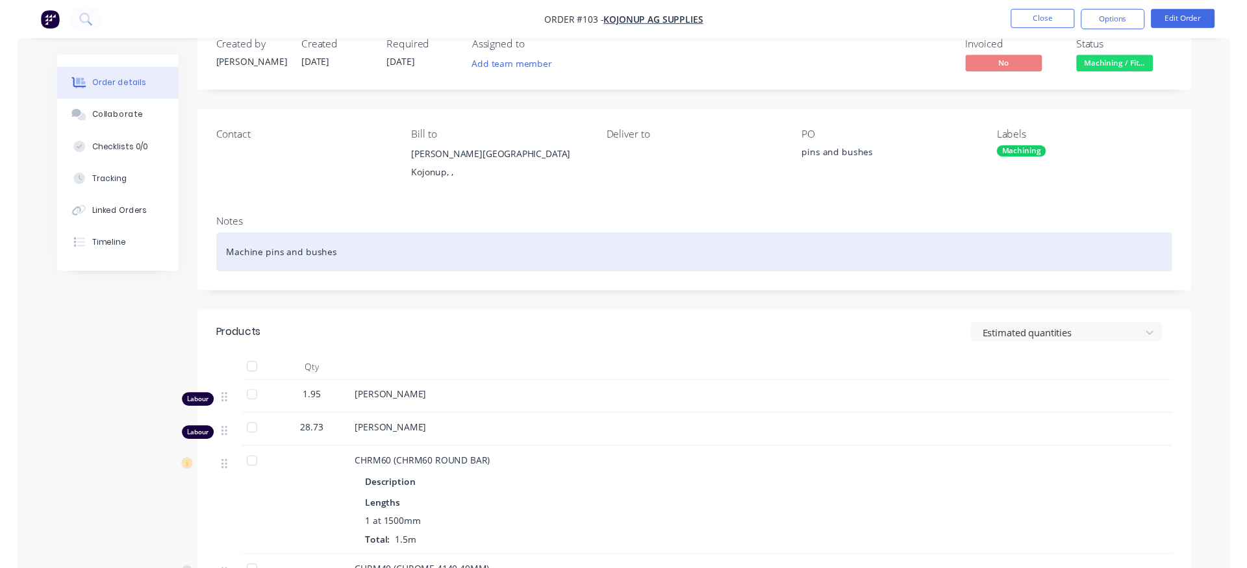
scroll to position [0, 0]
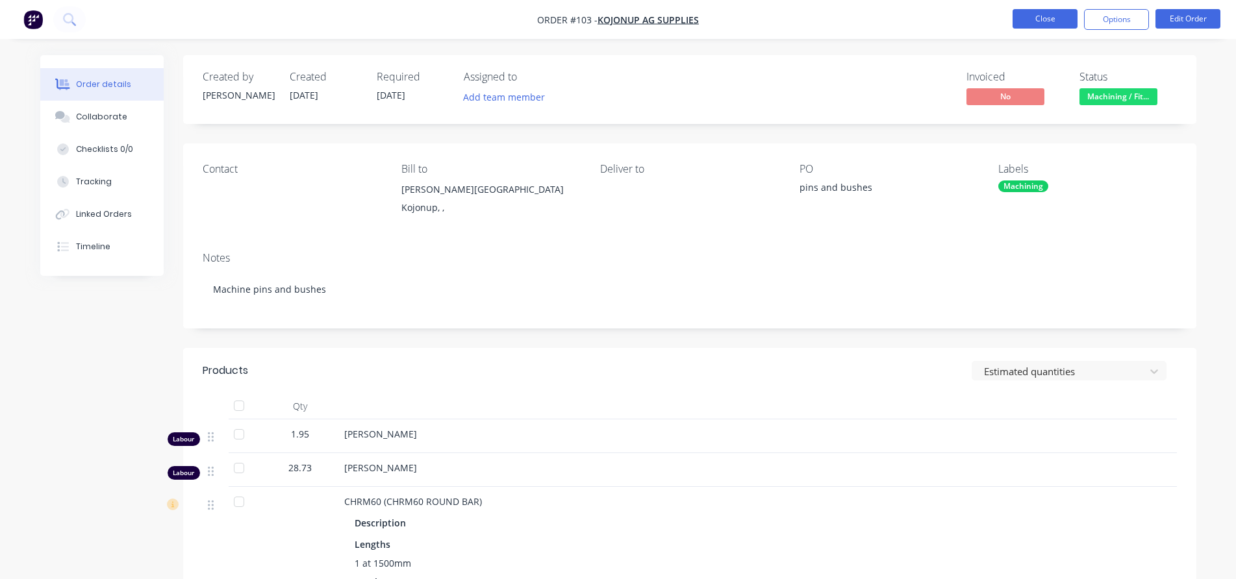
click at [1032, 22] on button "Close" at bounding box center [1045, 18] width 65 height 19
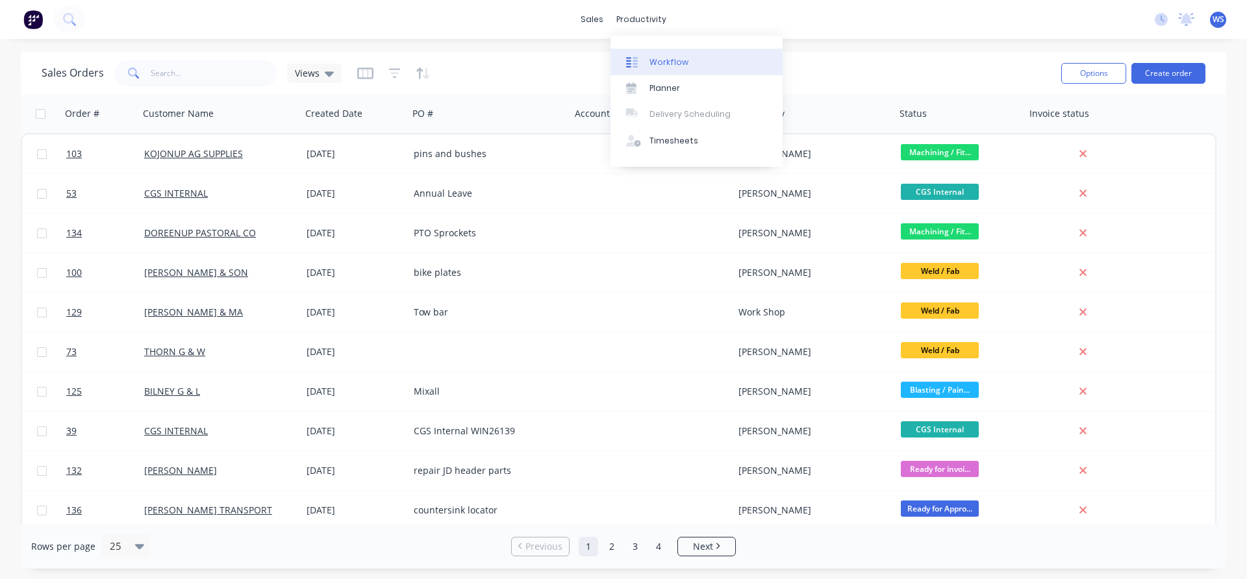
click at [676, 61] on div "Workflow" at bounding box center [669, 63] width 39 height 12
